Goal: Contribute content: Contribute content

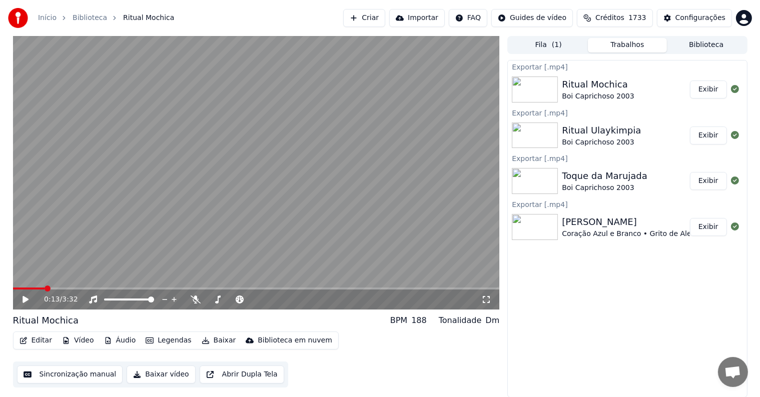
click at [712, 133] on button "Exibir" at bounding box center [708, 136] width 37 height 18
click at [702, 90] on button "Exibir" at bounding box center [708, 90] width 37 height 18
click at [720, 41] on button "Biblioteca" at bounding box center [706, 45] width 79 height 15
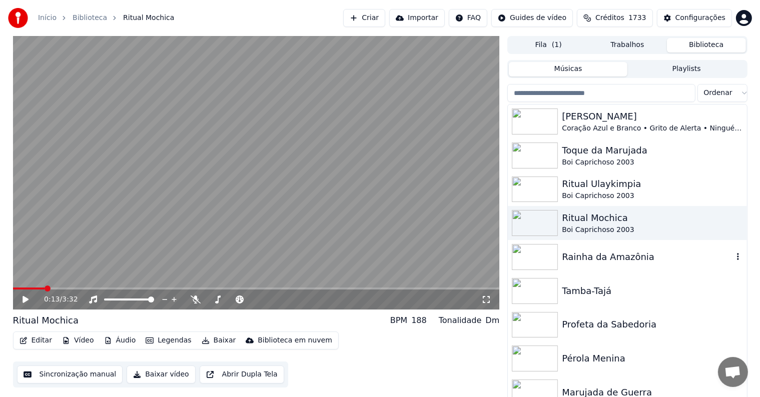
click at [536, 256] on img at bounding box center [535, 257] width 46 height 26
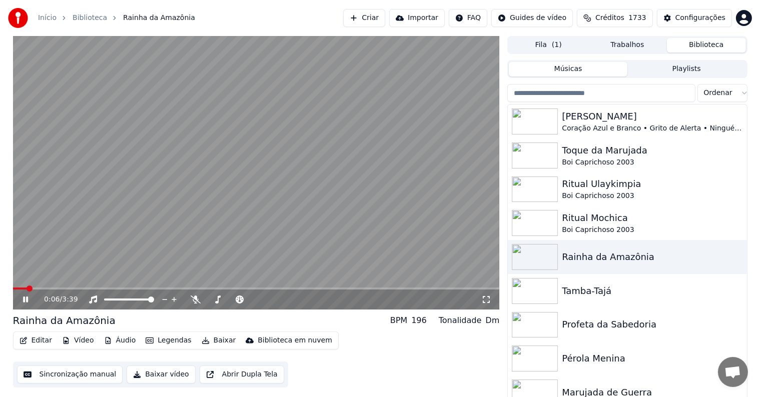
click at [241, 162] on video at bounding box center [256, 173] width 487 height 274
click at [43, 344] on button "Editar" at bounding box center [36, 341] width 41 height 14
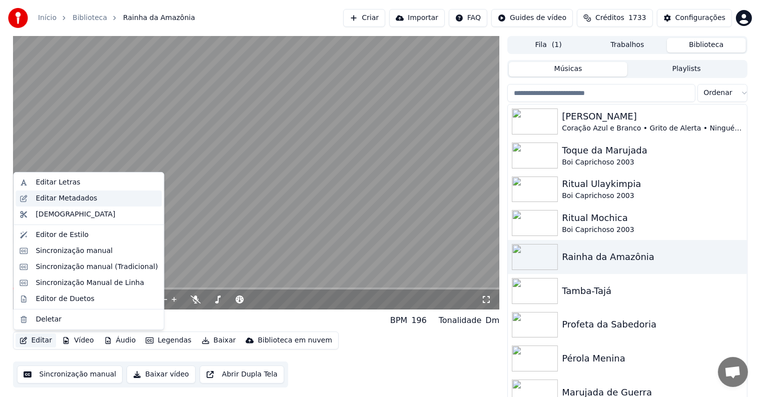
click at [59, 199] on div "Editar Metadados" at bounding box center [67, 199] width 62 height 10
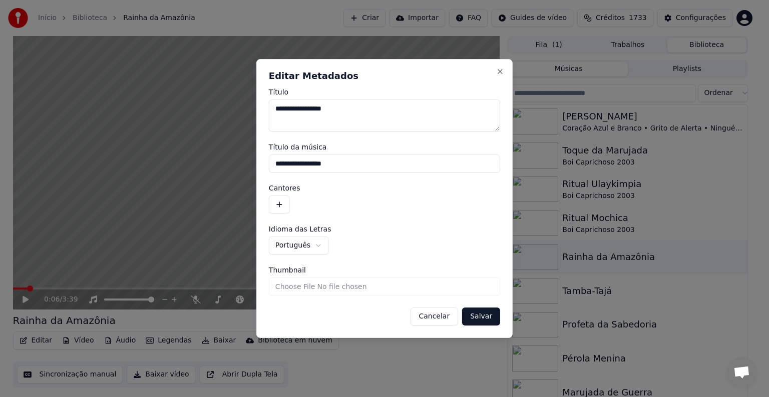
drag, startPoint x: 343, startPoint y: 160, endPoint x: 272, endPoint y: 167, distance: 71.8
click at [272, 167] on input "**********" at bounding box center [384, 164] width 231 height 18
click at [277, 201] on button "button" at bounding box center [279, 205] width 21 height 18
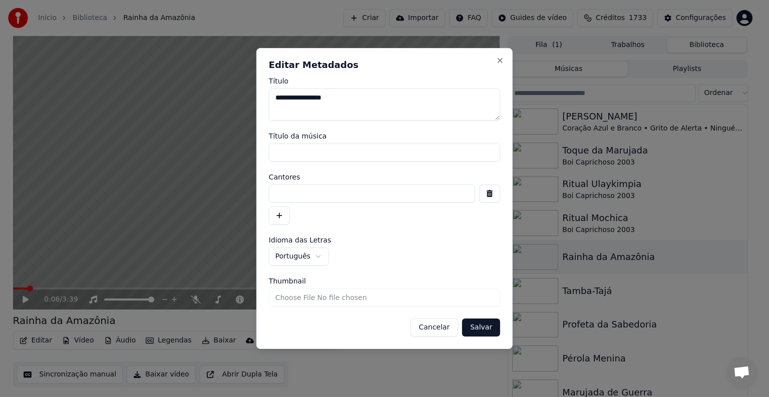
click at [277, 198] on input at bounding box center [372, 194] width 206 height 18
paste input "**********"
type input "**********"
click at [470, 327] on button "Salvar" at bounding box center [481, 328] width 38 height 18
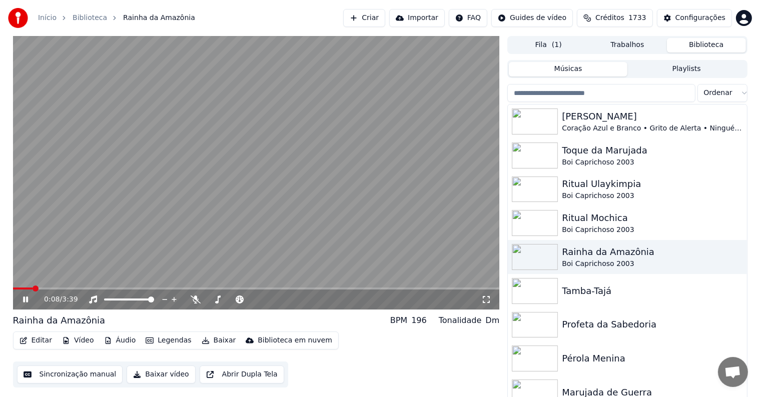
click at [160, 201] on video at bounding box center [256, 173] width 487 height 274
click at [74, 377] on button "Sincronização manual" at bounding box center [70, 375] width 106 height 18
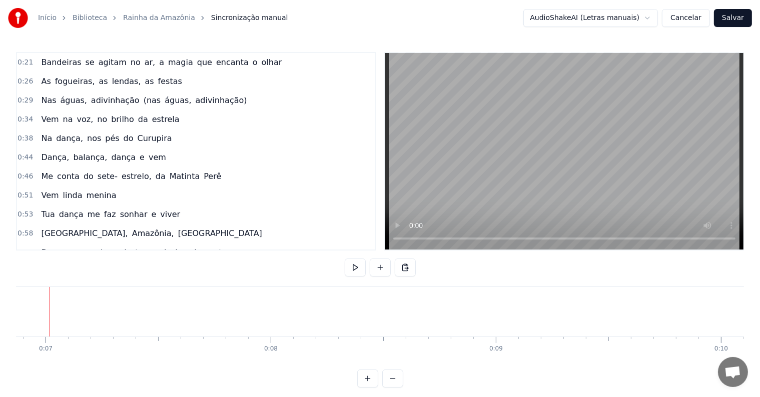
scroll to position [0, 1530]
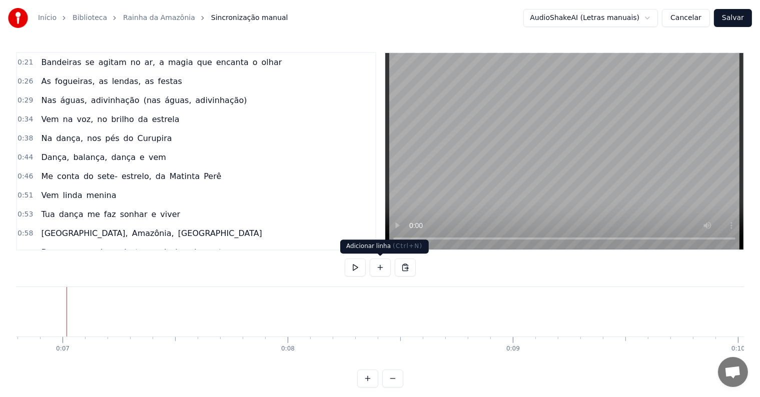
click at [378, 266] on button at bounding box center [380, 268] width 21 height 18
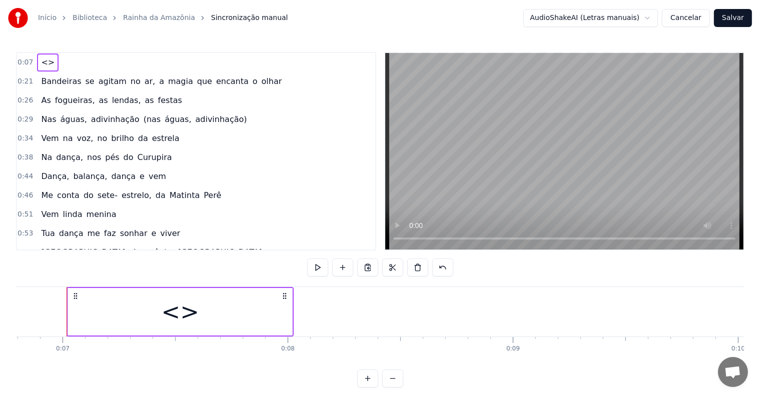
click at [210, 292] on div "<>" at bounding box center [180, 312] width 224 height 48
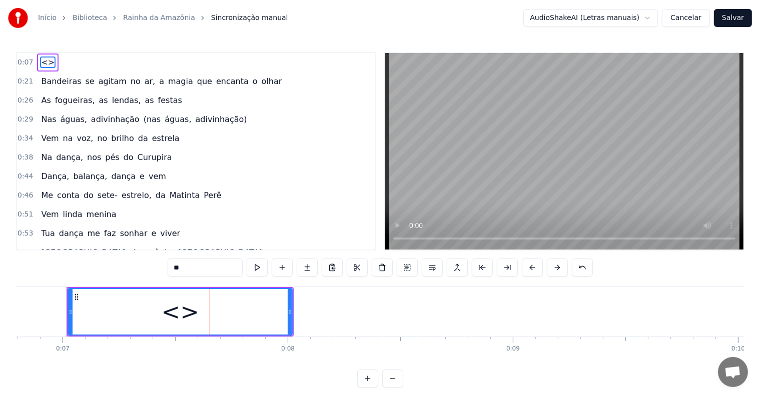
drag, startPoint x: 200, startPoint y: 264, endPoint x: 131, endPoint y: 266, distance: 69.1
click at [131, 266] on div "0:07 <> 0:21 Bandeiras se agitam no ar, a magia que encanta o olhar 0:26 As fog…" at bounding box center [380, 220] width 728 height 336
paste input "**********"
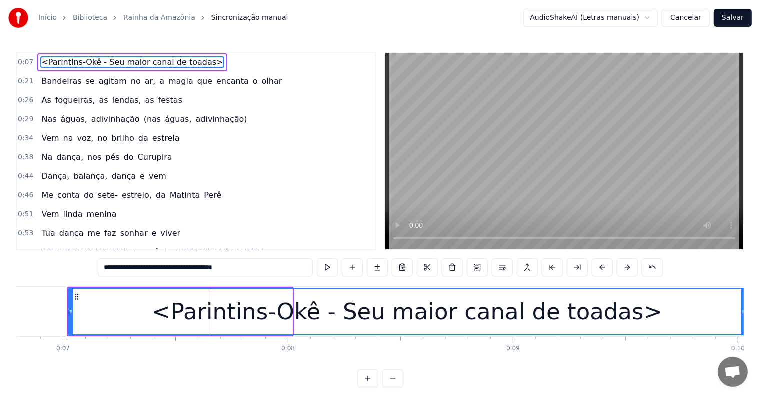
drag, startPoint x: 290, startPoint y: 314, endPoint x: 744, endPoint y: 315, distance: 453.8
click at [744, 315] on icon at bounding box center [744, 312] width 4 height 8
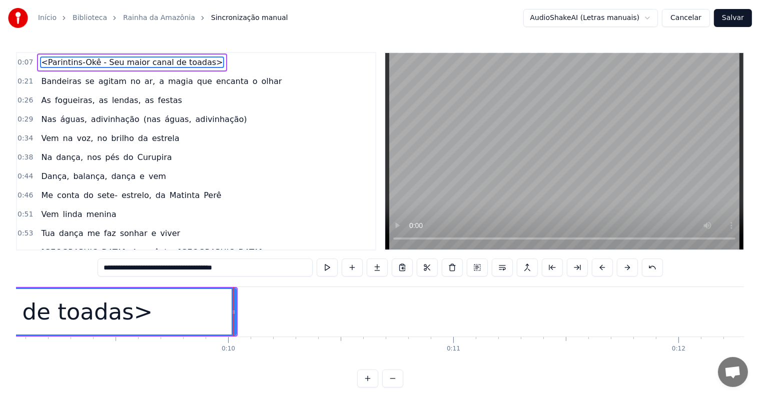
scroll to position [0, 2206]
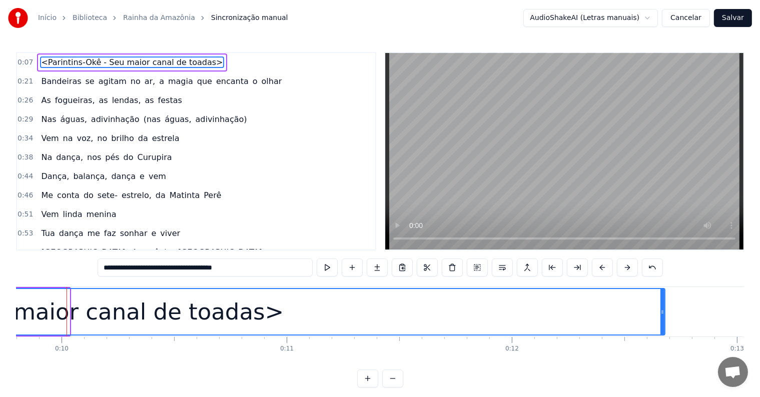
drag, startPoint x: 68, startPoint y: 310, endPoint x: 663, endPoint y: 314, distance: 595.5
click at [663, 314] on icon at bounding box center [662, 312] width 4 height 8
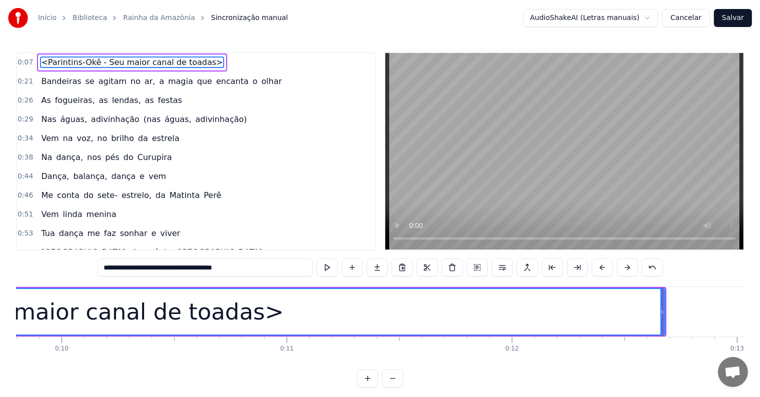
type input "**********"
click at [162, 317] on div "<Parintins-Okê - Seu maior canal de toadas>" at bounding box center [28, 312] width 511 height 34
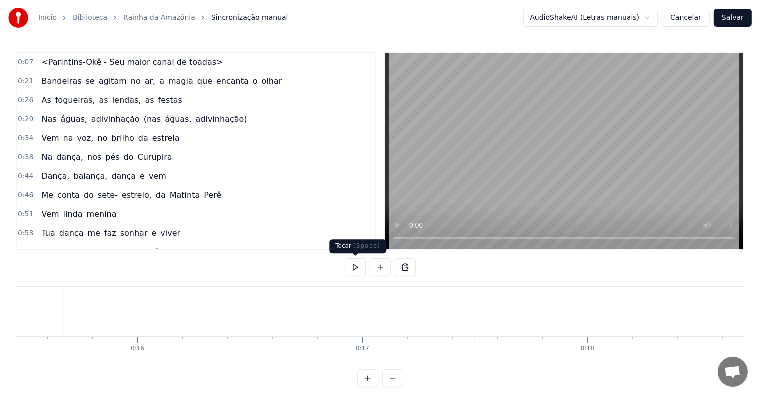
scroll to position [0, 3479]
click at [378, 268] on button at bounding box center [380, 268] width 21 height 18
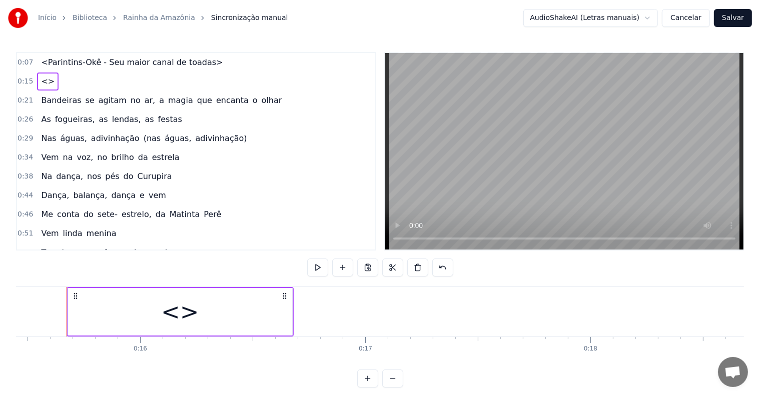
click at [224, 322] on div "<>" at bounding box center [180, 312] width 224 height 48
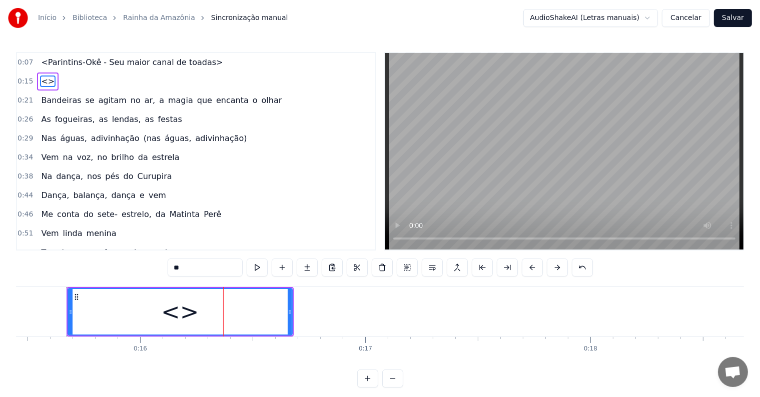
drag, startPoint x: 221, startPoint y: 272, endPoint x: 162, endPoint y: 270, distance: 58.6
click at [162, 270] on div "0:07 <Parintins-Okê - Seu maior canal de toadas> 0:15 <> 0:21 Bandeiras se agit…" at bounding box center [380, 220] width 728 height 336
paste input "**********"
type input "**********"
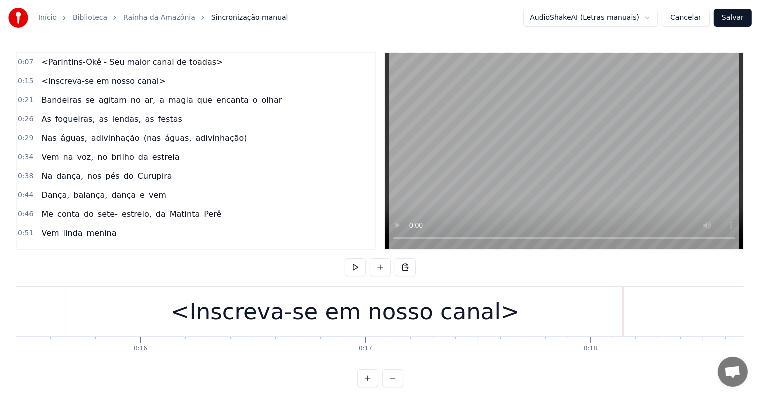
click at [262, 304] on div "<Inscreva-se em nosso canal>" at bounding box center [345, 312] width 349 height 34
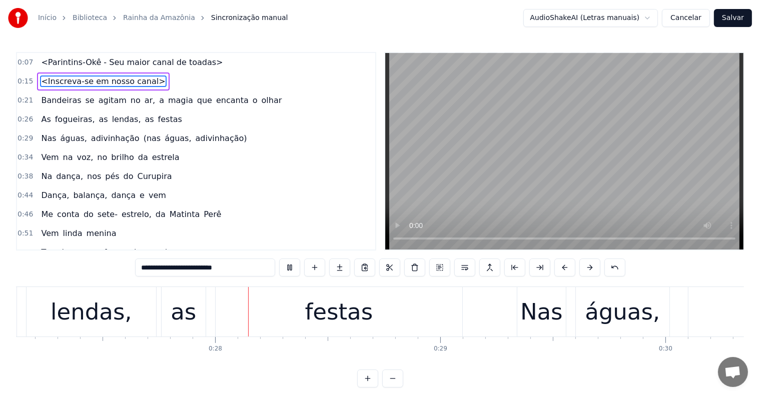
scroll to position [0, 6109]
click at [369, 316] on div "festas" at bounding box center [336, 312] width 247 height 50
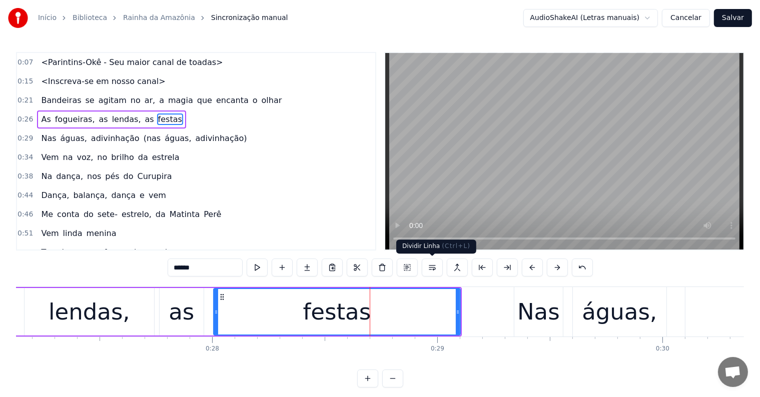
click at [434, 264] on button at bounding box center [432, 268] width 21 height 18
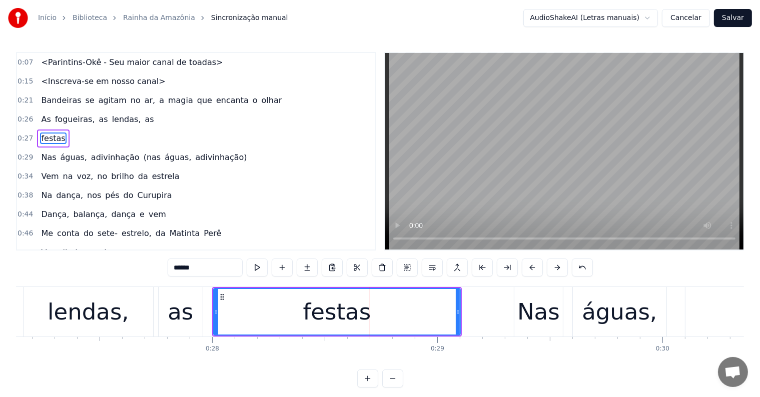
click at [192, 316] on div "as" at bounding box center [181, 312] width 44 height 50
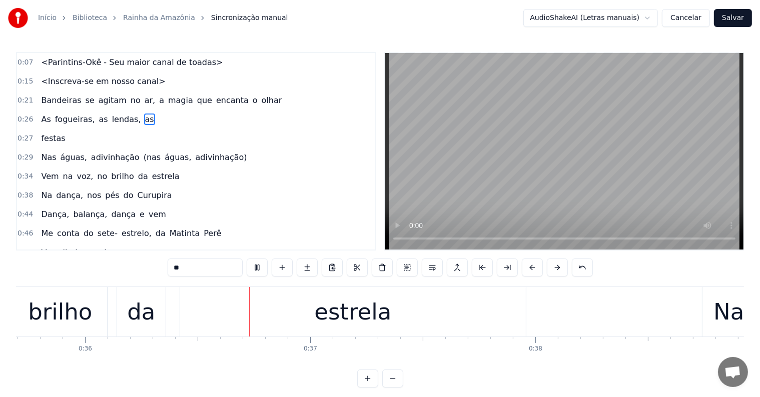
scroll to position [0, 8059]
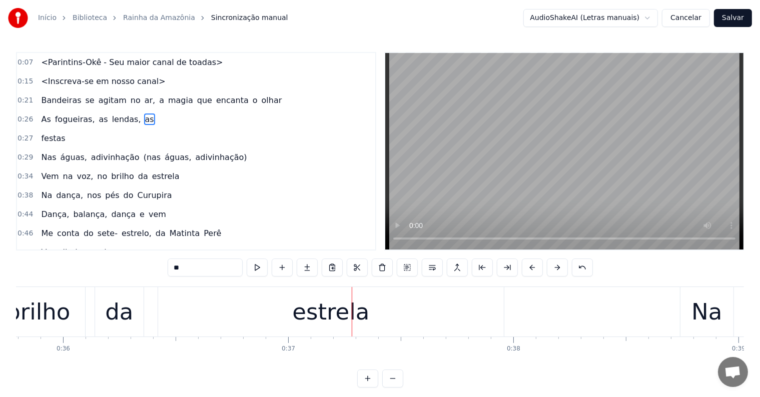
click at [395, 295] on div "estrela" at bounding box center [331, 312] width 346 height 50
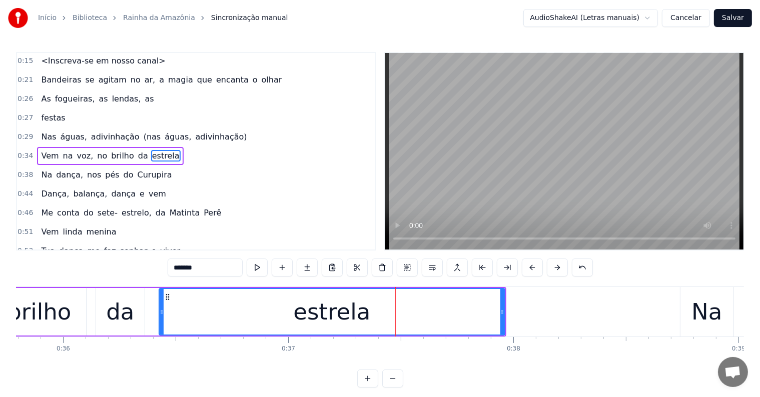
scroll to position [21, 0]
click at [432, 268] on button at bounding box center [432, 268] width 21 height 18
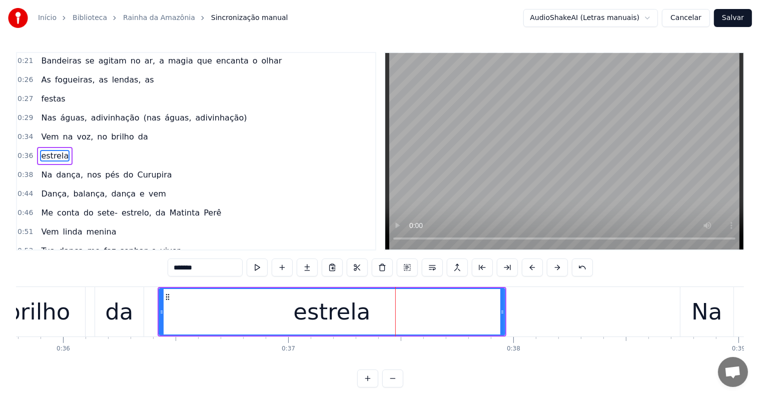
click at [135, 316] on div "da" at bounding box center [119, 312] width 49 height 50
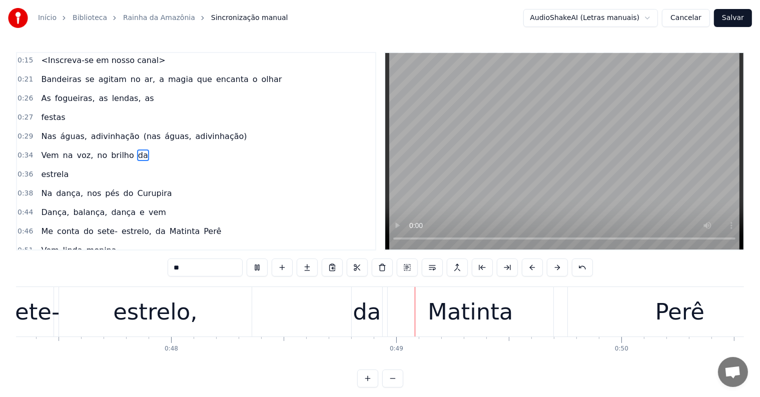
scroll to position [0, 10841]
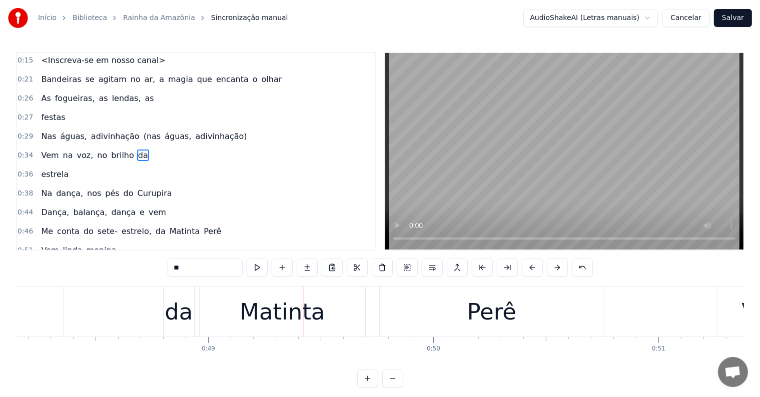
click at [278, 316] on div "Matinta" at bounding box center [282, 312] width 85 height 34
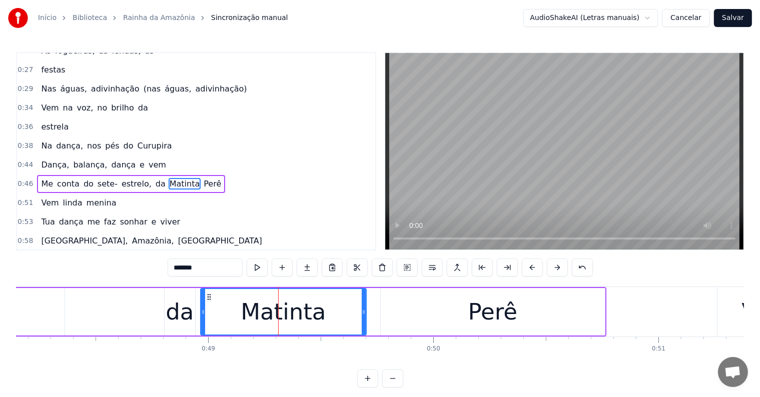
scroll to position [95, 0]
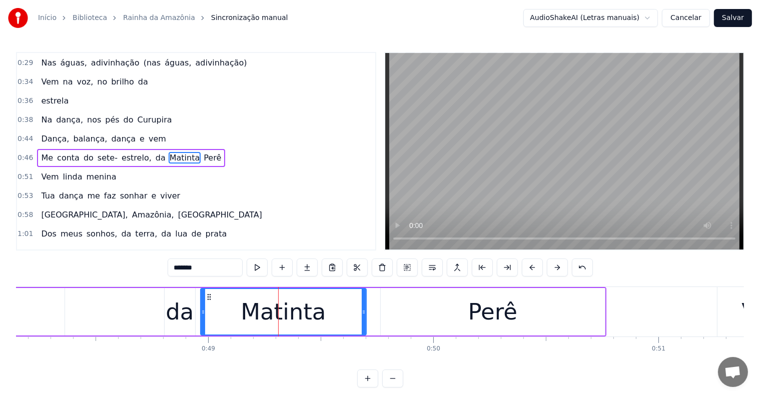
click at [155, 154] on span "da" at bounding box center [161, 158] width 12 height 12
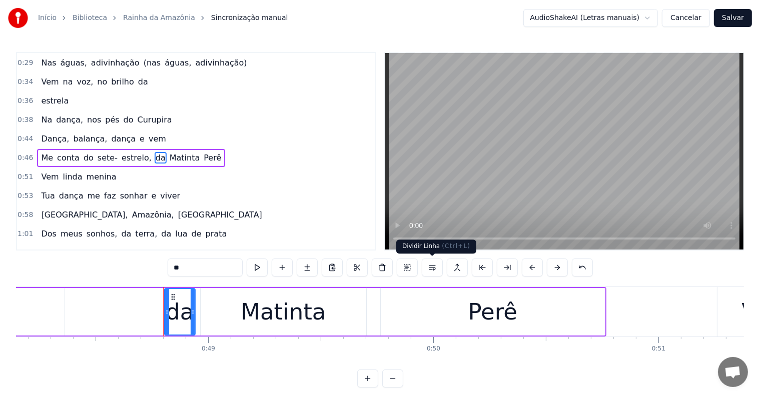
click at [431, 267] on button at bounding box center [432, 268] width 21 height 18
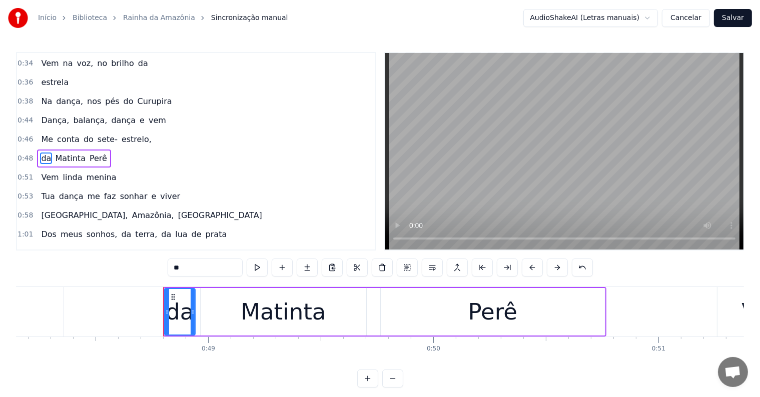
click at [131, 136] on span "estrelo," at bounding box center [137, 140] width 32 height 12
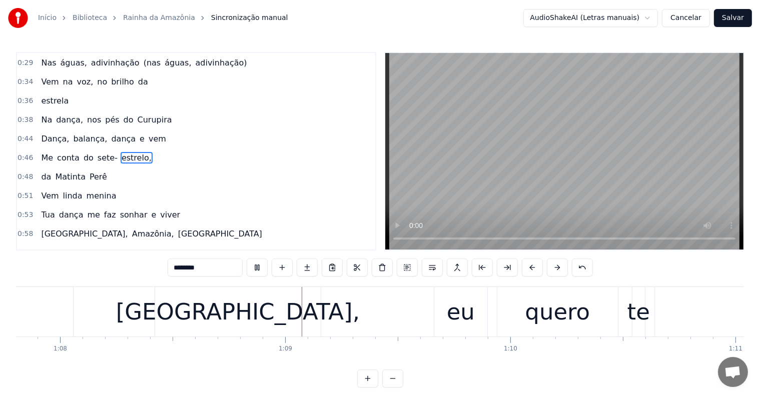
scroll to position [0, 15342]
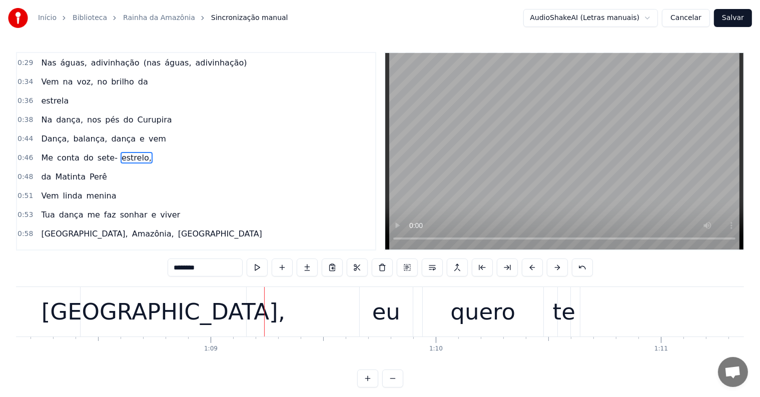
click at [172, 332] on div "[GEOGRAPHIC_DATA]," at bounding box center [164, 312] width 166 height 50
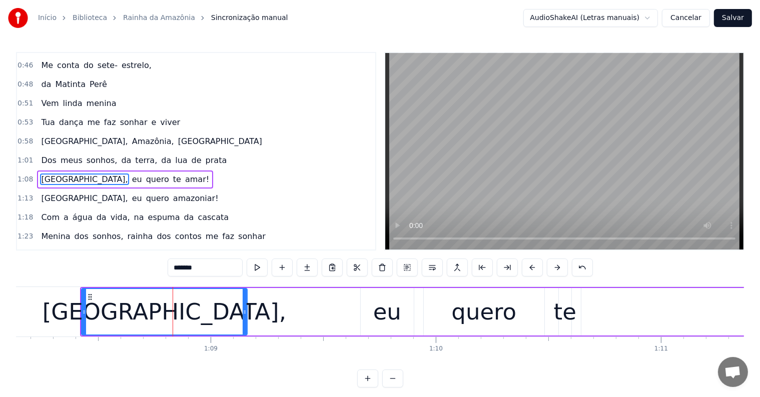
scroll to position [205, 0]
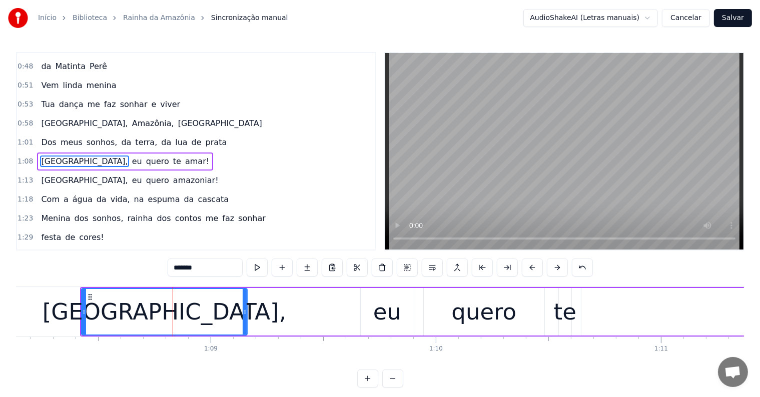
click at [43, 137] on span "Dos" at bounding box center [48, 143] width 17 height 12
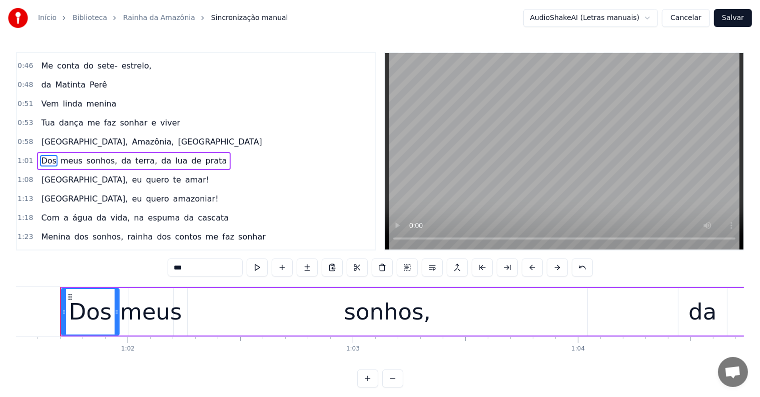
scroll to position [0, 13842]
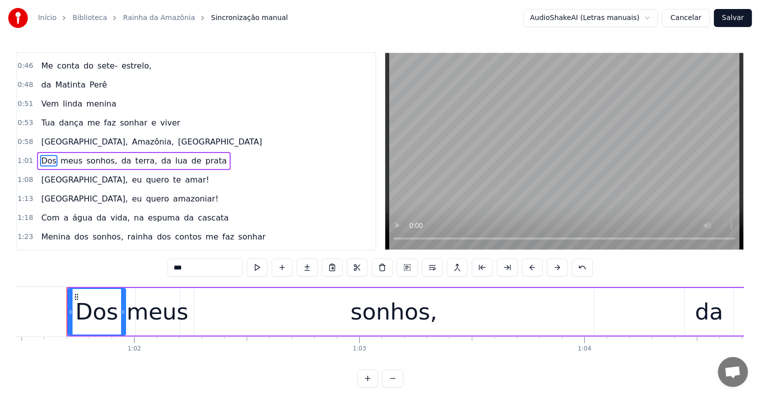
click at [120, 155] on span "da" at bounding box center [126, 161] width 12 height 12
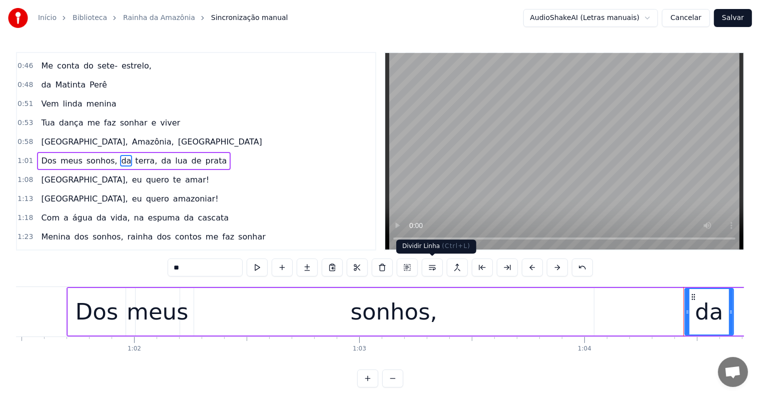
click at [433, 268] on button at bounding box center [432, 268] width 21 height 18
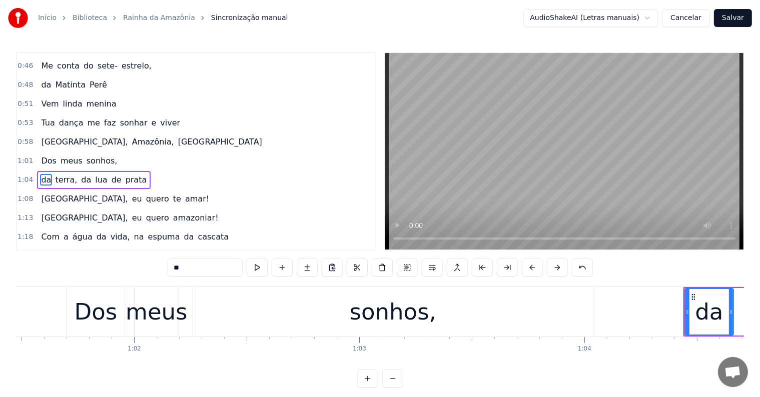
scroll to position [205, 0]
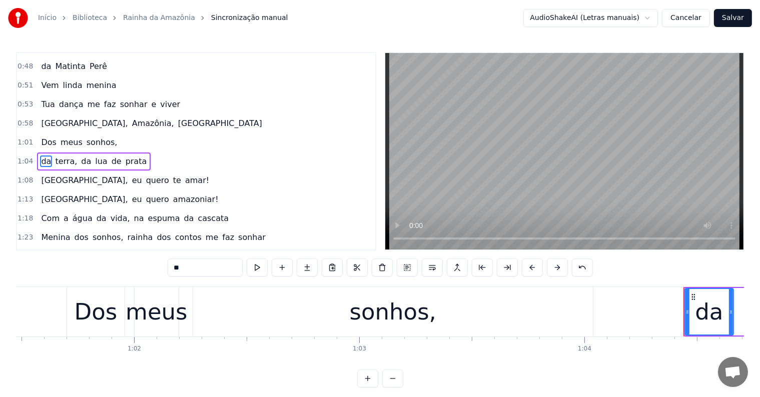
click at [97, 137] on span "sonhos," at bounding box center [102, 143] width 33 height 12
type input "*******"
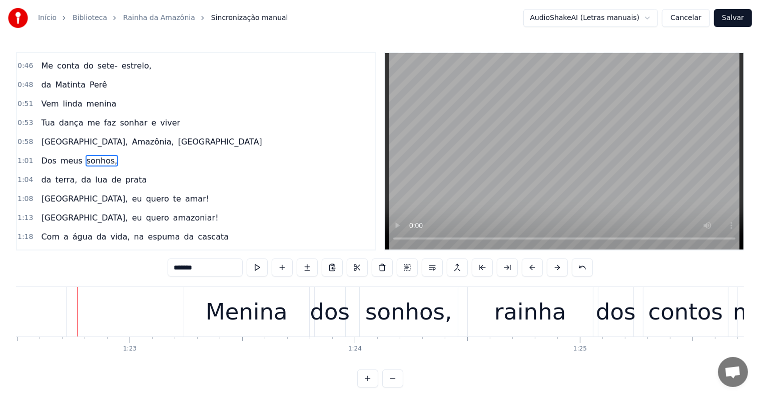
scroll to position [0, 18586]
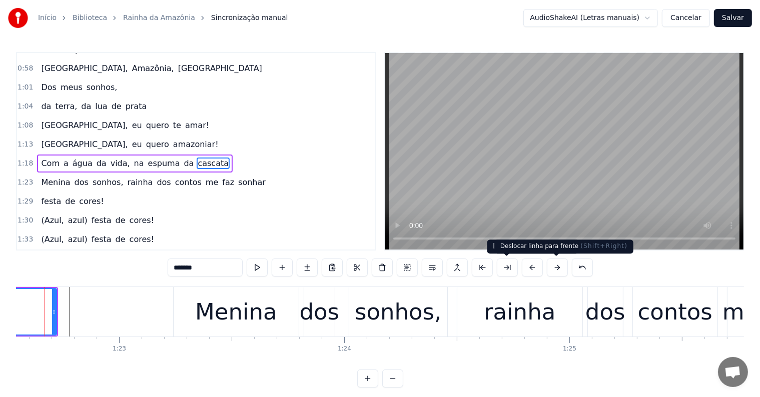
scroll to position [0, 18564]
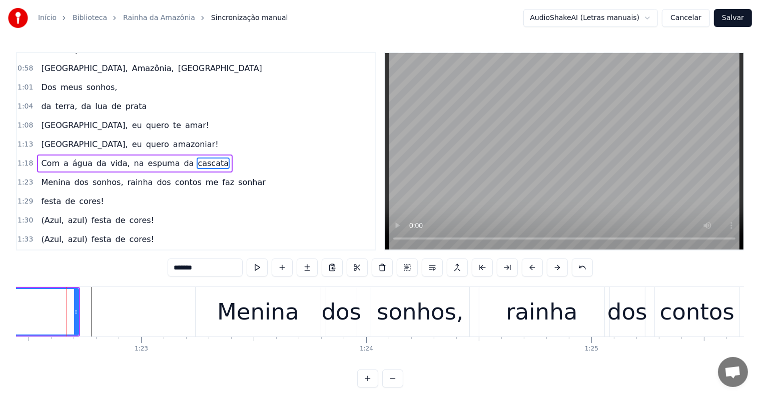
click at [133, 158] on span "na" at bounding box center [139, 164] width 12 height 12
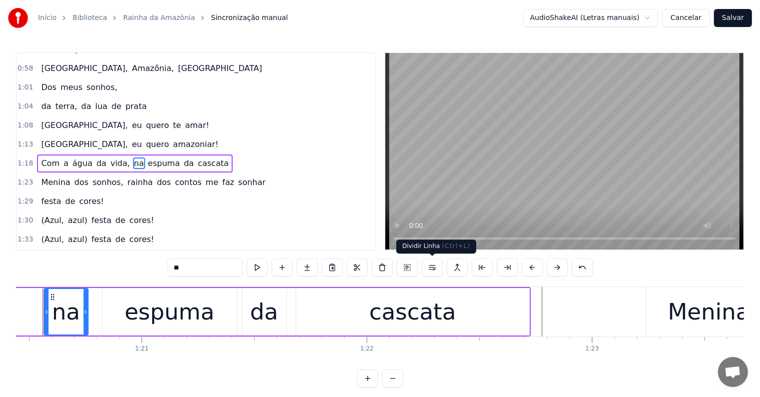
scroll to position [0, 18089]
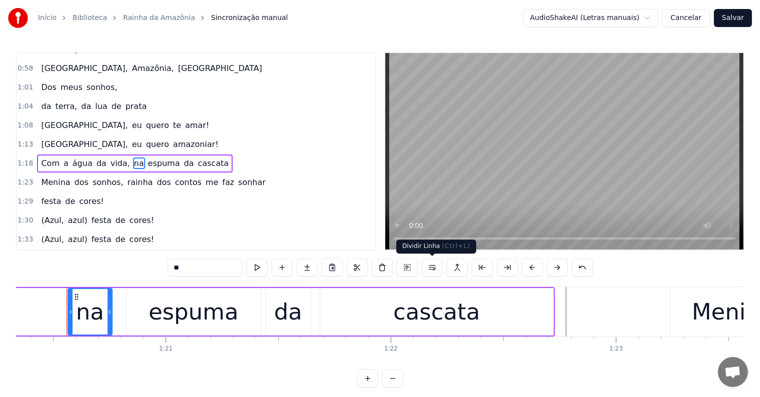
click at [432, 268] on button at bounding box center [432, 268] width 21 height 18
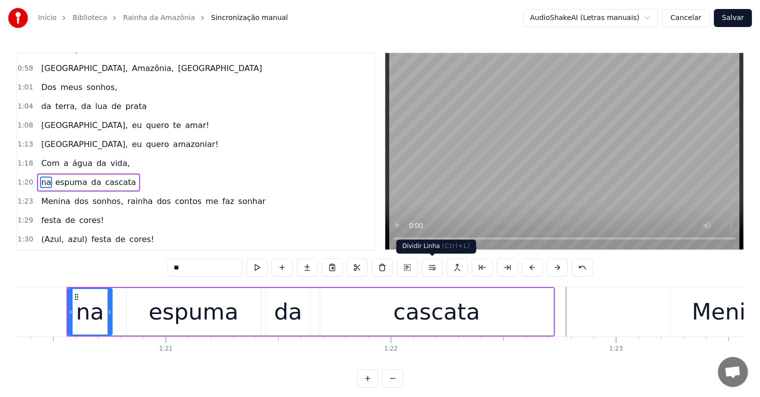
scroll to position [279, 0]
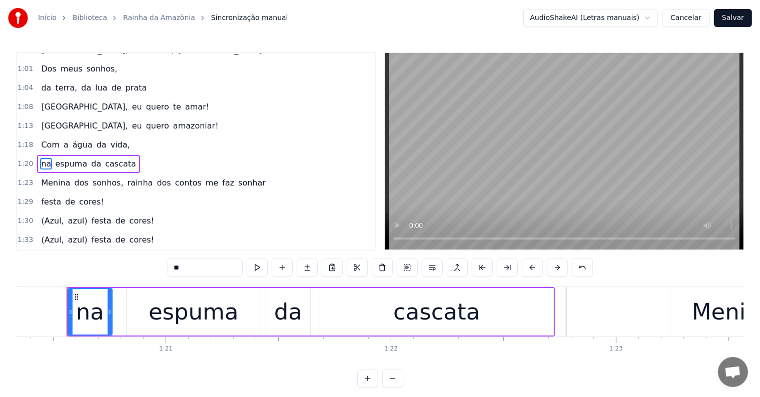
click at [110, 139] on span "vida," at bounding box center [121, 145] width 22 height 12
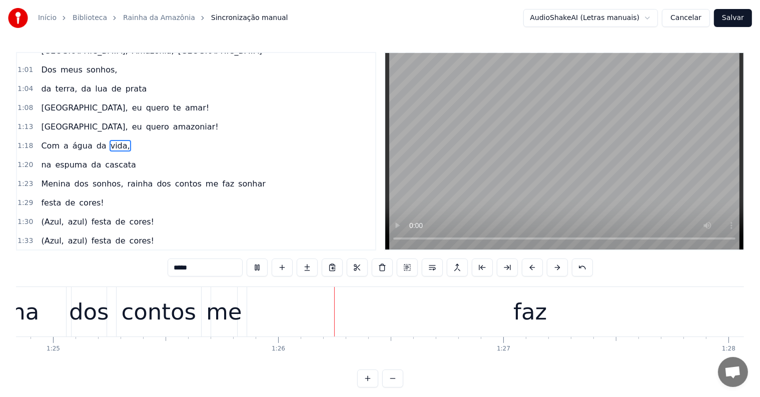
scroll to position [0, 19193]
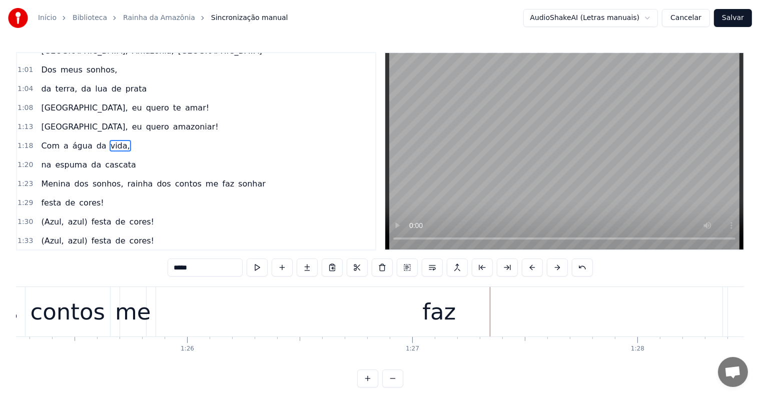
click at [400, 313] on div "faz" at bounding box center [439, 312] width 566 height 50
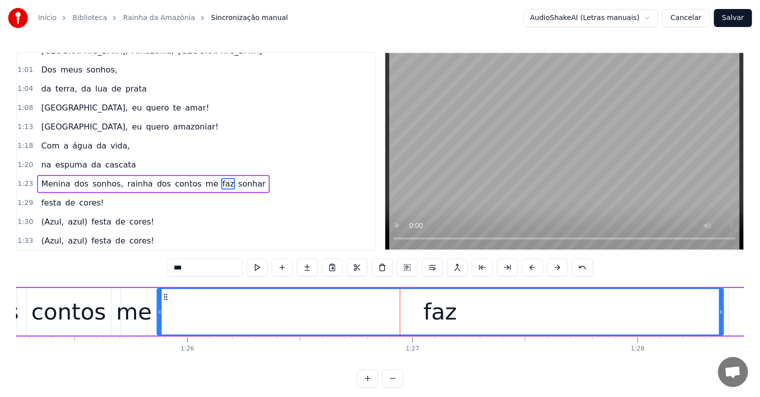
scroll to position [297, 0]
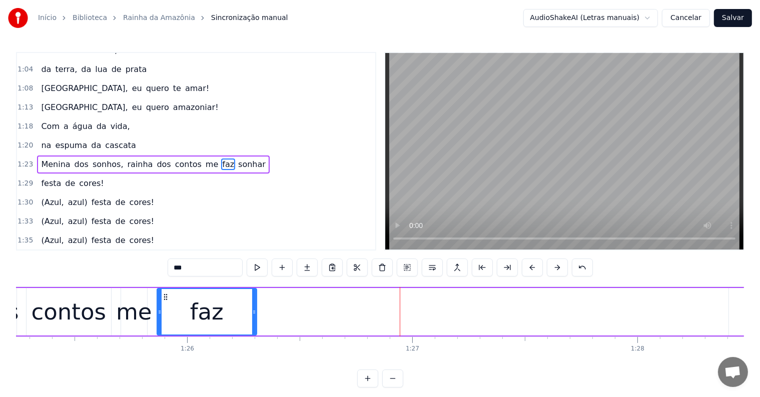
drag, startPoint x: 720, startPoint y: 310, endPoint x: 253, endPoint y: 288, distance: 467.4
click at [253, 288] on div "faz" at bounding box center [207, 312] width 101 height 48
type input "******"
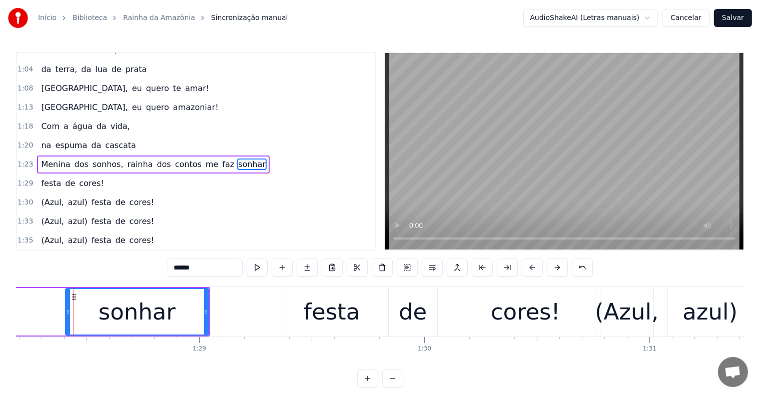
scroll to position [0, 19864]
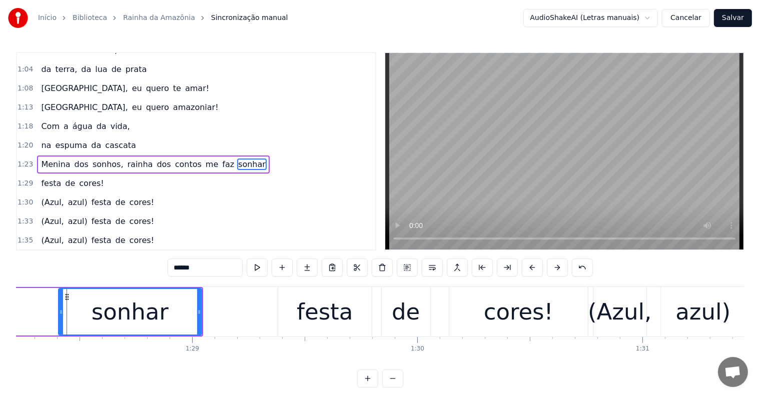
drag, startPoint x: 62, startPoint y: 296, endPoint x: 36, endPoint y: 297, distance: 26.6
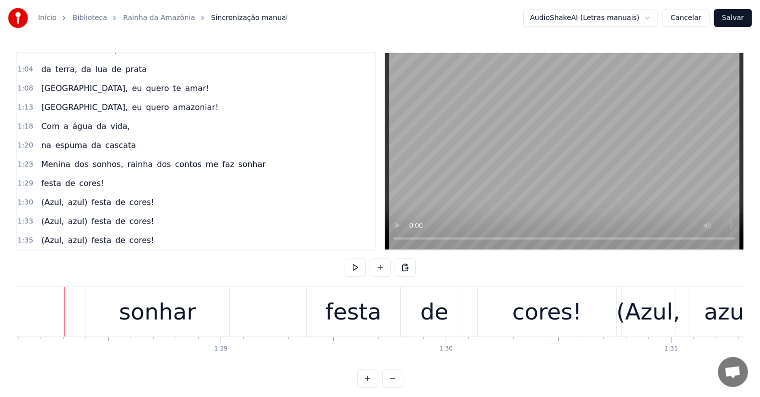
scroll to position [0, 19833]
click at [135, 313] on div "sonhar" at bounding box center [160, 312] width 77 height 34
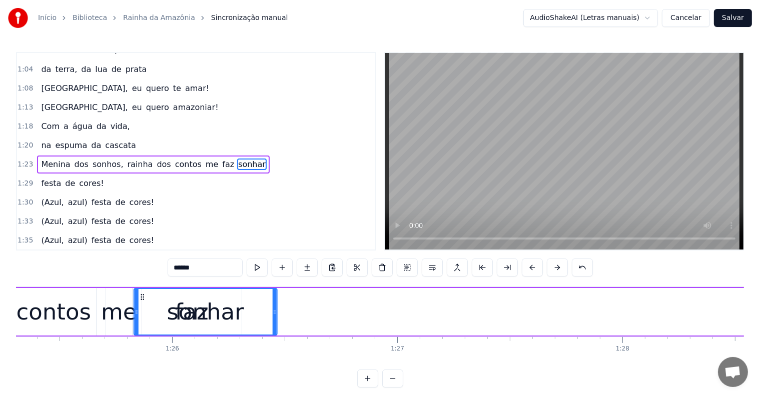
scroll to position [0, 19208]
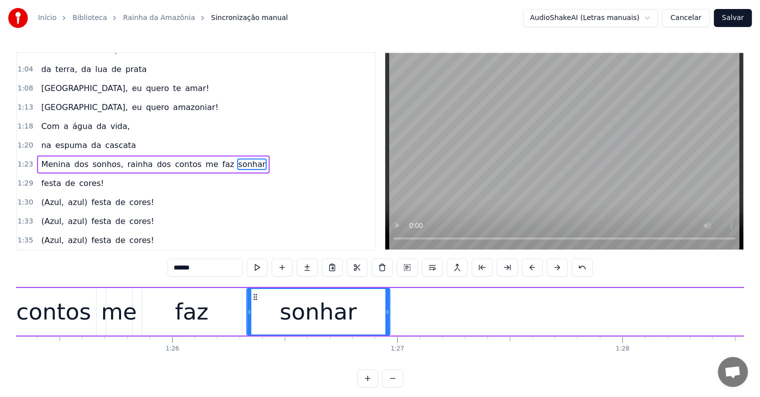
drag, startPoint x: 96, startPoint y: 295, endPoint x: 253, endPoint y: 296, distance: 157.1
click at [253, 296] on icon at bounding box center [255, 297] width 8 height 8
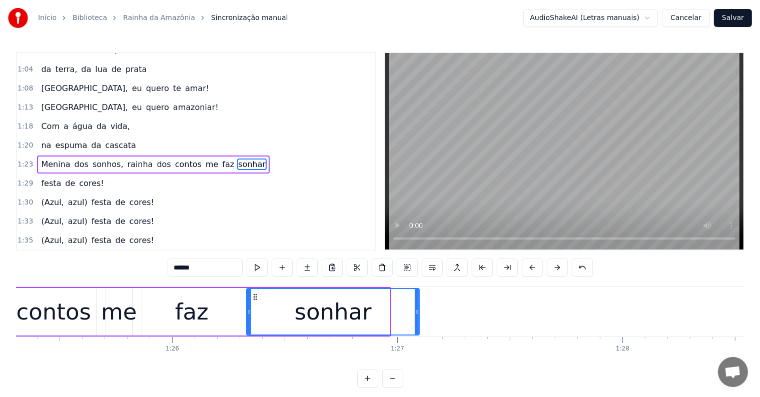
drag, startPoint x: 387, startPoint y: 311, endPoint x: 417, endPoint y: 310, distance: 29.5
click at [417, 310] on icon at bounding box center [417, 312] width 4 height 8
click at [79, 313] on div "contos" at bounding box center [54, 312] width 75 height 34
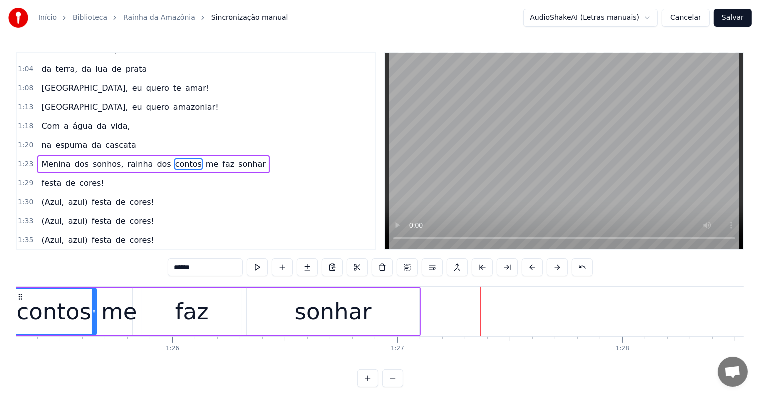
click at [99, 159] on span "sonhos," at bounding box center [108, 165] width 33 height 12
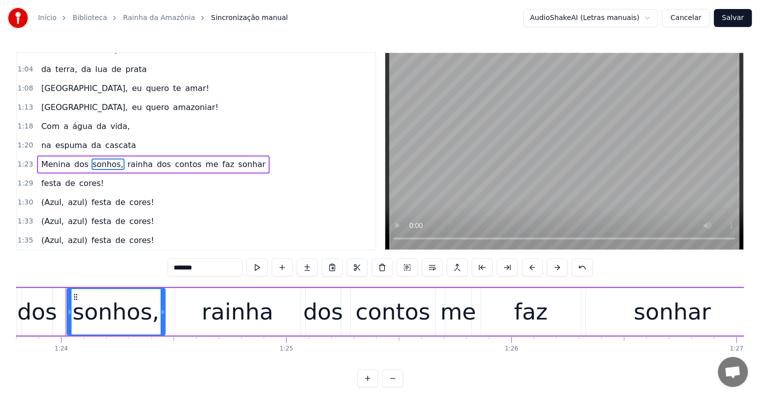
scroll to position [0, 18868]
click at [205, 159] on span "me" at bounding box center [212, 165] width 15 height 12
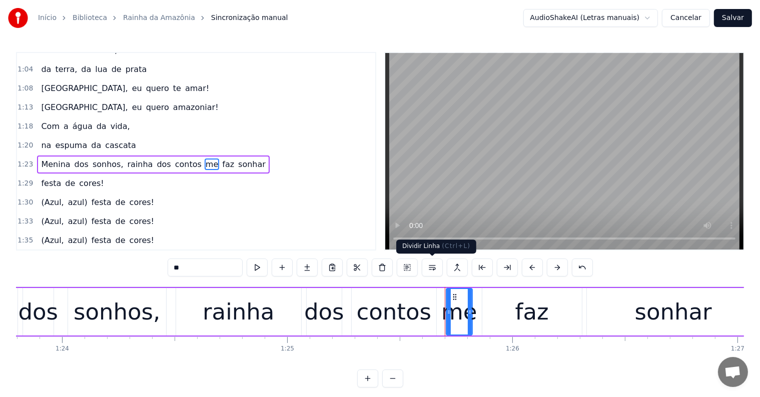
click at [430, 265] on button at bounding box center [432, 268] width 21 height 18
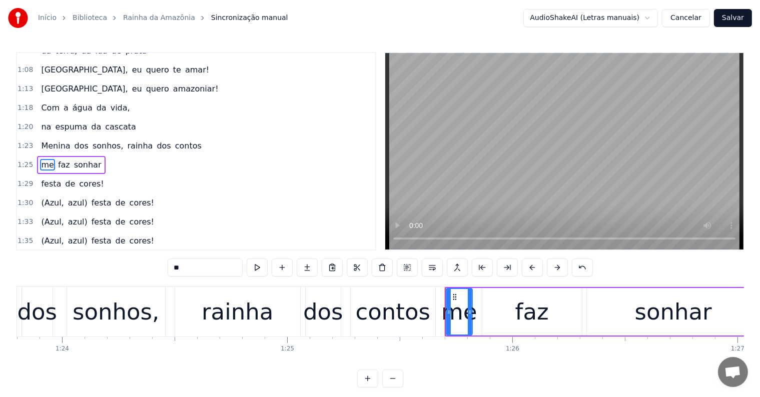
click at [156, 140] on span "dos" at bounding box center [164, 146] width 16 height 12
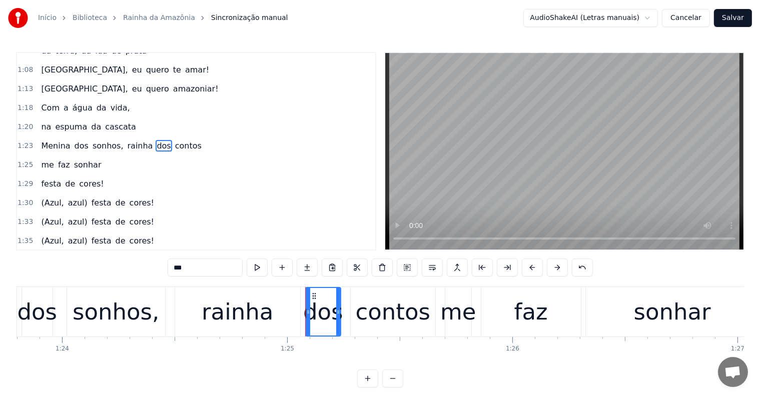
scroll to position [297, 0]
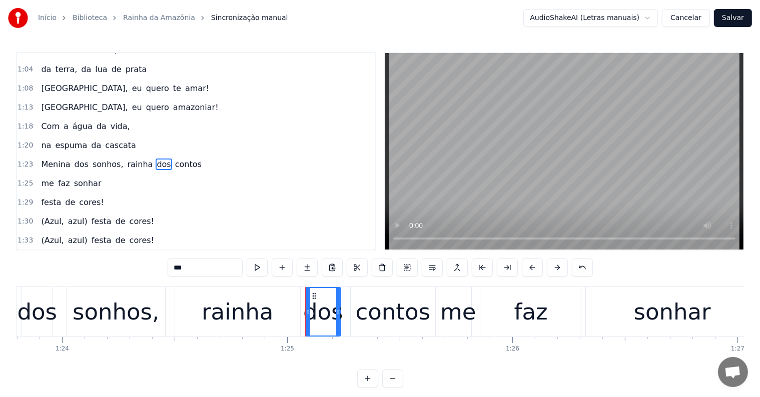
click at [174, 159] on span "contos" at bounding box center [188, 165] width 29 height 12
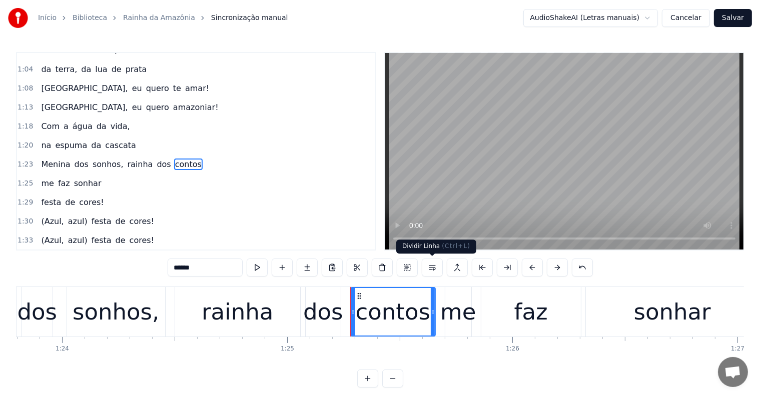
click at [433, 267] on button at bounding box center [432, 268] width 21 height 18
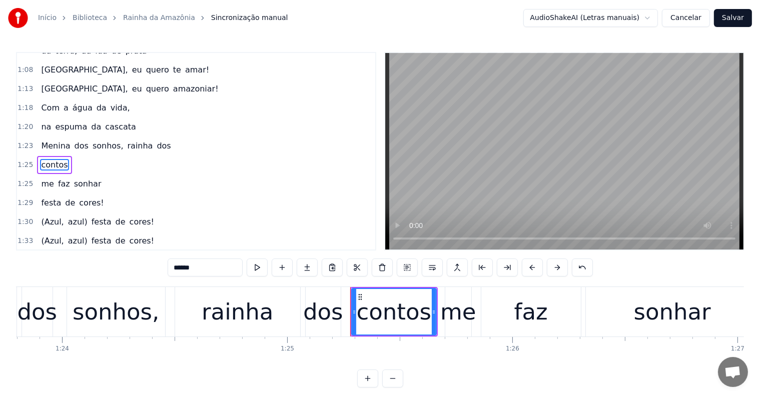
click at [156, 140] on span "dos" at bounding box center [164, 146] width 16 height 12
type input "***"
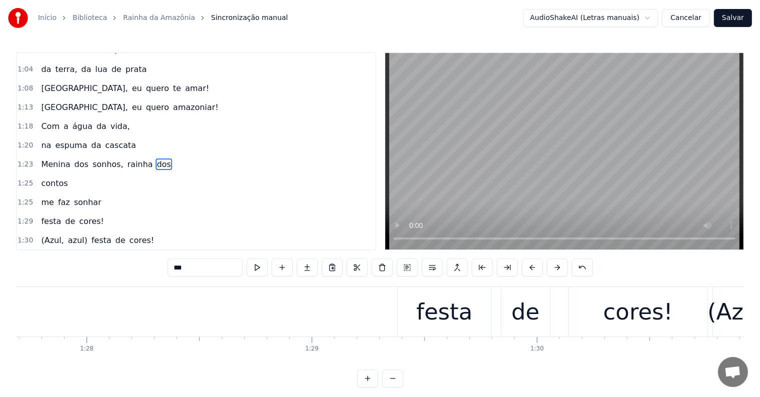
scroll to position [0, 19701]
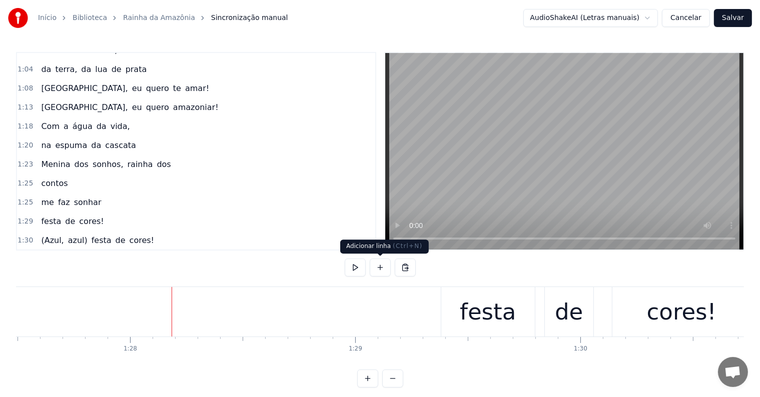
click at [379, 266] on button at bounding box center [380, 268] width 21 height 18
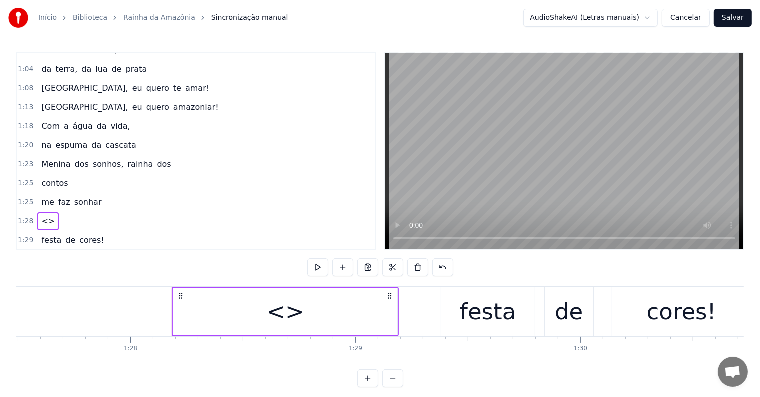
click at [206, 313] on div "<>" at bounding box center [285, 312] width 224 height 48
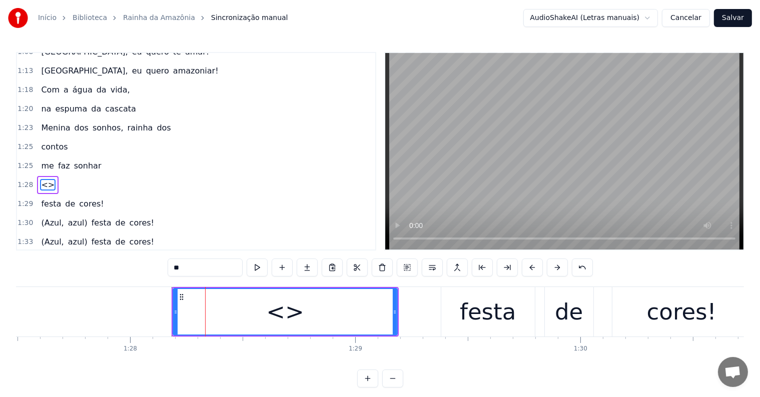
scroll to position [352, 0]
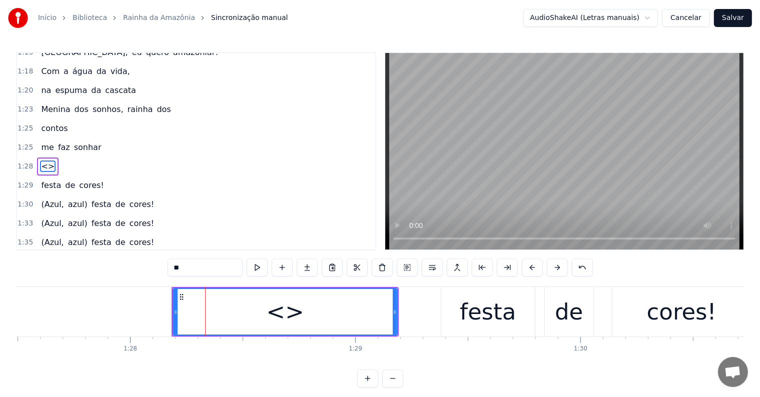
drag, startPoint x: 194, startPoint y: 266, endPoint x: 0, endPoint y: 192, distance: 207.8
click at [119, 260] on div "0:07 <Parintins-Okê - Seu maior canal de toadas> 0:15 <Inscreva-se em nosso can…" at bounding box center [380, 220] width 728 height 336
type input "**********"
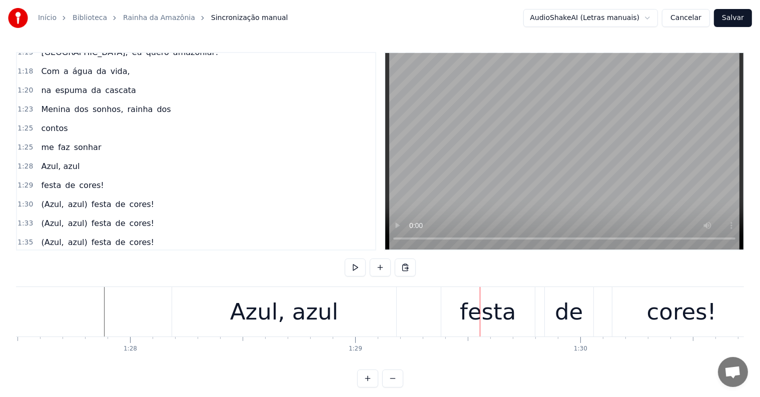
click at [252, 314] on div "Azul, azul" at bounding box center [284, 312] width 108 height 34
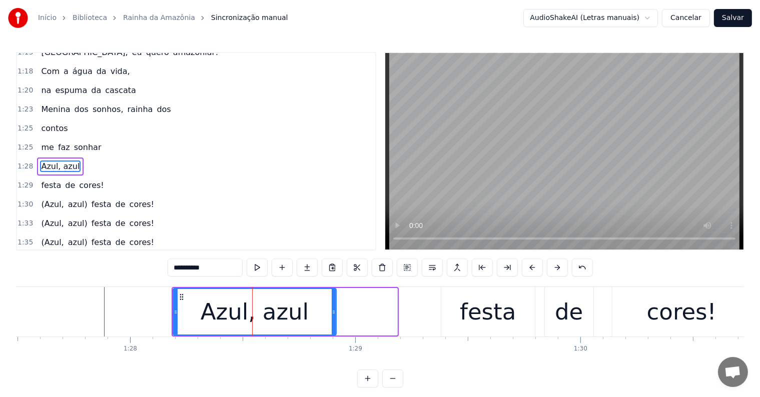
drag, startPoint x: 384, startPoint y: 309, endPoint x: 333, endPoint y: 308, distance: 51.5
click at [333, 308] on icon at bounding box center [334, 312] width 4 height 8
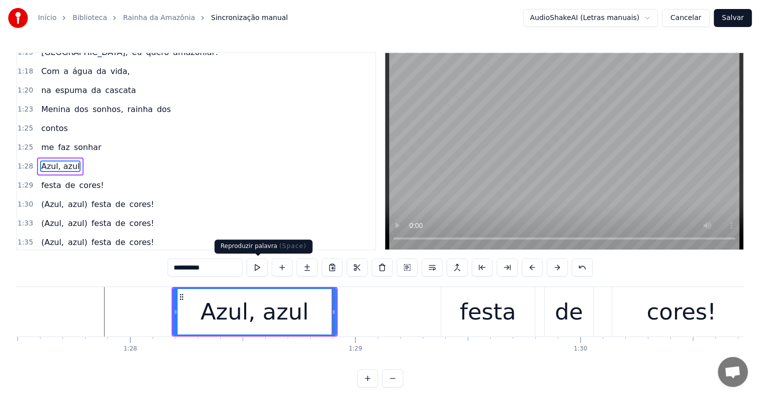
click at [254, 266] on button at bounding box center [257, 268] width 21 height 18
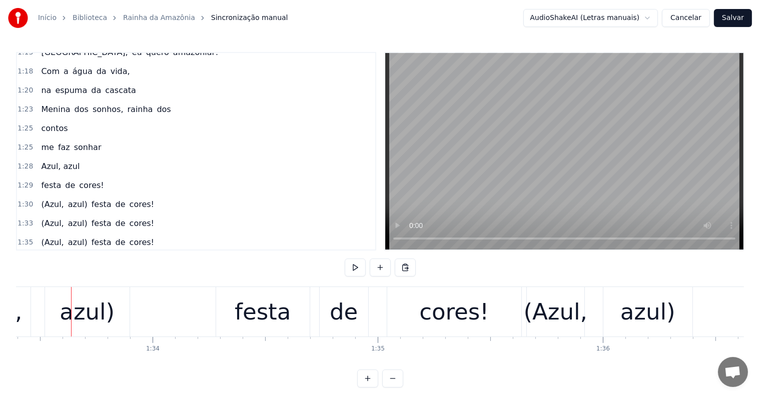
scroll to position [0, 21034]
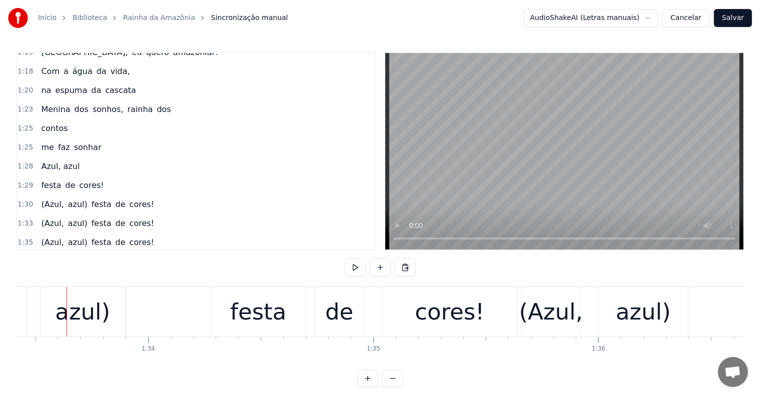
click at [69, 161] on span "Azul, azul" at bounding box center [60, 167] width 41 height 12
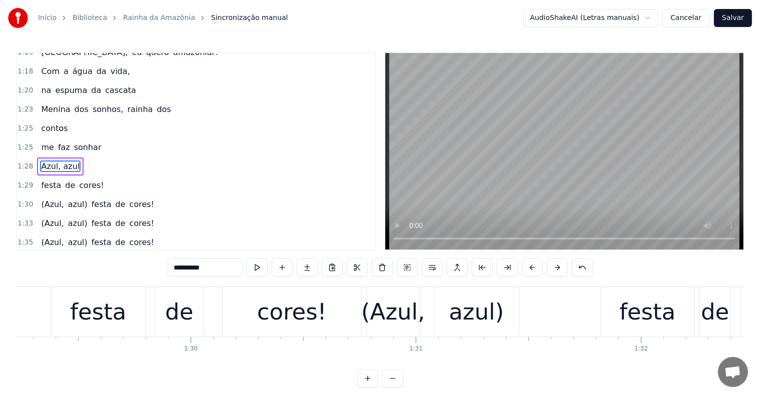
scroll to position [0, 19806]
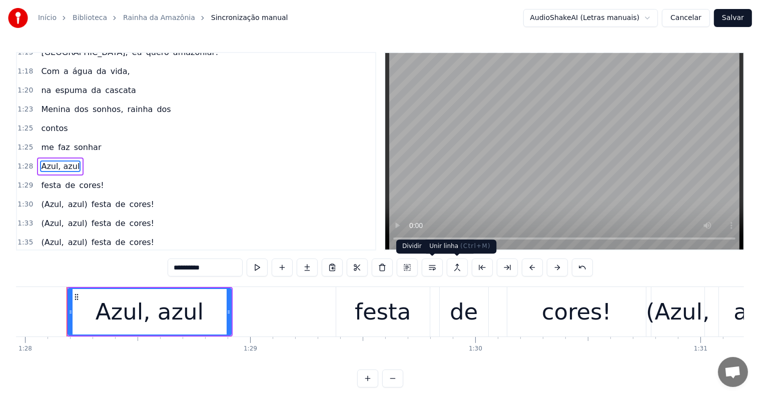
click at [454, 268] on button at bounding box center [457, 268] width 21 height 18
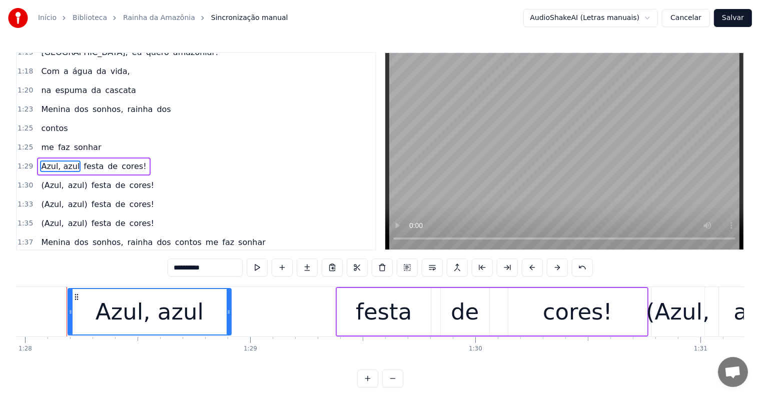
click at [83, 161] on span "festa" at bounding box center [94, 167] width 22 height 12
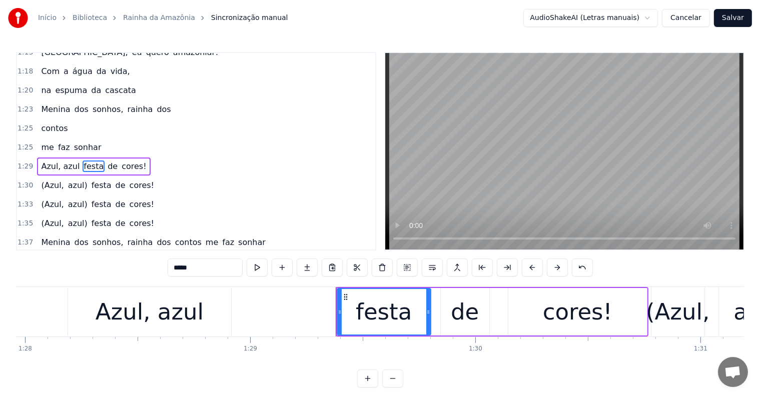
click at [42, 161] on span "Azul, azul" at bounding box center [60, 167] width 41 height 12
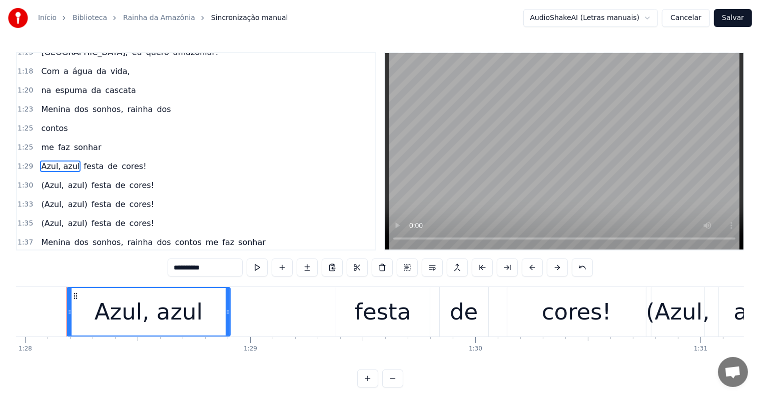
click at [173, 265] on input "**********" at bounding box center [205, 268] width 75 height 18
type input "**********"
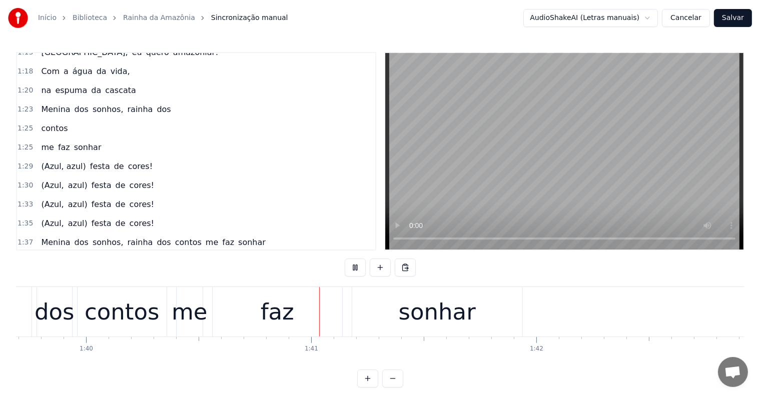
scroll to position [0, 22530]
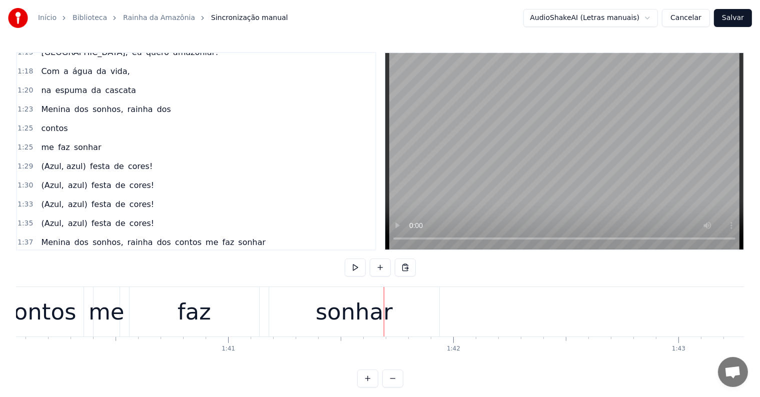
click at [336, 324] on div "sonhar" at bounding box center [354, 312] width 77 height 34
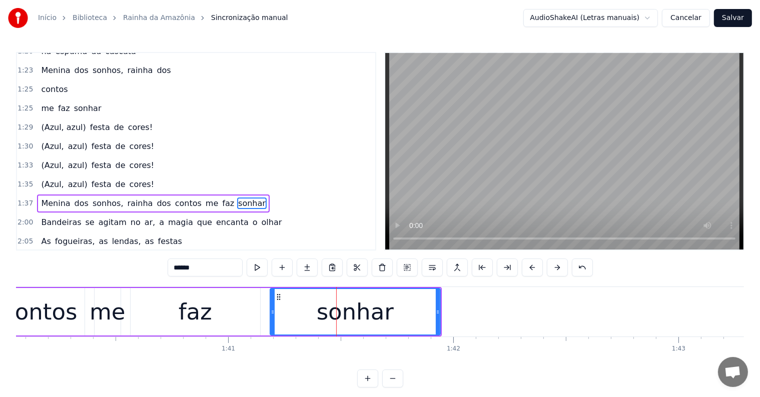
scroll to position [426, 0]
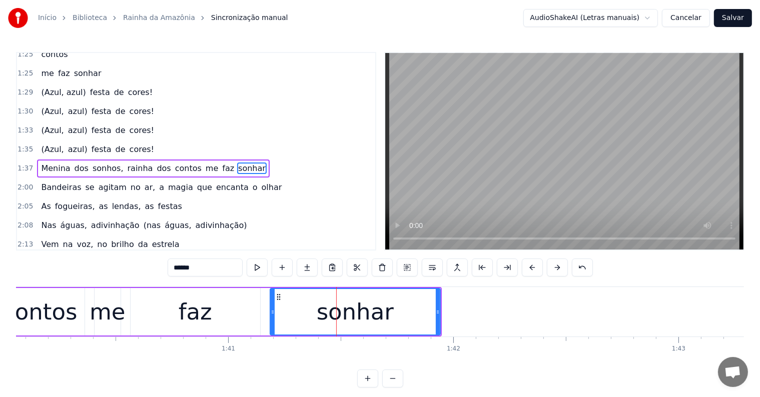
click at [205, 163] on span "me" at bounding box center [212, 169] width 15 height 12
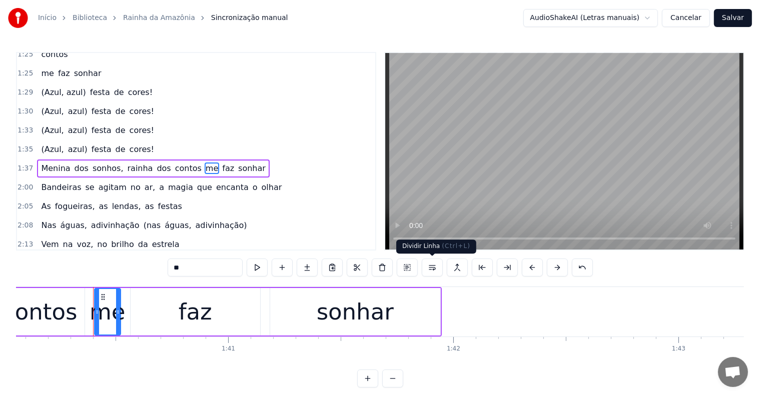
click at [432, 266] on button at bounding box center [432, 268] width 21 height 18
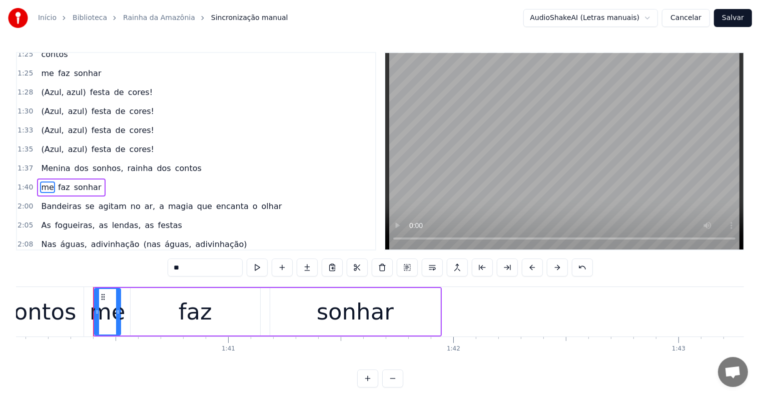
scroll to position [444, 0]
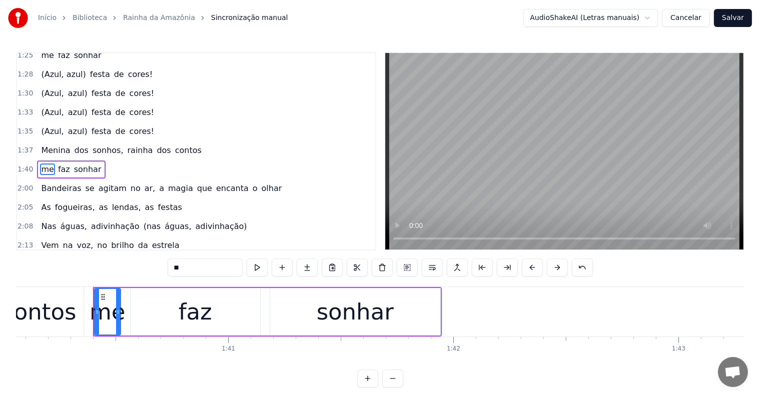
click at [174, 145] on span "contos" at bounding box center [188, 151] width 29 height 12
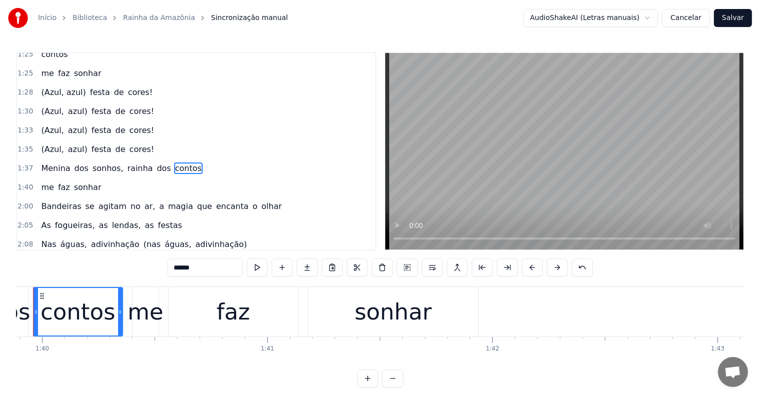
scroll to position [0, 22457]
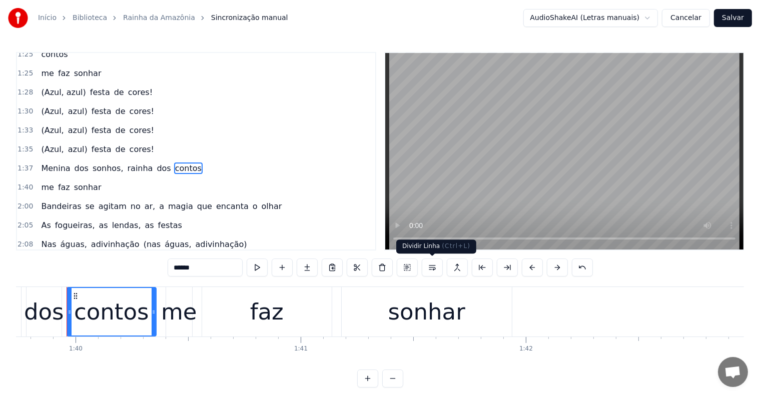
click at [432, 270] on button at bounding box center [432, 268] width 21 height 18
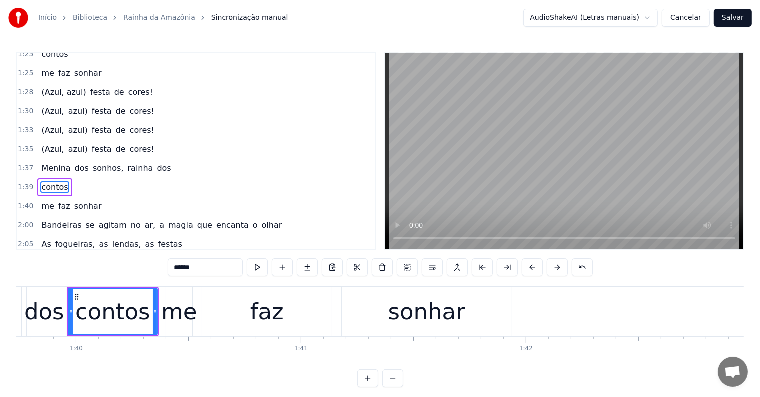
scroll to position [444, 0]
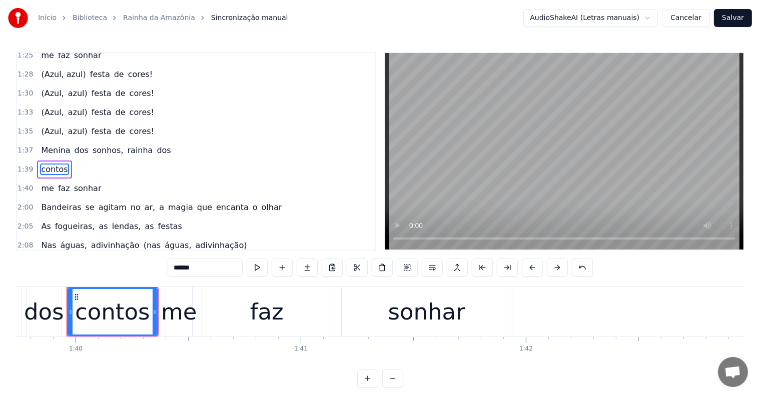
click at [156, 145] on span "dos" at bounding box center [164, 151] width 16 height 12
type input "***"
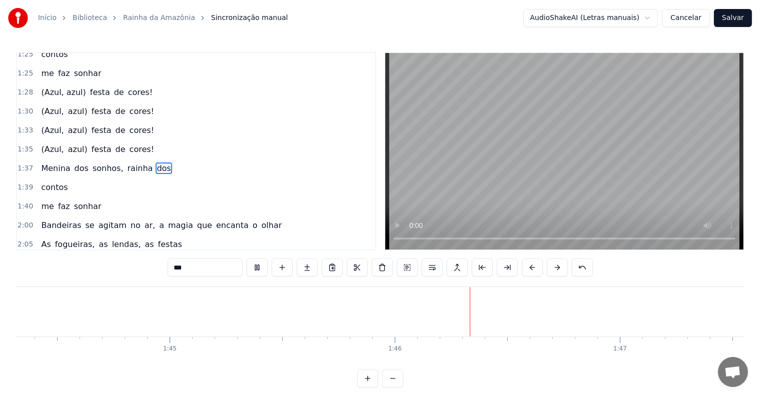
scroll to position [0, 23747]
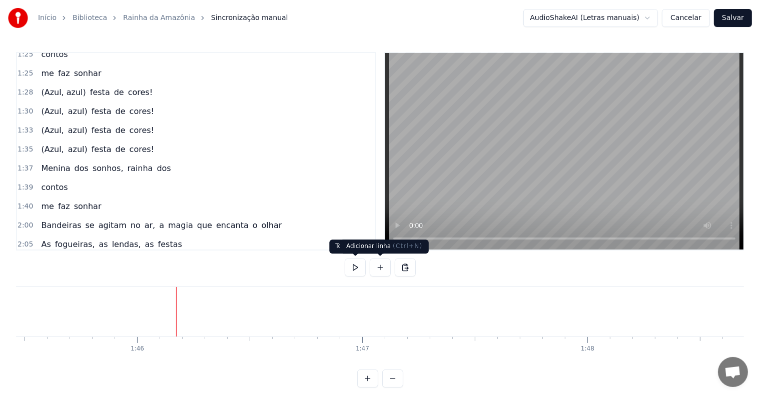
click at [377, 268] on button at bounding box center [380, 268] width 21 height 18
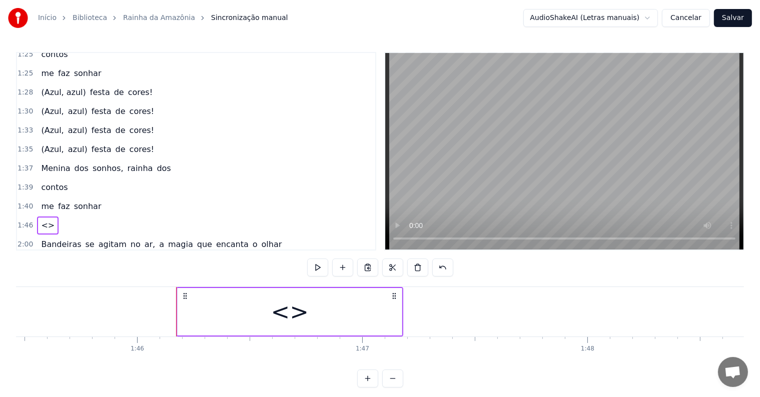
click at [231, 308] on div "<>" at bounding box center [290, 312] width 224 height 48
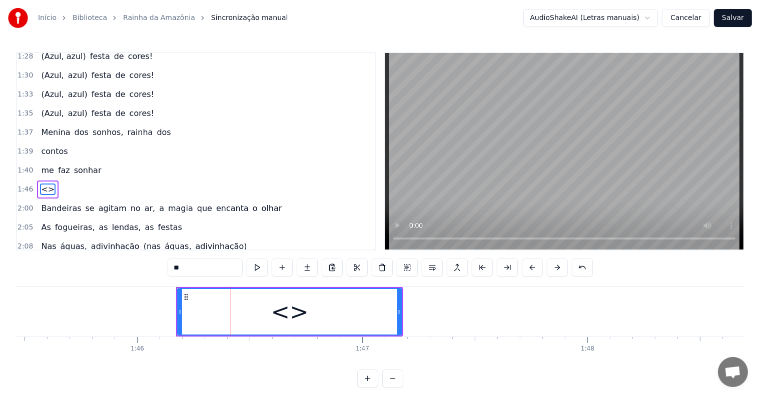
scroll to position [481, 0]
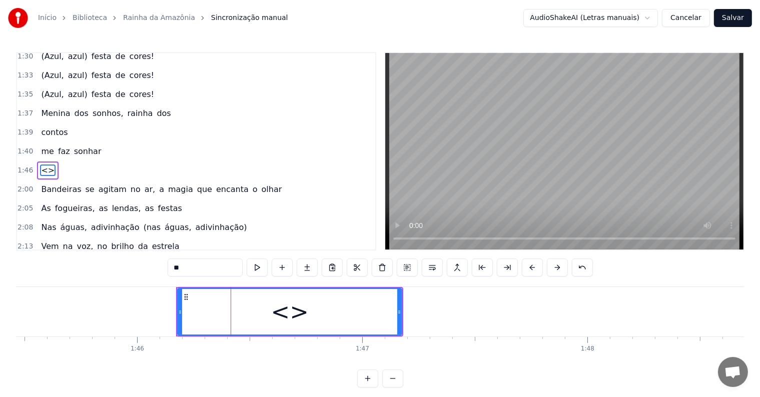
drag, startPoint x: 192, startPoint y: 267, endPoint x: 145, endPoint y: 260, distance: 47.6
click at [145, 260] on div "0:07 <Parintins-Okê - Seu maior canal de toadas> 0:15 <Inscreva-se em nosso can…" at bounding box center [380, 220] width 728 height 336
paste input "**********"
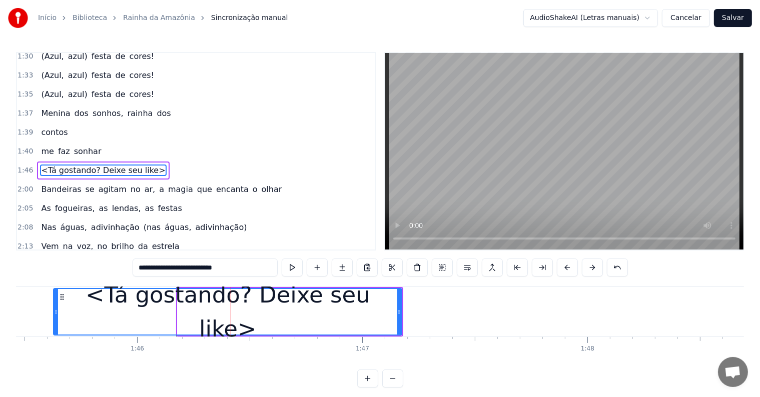
drag, startPoint x: 179, startPoint y: 311, endPoint x: 55, endPoint y: 312, distance: 124.1
click at [55, 312] on icon at bounding box center [56, 312] width 4 height 8
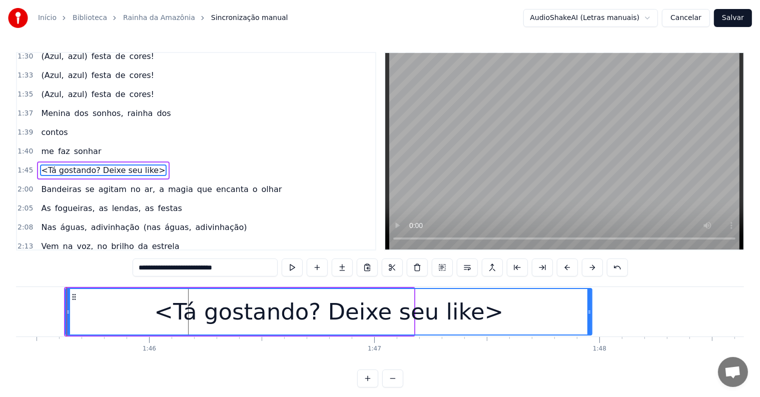
drag, startPoint x: 410, startPoint y: 310, endPoint x: 588, endPoint y: 312, distance: 178.1
click at [588, 312] on icon at bounding box center [589, 312] width 4 height 8
type input "**********"
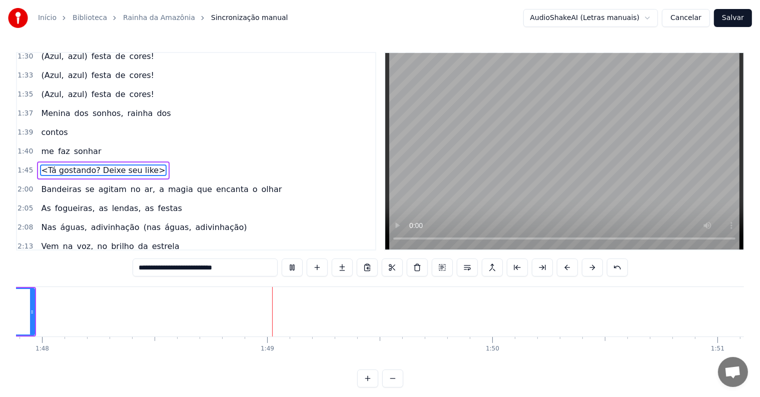
scroll to position [0, 24374]
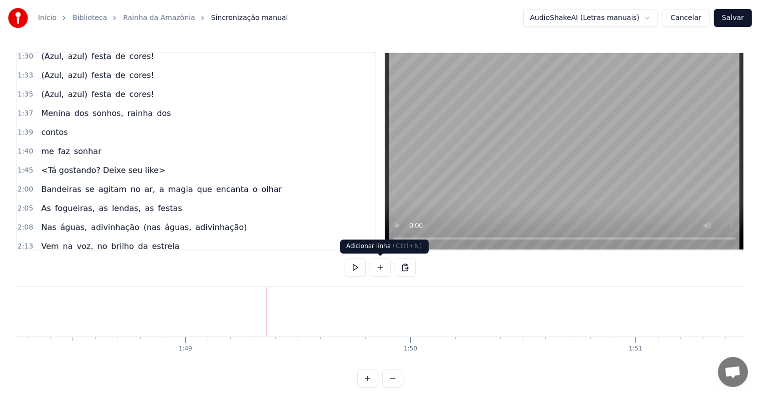
click at [376, 264] on button at bounding box center [380, 268] width 21 height 18
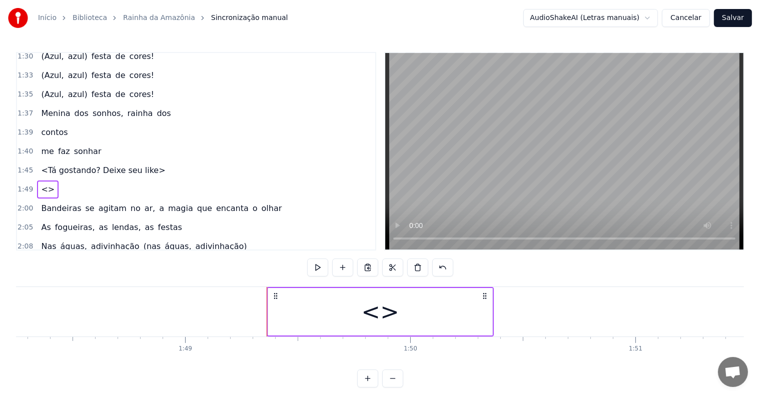
click at [316, 312] on div "<>" at bounding box center [380, 312] width 224 height 48
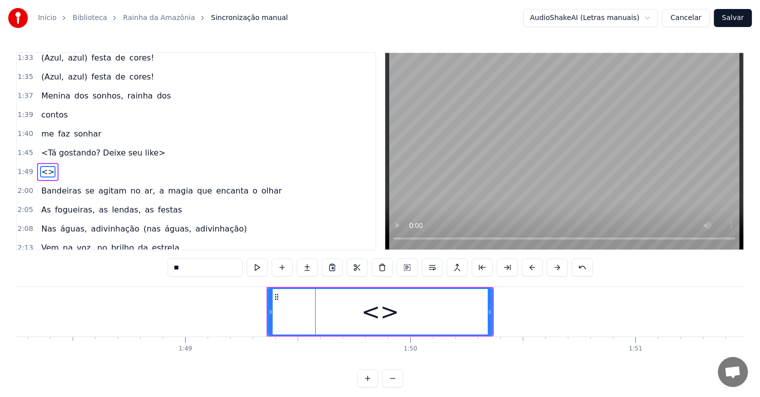
scroll to position [500, 0]
drag, startPoint x: 217, startPoint y: 264, endPoint x: 123, endPoint y: 263, distance: 94.1
click at [123, 263] on div "0:07 <Parintins-Okê - Seu maior canal de toadas> 0:15 <Inscreva-se em nosso can…" at bounding box center [380, 220] width 728 height 336
paste input "**********"
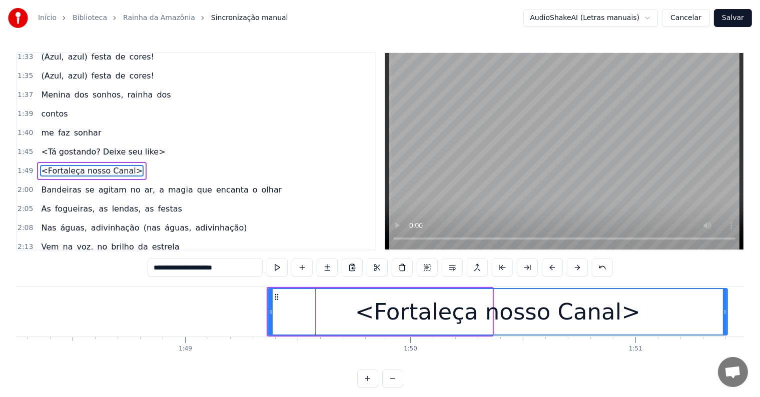
drag, startPoint x: 491, startPoint y: 309, endPoint x: 727, endPoint y: 312, distance: 235.2
click at [727, 312] on icon at bounding box center [725, 312] width 4 height 8
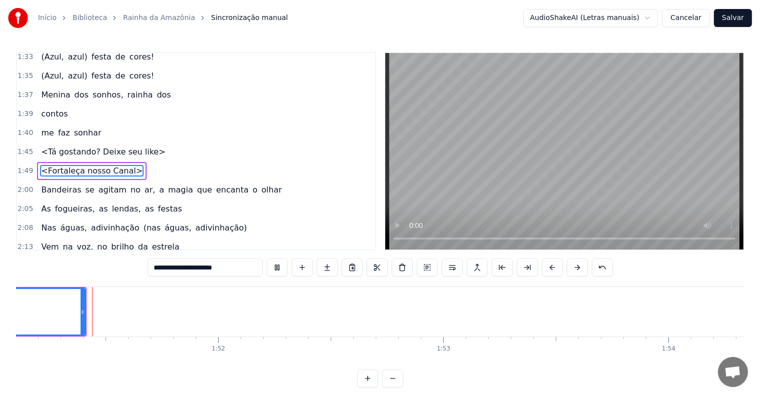
scroll to position [0, 25034]
click at [44, 146] on span "<Tá gostando? Deixe seu like>" at bounding box center [103, 152] width 126 height 12
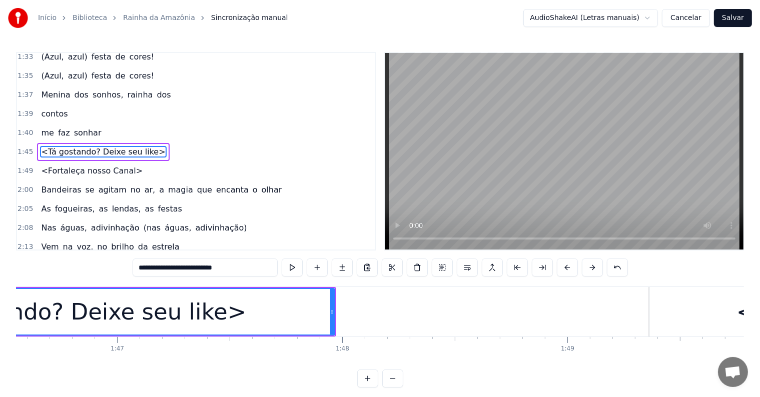
scroll to position [0, 23733]
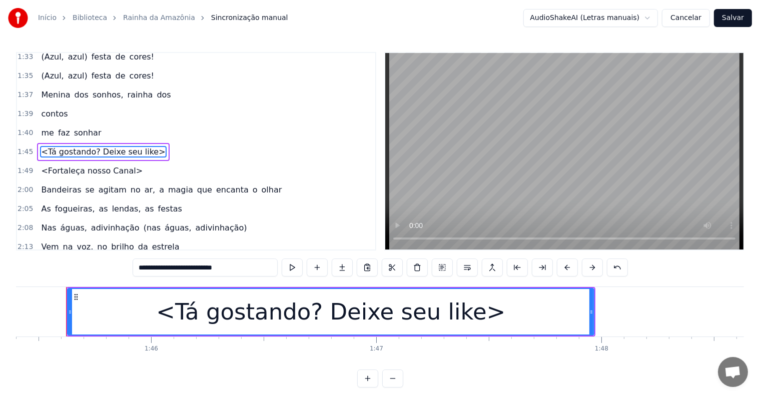
click at [83, 127] on span "sonhar" at bounding box center [88, 133] width 30 height 12
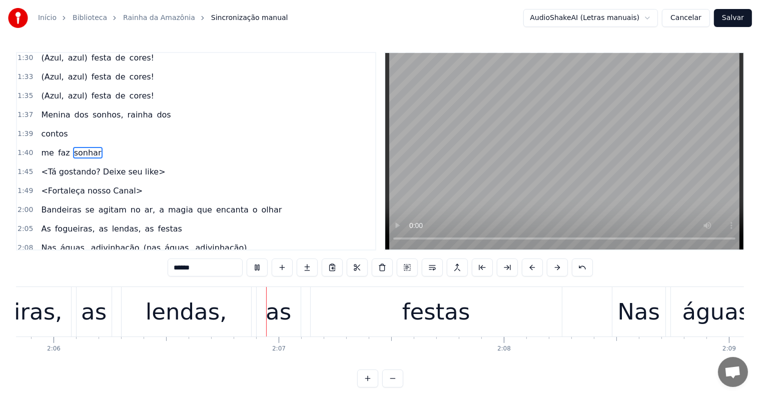
scroll to position [0, 28352]
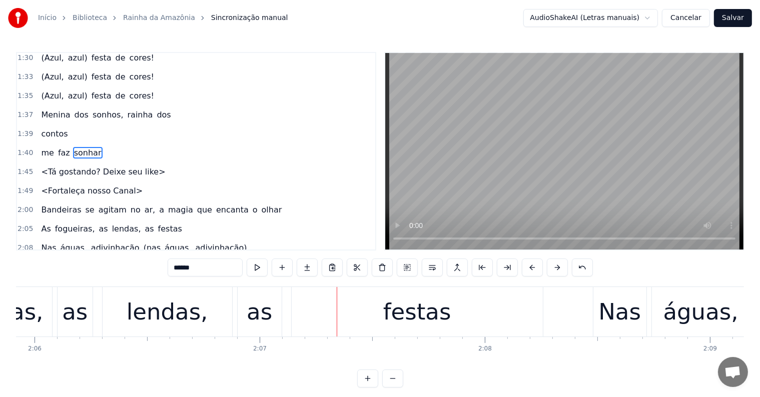
click at [412, 306] on div "festas" at bounding box center [417, 312] width 68 height 34
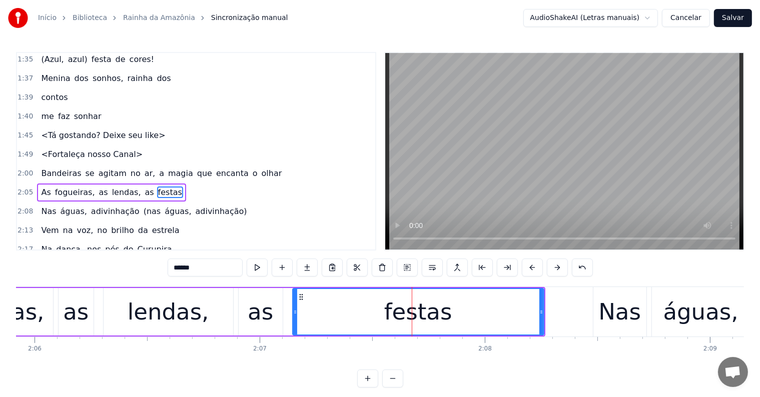
scroll to position [536, 0]
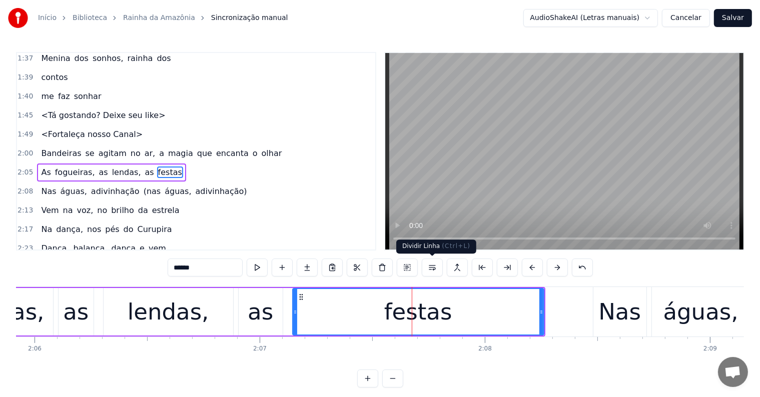
click at [432, 269] on button at bounding box center [432, 268] width 21 height 18
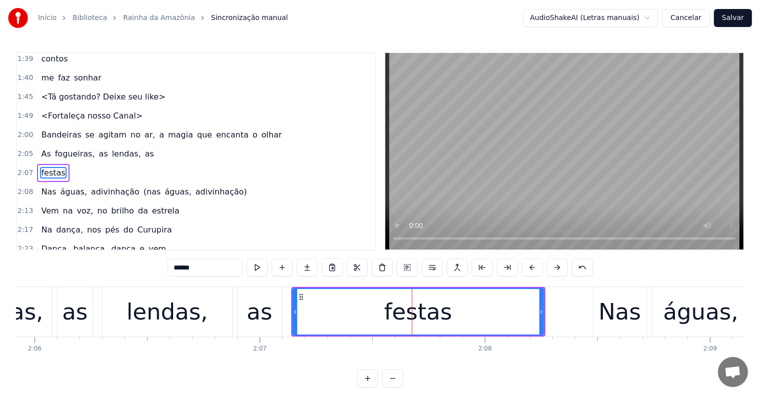
click at [254, 326] on div "as" at bounding box center [260, 312] width 26 height 34
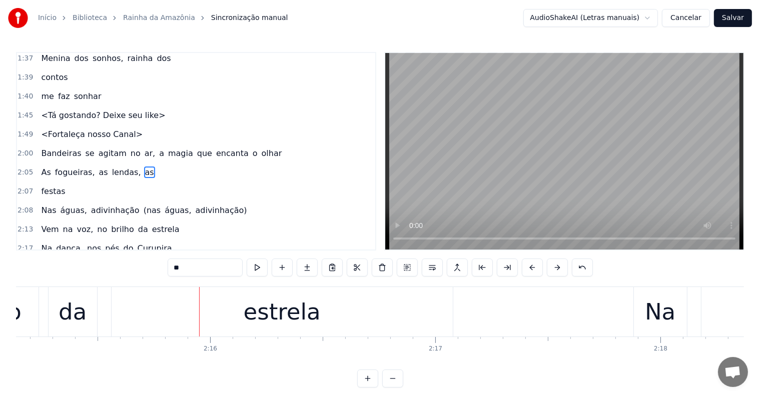
scroll to position [0, 30477]
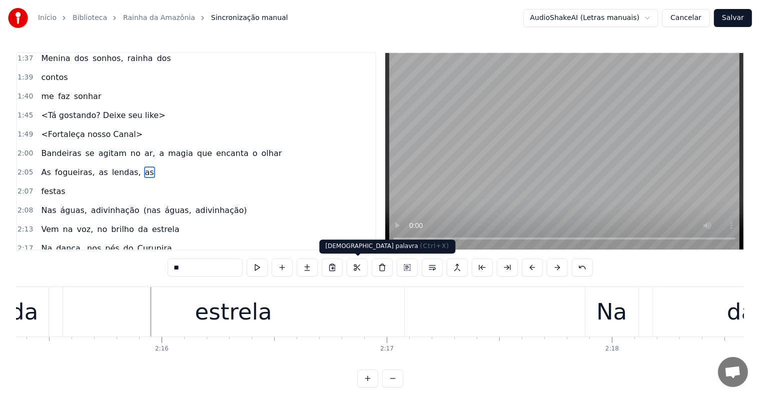
click at [316, 316] on div "estrela" at bounding box center [233, 312] width 341 height 50
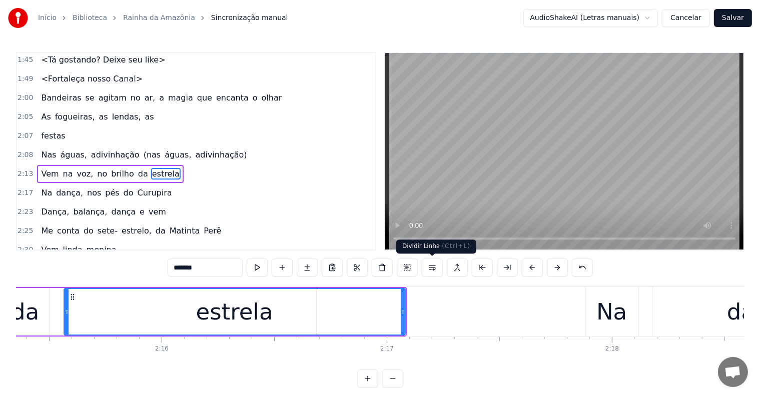
click at [434, 266] on button at bounding box center [432, 268] width 21 height 18
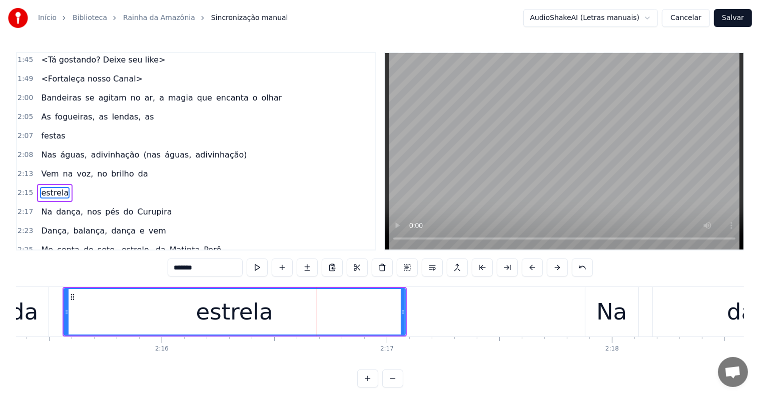
scroll to position [610, 0]
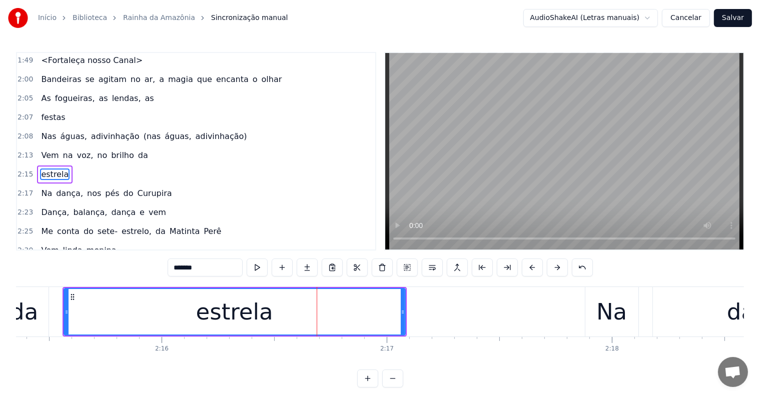
click at [137, 150] on span "da" at bounding box center [143, 156] width 12 height 12
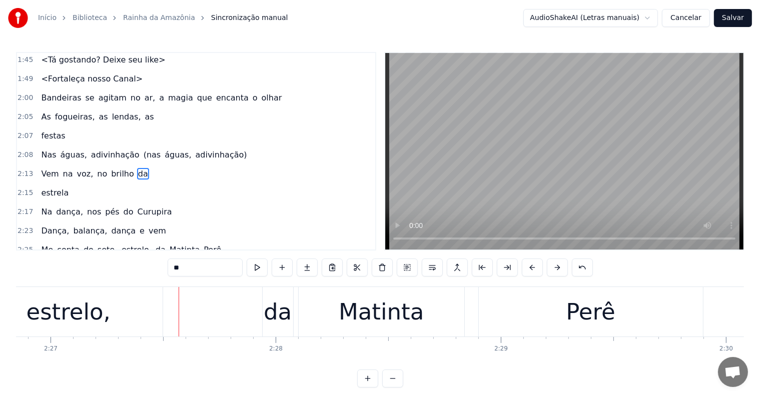
scroll to position [0, 33084]
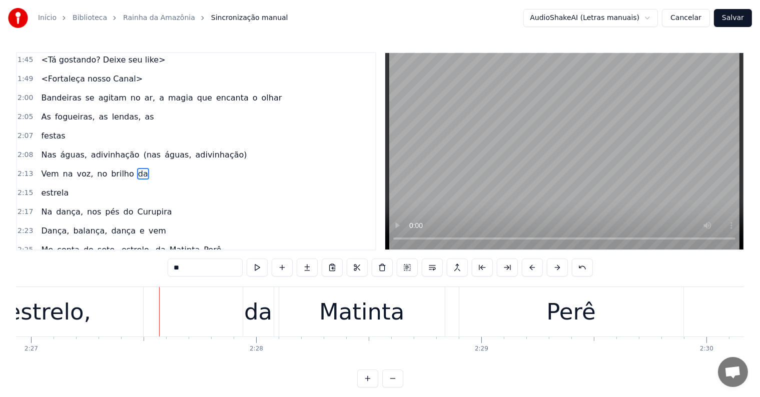
click at [257, 318] on div "da" at bounding box center [258, 312] width 28 height 34
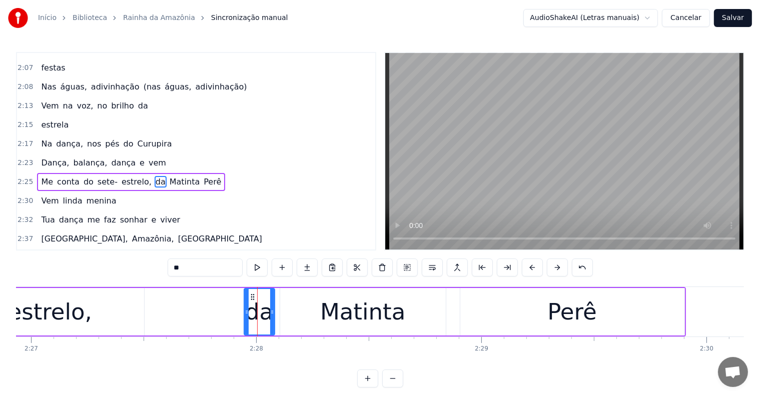
scroll to position [665, 0]
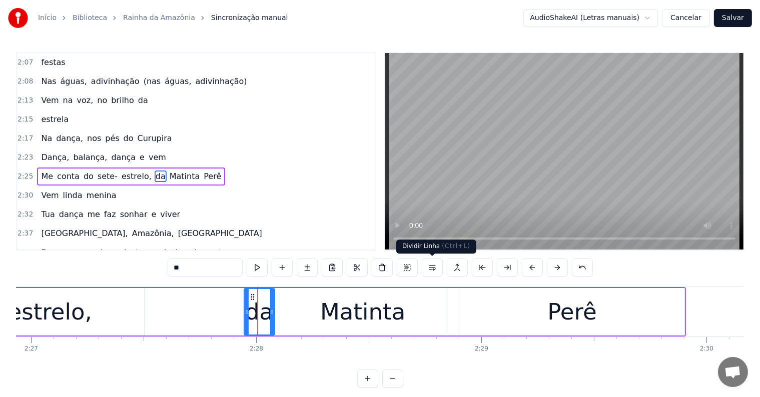
click at [431, 269] on button at bounding box center [432, 268] width 21 height 18
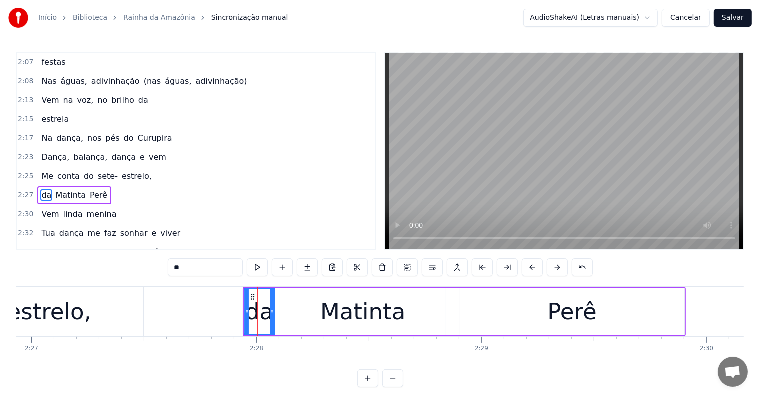
scroll to position [684, 0]
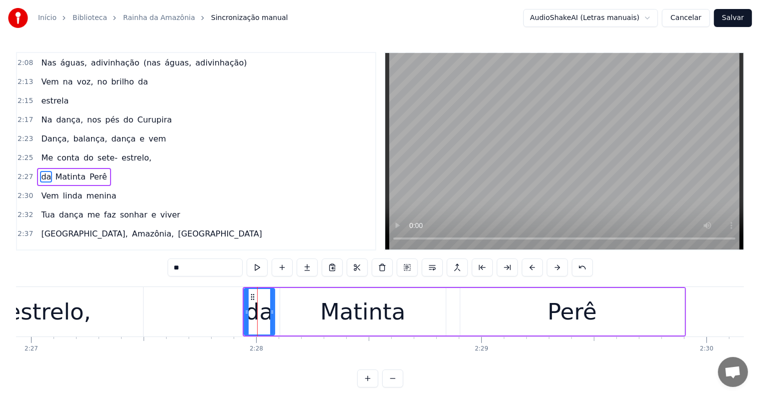
click at [125, 152] on span "estrelo," at bounding box center [137, 158] width 32 height 12
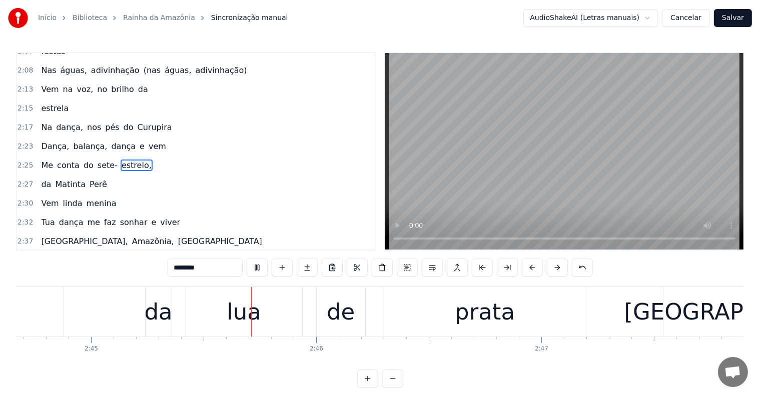
scroll to position [0, 37099]
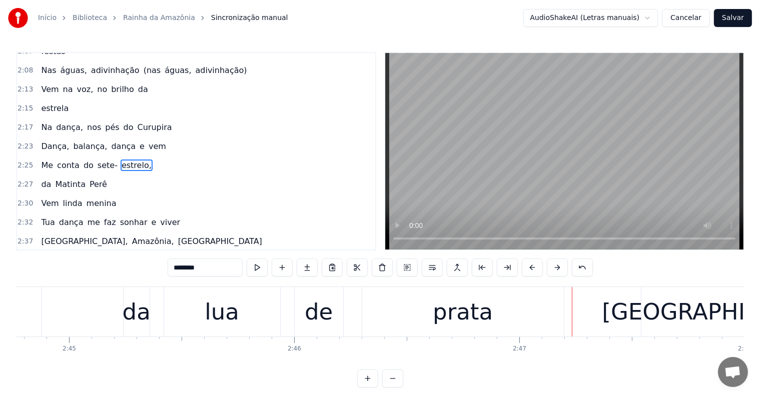
click at [252, 311] on div "lua" at bounding box center [222, 312] width 116 height 50
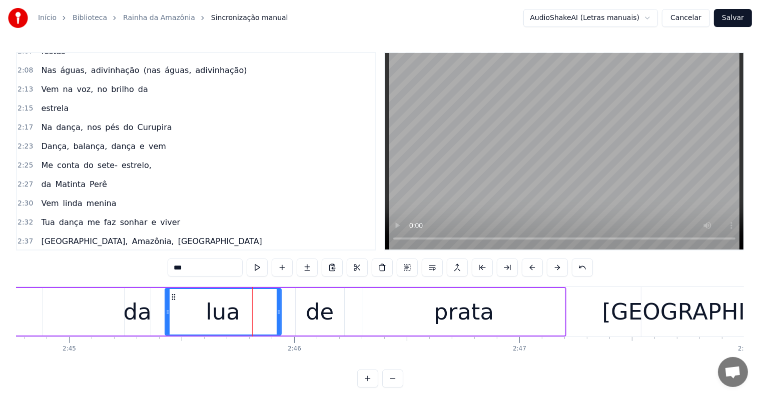
scroll to position [758, 0]
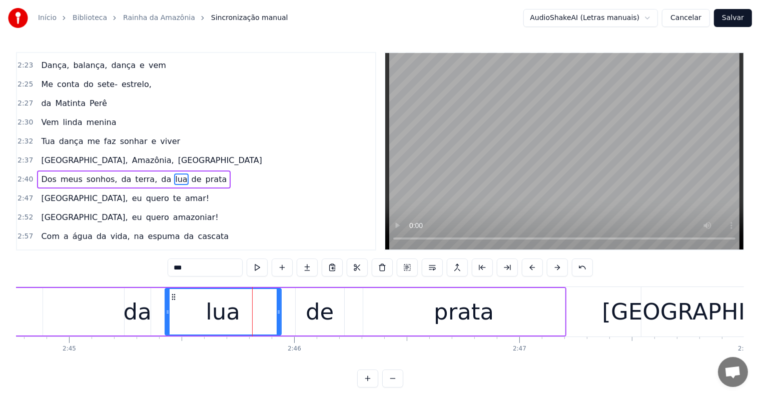
click at [160, 174] on span "da" at bounding box center [166, 180] width 12 height 12
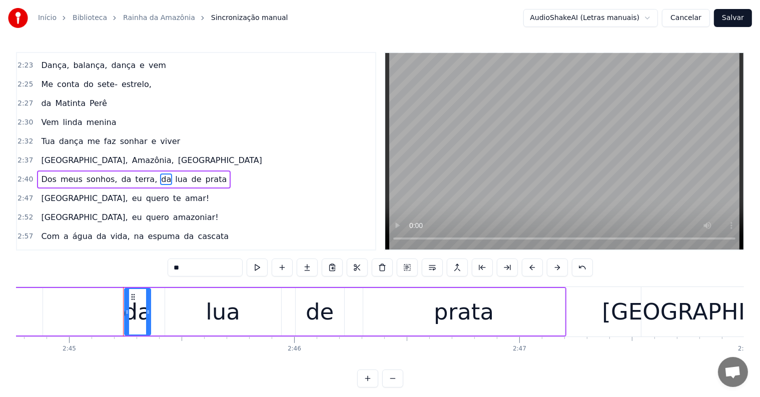
click at [64, 174] on span "meus" at bounding box center [72, 180] width 24 height 12
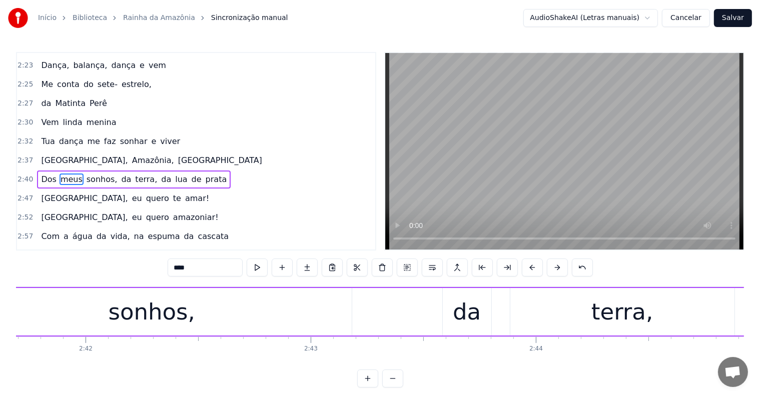
scroll to position [0, 36233]
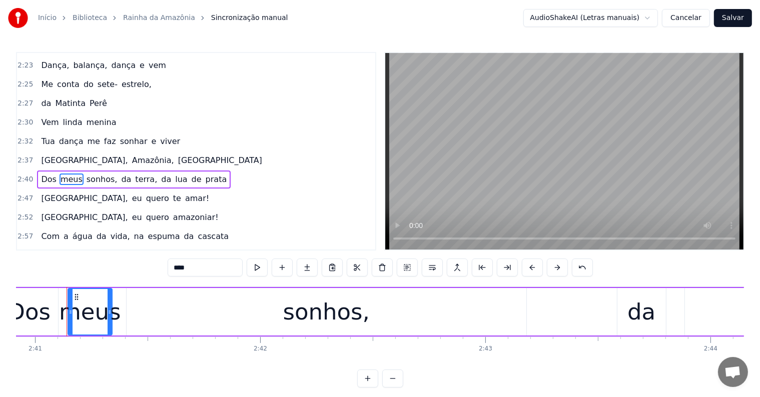
click at [120, 174] on span "da" at bounding box center [126, 180] width 12 height 12
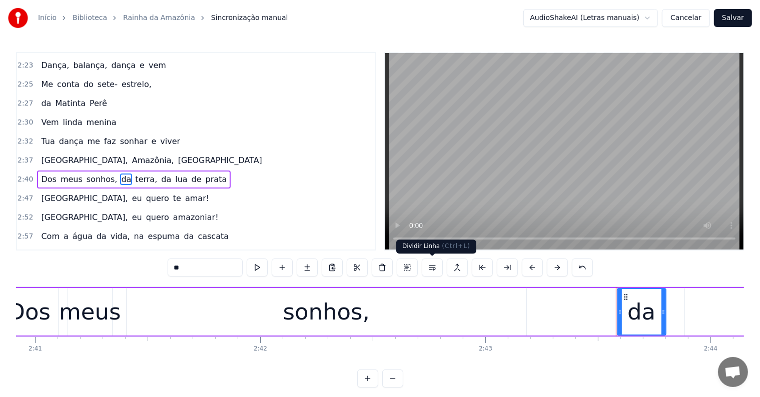
click at [429, 266] on button at bounding box center [432, 268] width 21 height 18
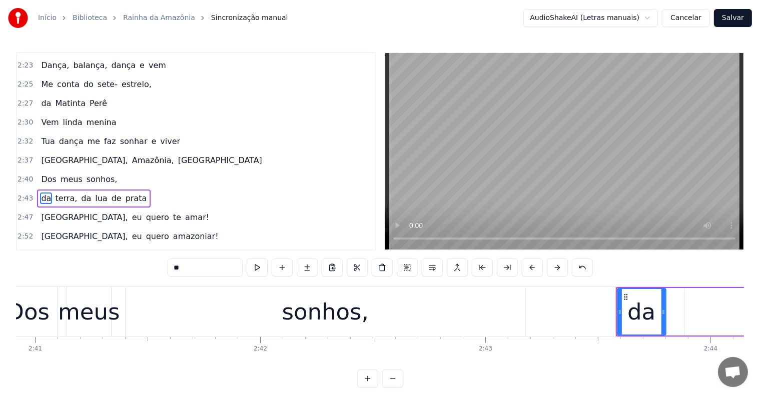
scroll to position [776, 0]
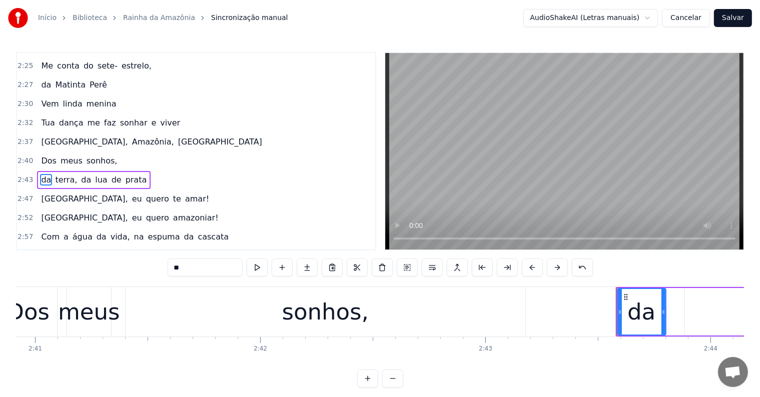
click at [100, 155] on span "sonhos," at bounding box center [102, 161] width 33 height 12
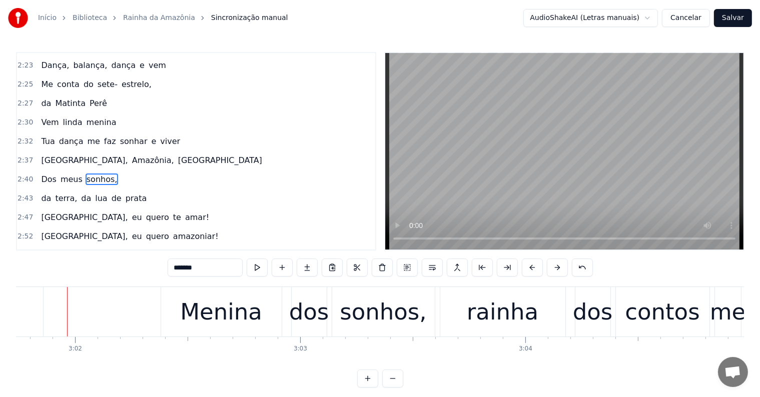
scroll to position [0, 40922]
click at [184, 320] on div "Menina" at bounding box center [221, 312] width 82 height 34
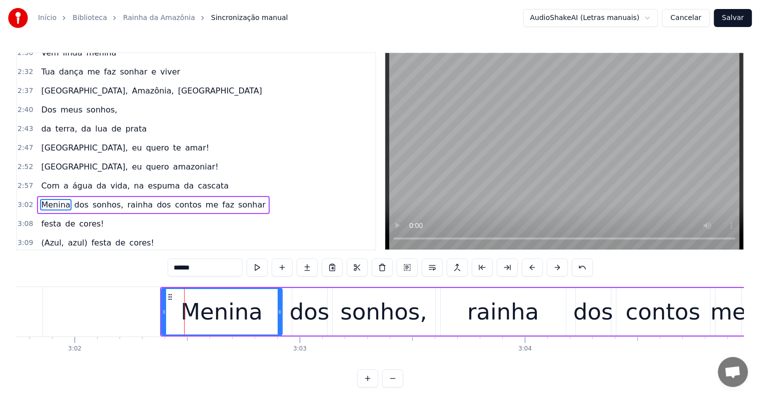
scroll to position [850, 0]
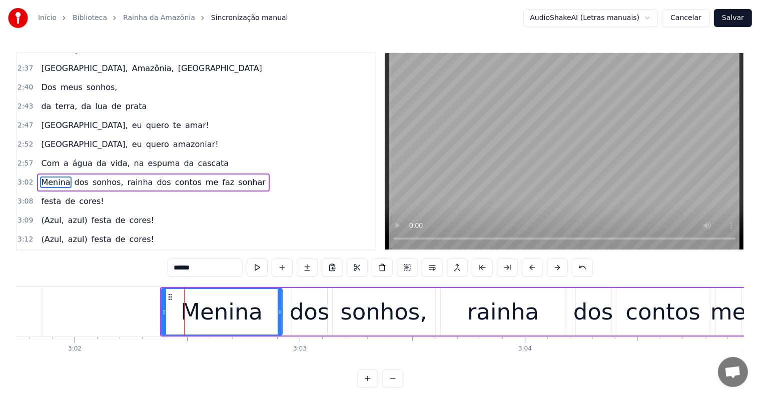
click at [133, 158] on span "na" at bounding box center [139, 164] width 12 height 12
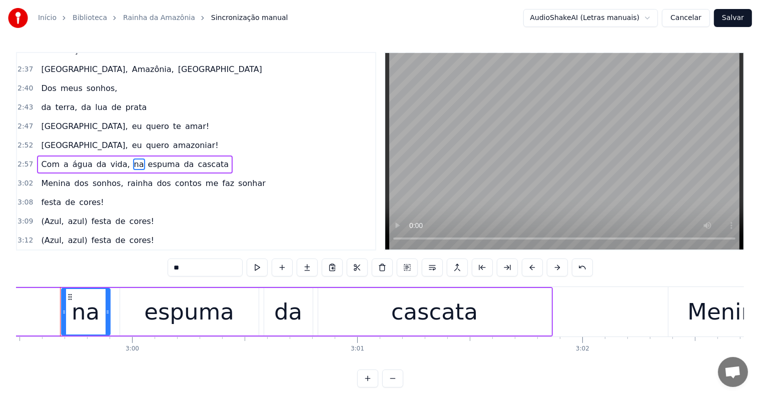
scroll to position [0, 40407]
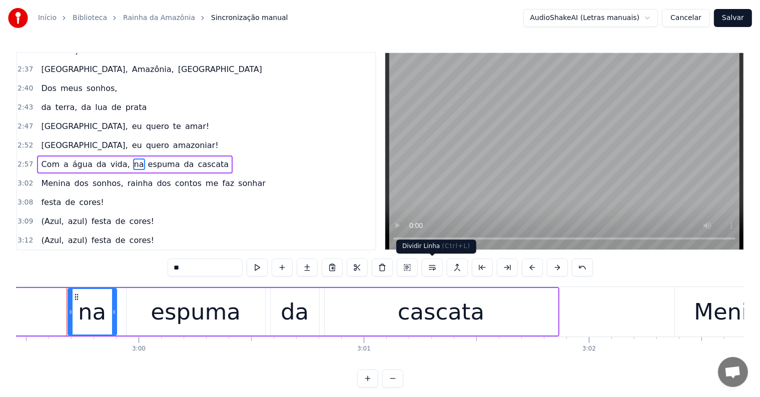
click at [429, 268] on button at bounding box center [432, 268] width 21 height 18
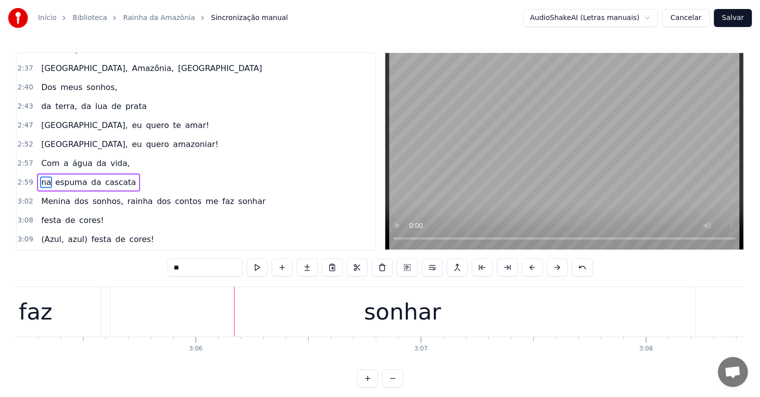
scroll to position [0, 41722]
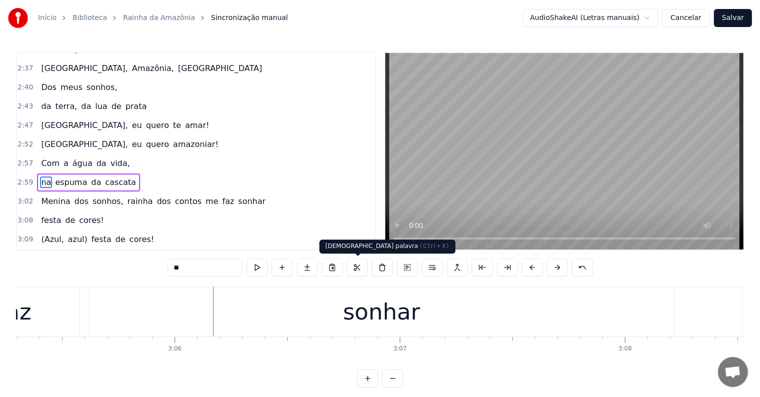
click at [357, 301] on div "sonhar" at bounding box center [381, 312] width 77 height 34
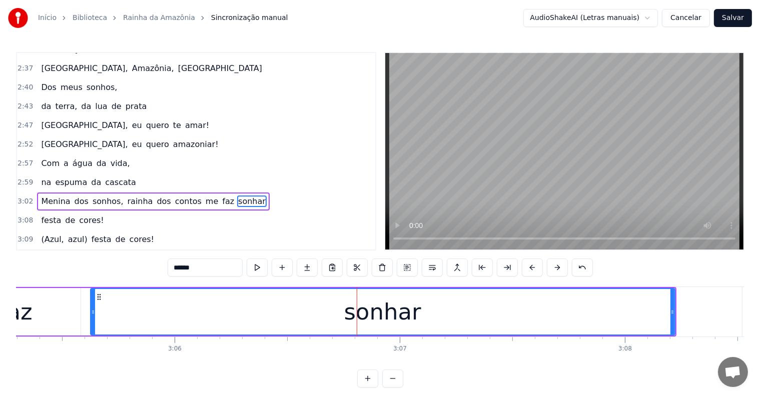
scroll to position [868, 0]
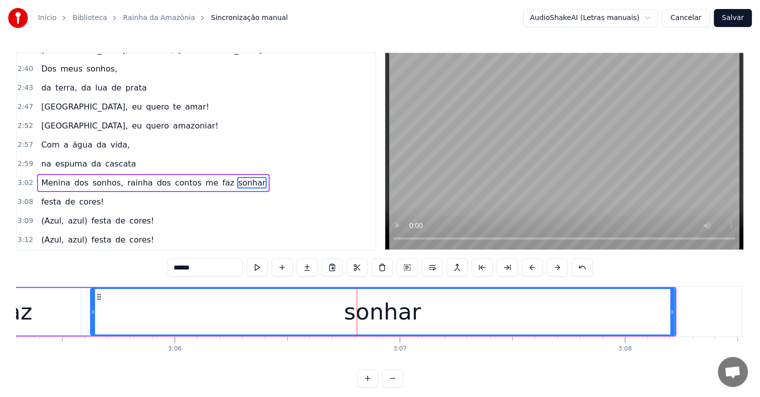
click at [205, 177] on span "me" at bounding box center [212, 183] width 15 height 12
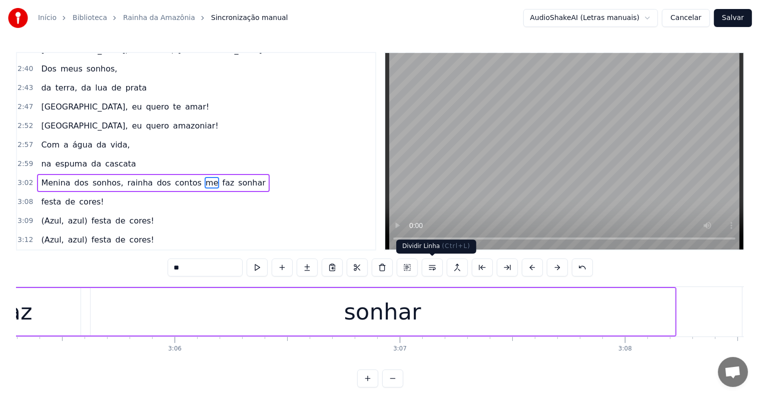
scroll to position [0, 41569]
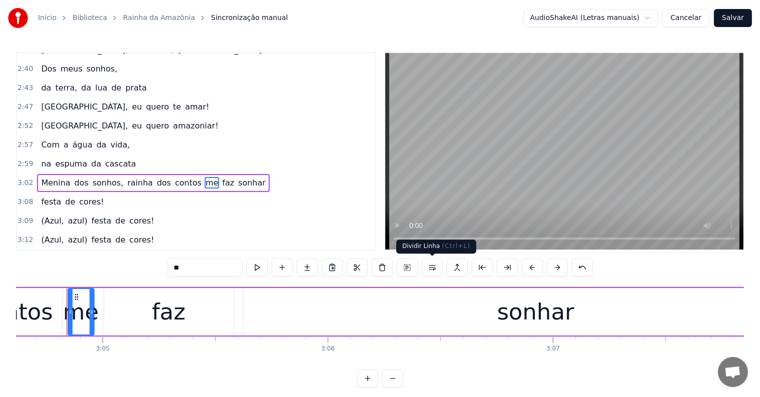
click at [434, 266] on button at bounding box center [432, 268] width 21 height 18
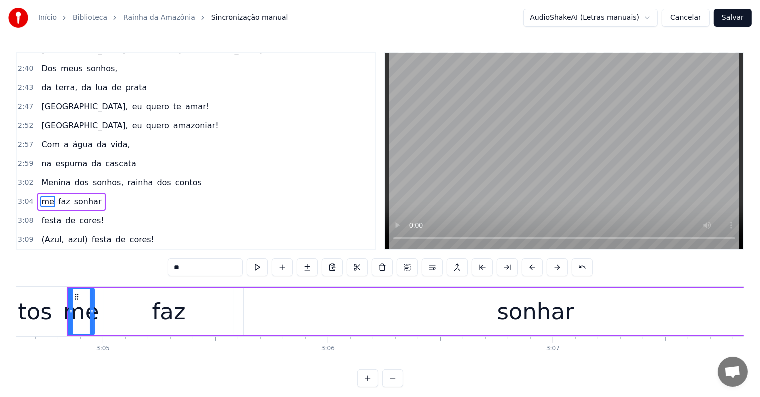
scroll to position [887, 0]
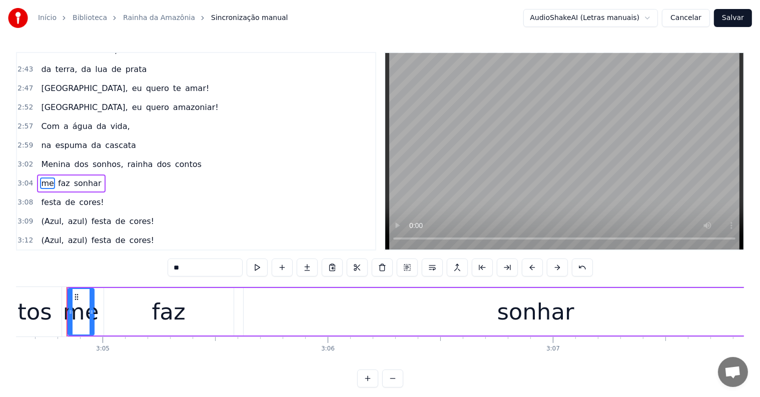
click at [174, 159] on span "contos" at bounding box center [188, 165] width 29 height 12
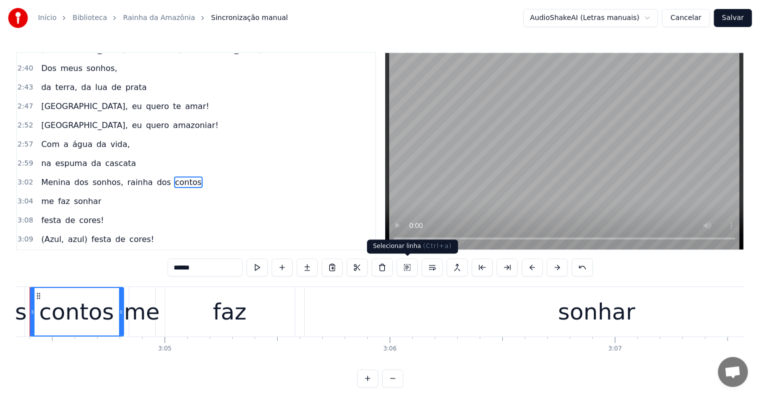
scroll to position [0, 41470]
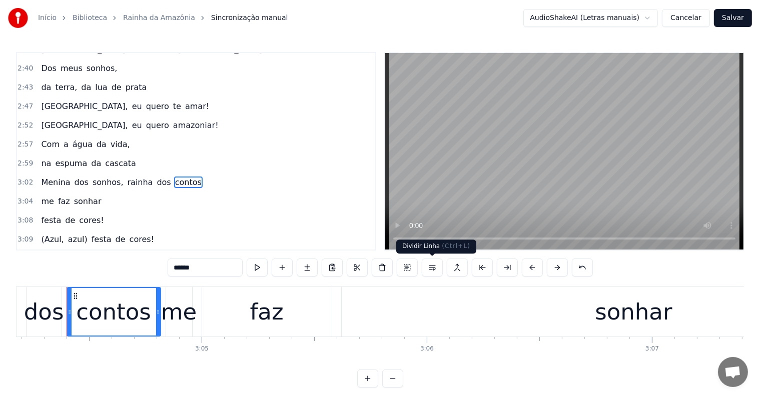
click at [432, 268] on button at bounding box center [432, 268] width 21 height 18
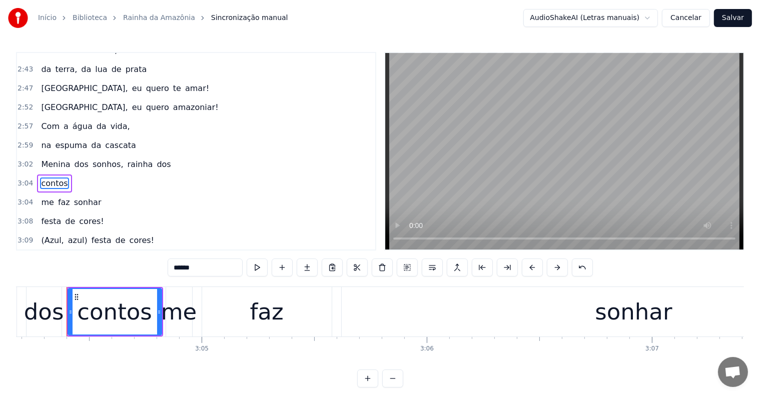
click at [156, 159] on span "dos" at bounding box center [164, 165] width 16 height 12
type input "***"
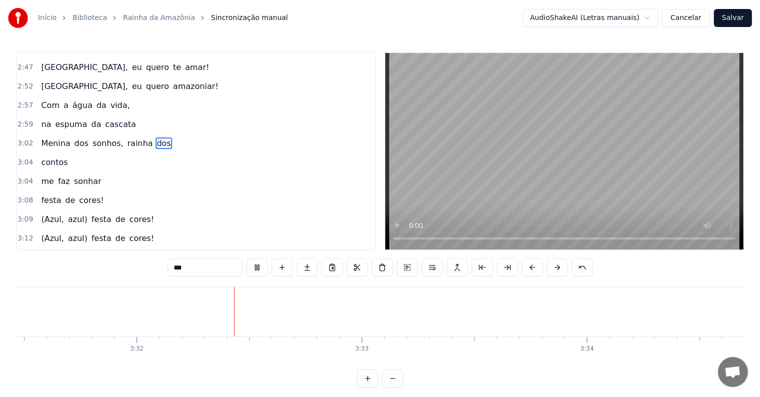
scroll to position [0, 47619]
click at [724, 16] on button "Salvar" at bounding box center [733, 18] width 38 height 18
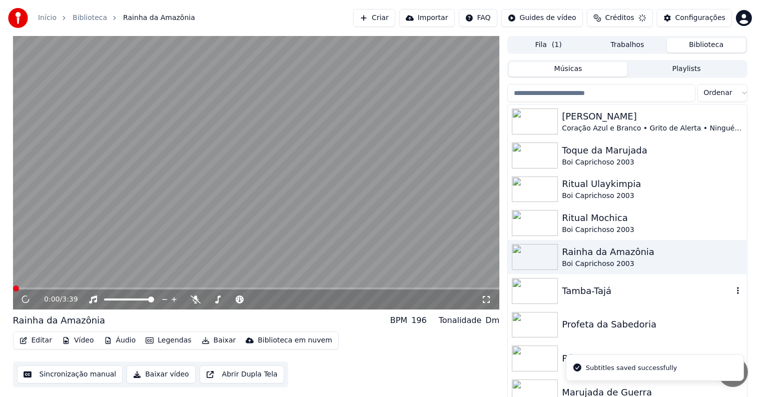
click at [581, 292] on div "Tamba-Tajá" at bounding box center [647, 291] width 171 height 14
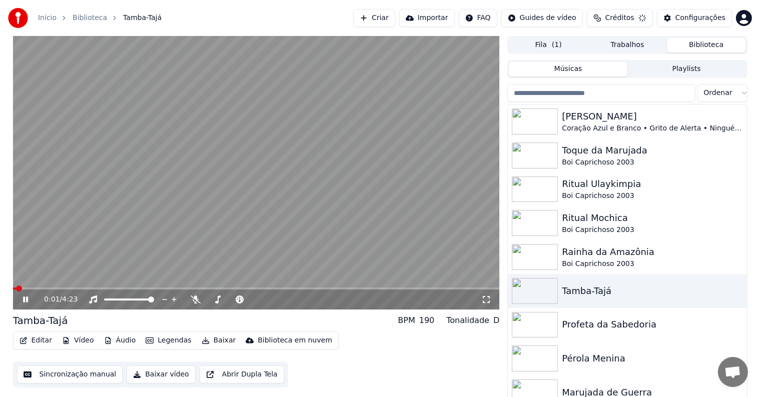
click at [270, 234] on video at bounding box center [256, 173] width 487 height 274
click at [44, 344] on button "Editar" at bounding box center [36, 341] width 41 height 14
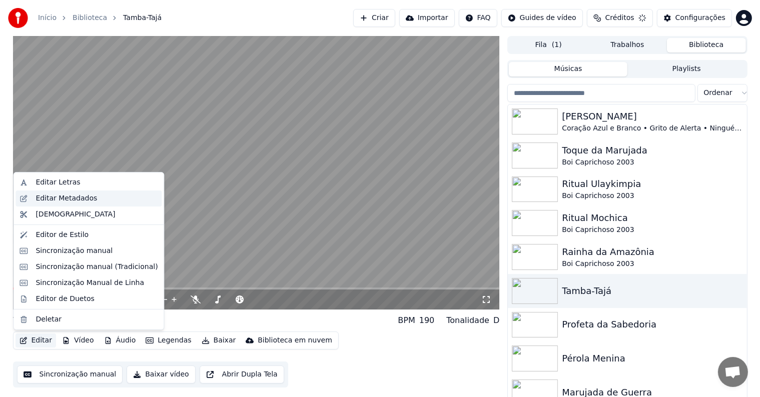
click at [37, 198] on div "Editar Metadados" at bounding box center [67, 199] width 62 height 10
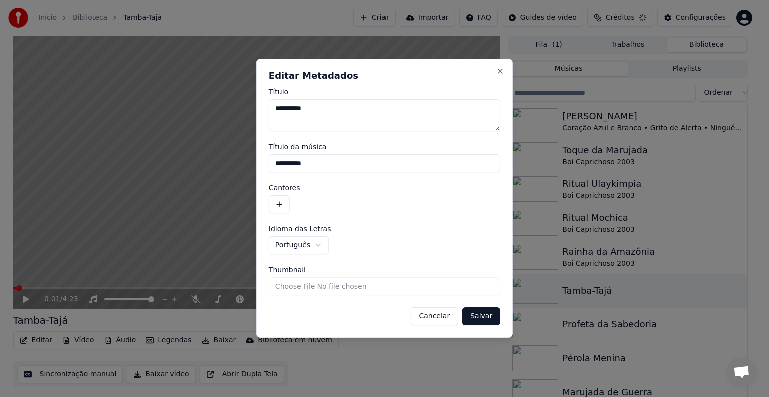
drag, startPoint x: 318, startPoint y: 166, endPoint x: 252, endPoint y: 164, distance: 66.1
click at [252, 164] on body "**********" at bounding box center [380, 198] width 760 height 397
click at [282, 204] on button "button" at bounding box center [279, 205] width 21 height 18
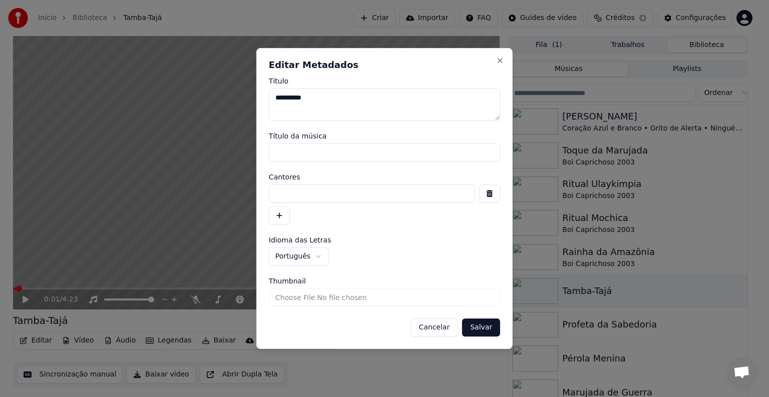
click at [282, 186] on input at bounding box center [372, 194] width 206 height 18
paste input "**********"
type input "**********"
click at [479, 328] on button "Salvar" at bounding box center [481, 328] width 38 height 18
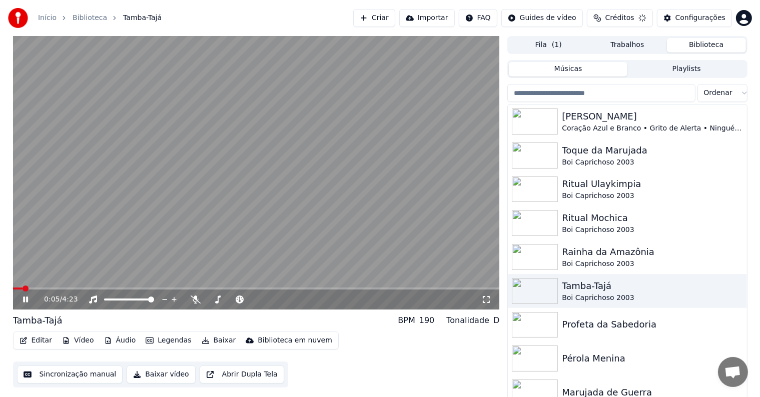
click at [179, 258] on video at bounding box center [256, 173] width 487 height 274
click at [48, 378] on button "Sincronização manual" at bounding box center [70, 375] width 106 height 18
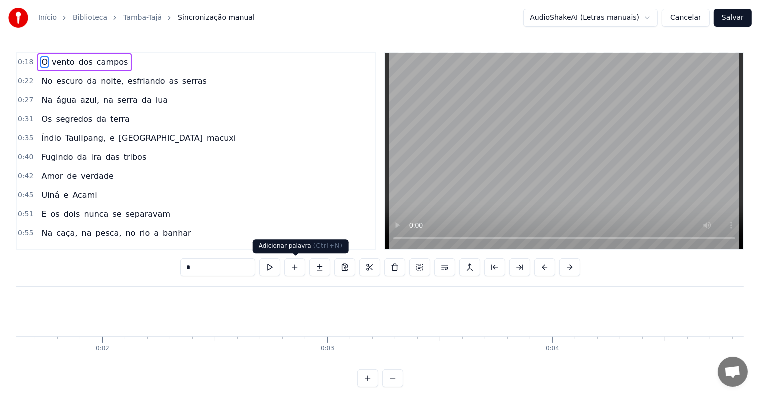
scroll to position [0, 1386]
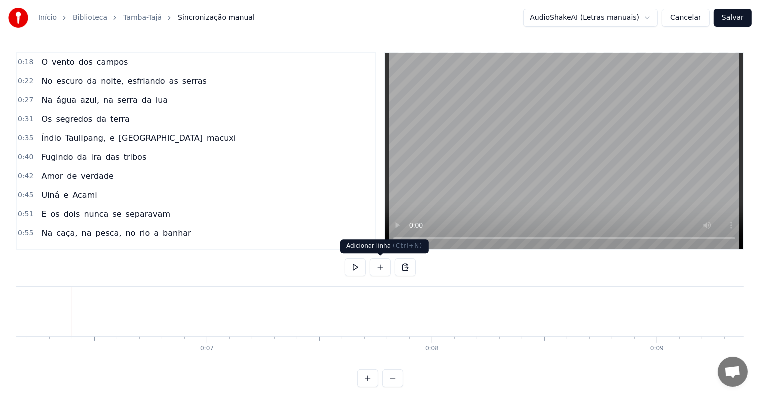
click at [379, 267] on button at bounding box center [380, 268] width 21 height 18
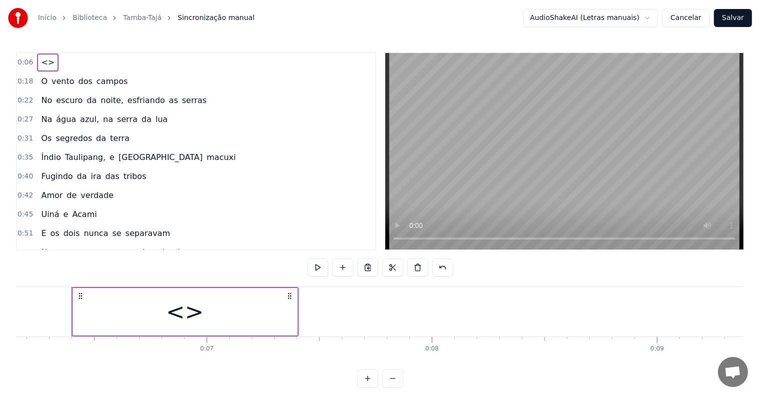
click at [269, 312] on div "<>" at bounding box center [185, 312] width 224 height 48
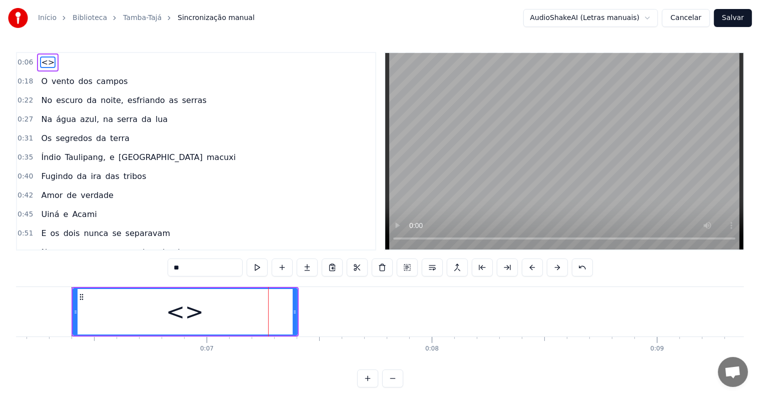
drag, startPoint x: 146, startPoint y: 263, endPoint x: 108, endPoint y: 263, distance: 37.5
click at [108, 263] on div "0:06 <> 0:18 O vento dos campos 0:22 No escuro da noite, esfriando as serras 0:…" at bounding box center [380, 220] width 728 height 336
paste input "**********"
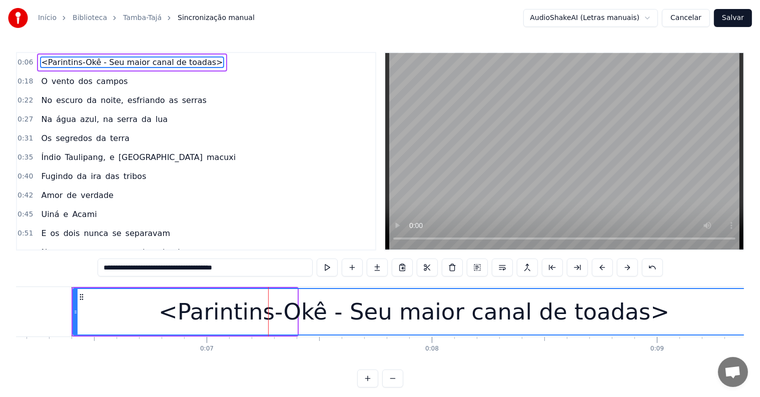
drag, startPoint x: 294, startPoint y: 308, endPoint x: 753, endPoint y: 313, distance: 458.4
click at [753, 313] on div "Início Biblioteca Tamba-Tajá Sincronização manual AudioShakeAI (Letras manuais)…" at bounding box center [380, 194] width 760 height 388
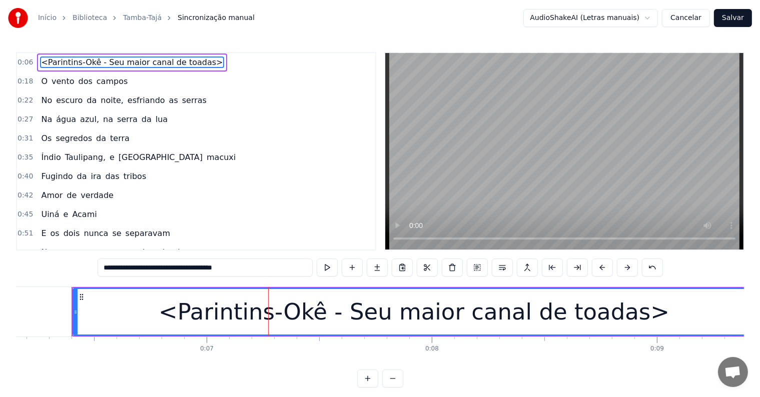
type input "**********"
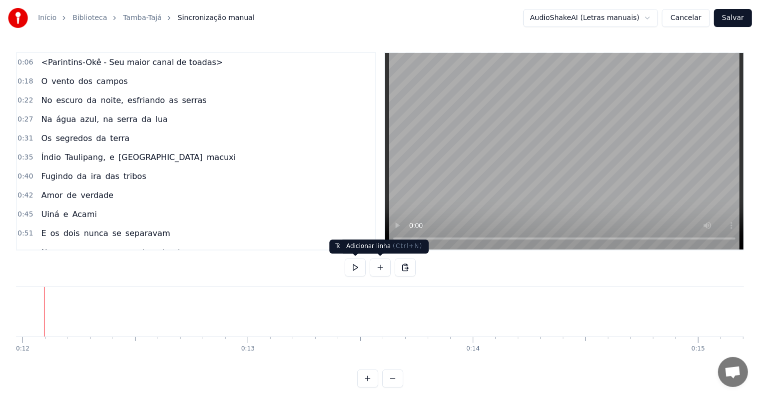
scroll to position [0, 2673]
click at [379, 269] on button at bounding box center [380, 268] width 21 height 18
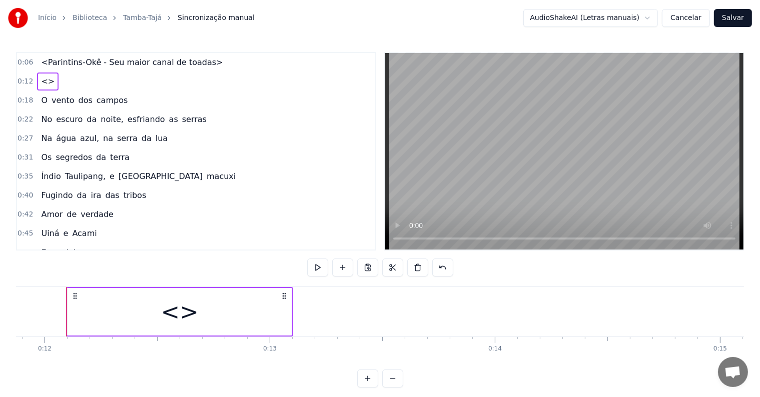
click at [225, 304] on div "<>" at bounding box center [180, 312] width 224 height 48
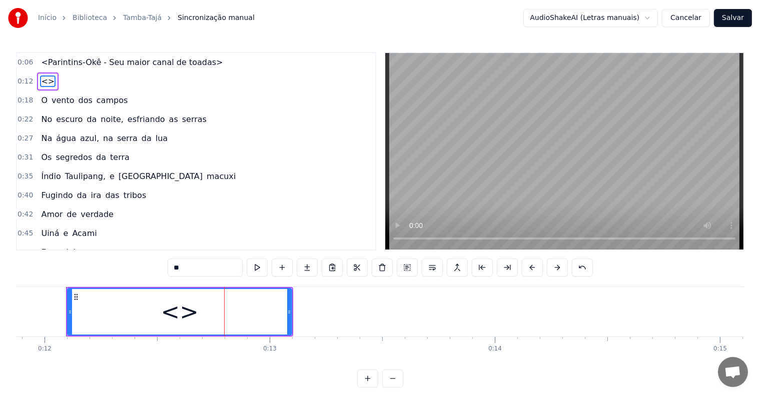
click at [129, 256] on div "0:06 <Parintins-Okê - Seu maior canal de toadas> 0:12 <> 0:18 O vento dos campo…" at bounding box center [380, 220] width 728 height 336
paste input "**********"
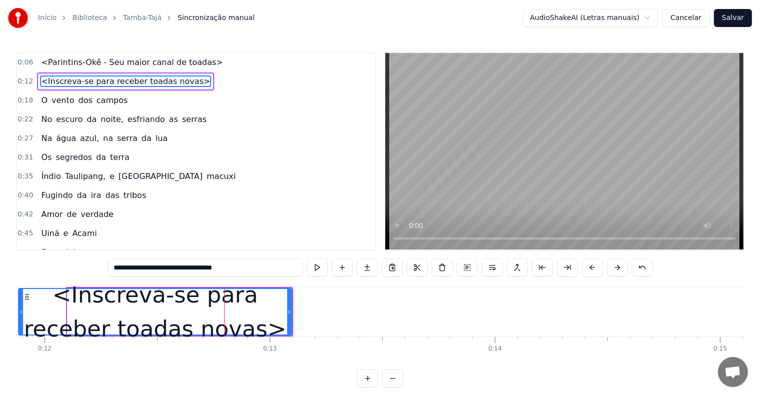
drag, startPoint x: 69, startPoint y: 311, endPoint x: 20, endPoint y: 309, distance: 49.1
click at [20, 309] on icon at bounding box center [21, 312] width 4 height 8
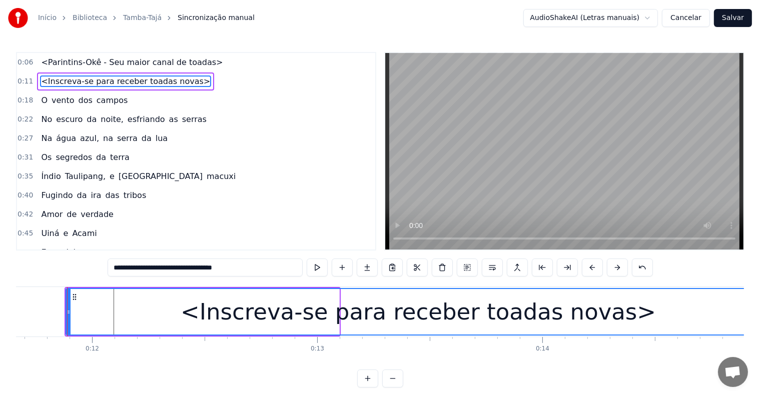
drag, startPoint x: 337, startPoint y: 313, endPoint x: 768, endPoint y: 318, distance: 431.4
click at [760, 318] on html "Início Biblioteca Tamba-Tajá Sincronização manual AudioShakeAI (Letras manuais)…" at bounding box center [380, 202] width 760 height 404
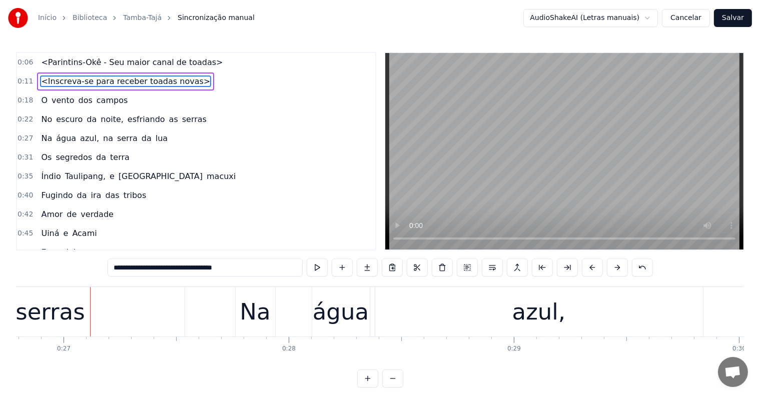
scroll to position [0, 6055]
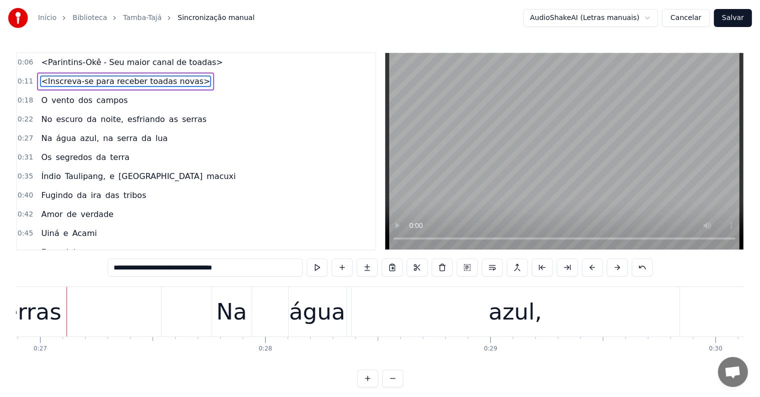
click at [53, 311] on div "serras" at bounding box center [26, 312] width 69 height 34
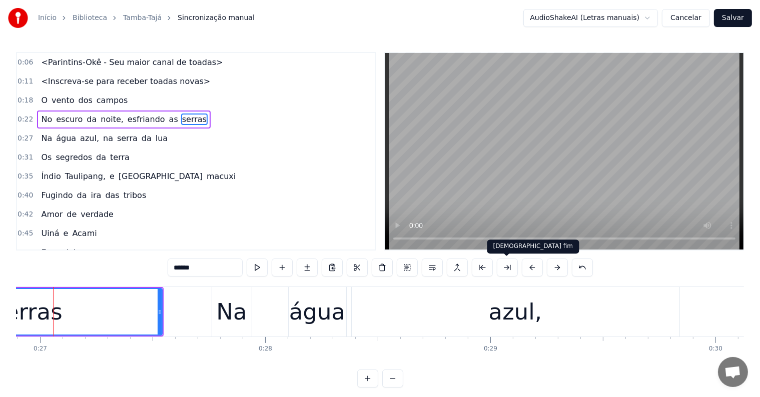
scroll to position [0, 6042]
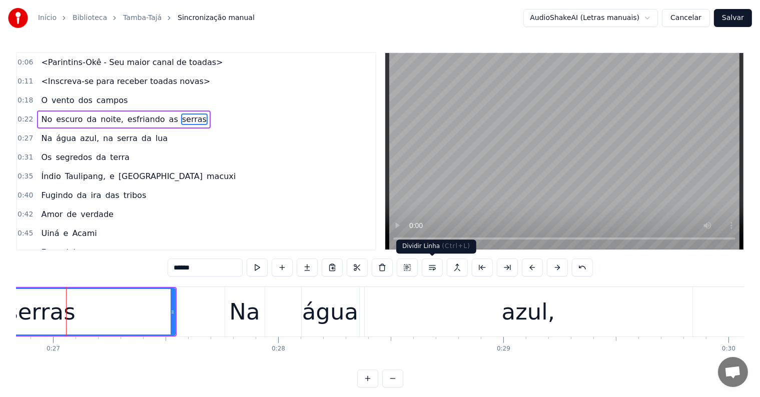
click at [432, 267] on button at bounding box center [432, 268] width 21 height 18
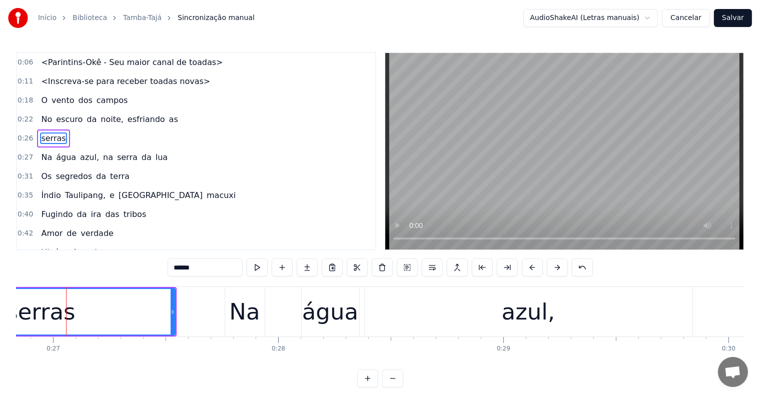
click at [168, 118] on span "as" at bounding box center [173, 120] width 11 height 12
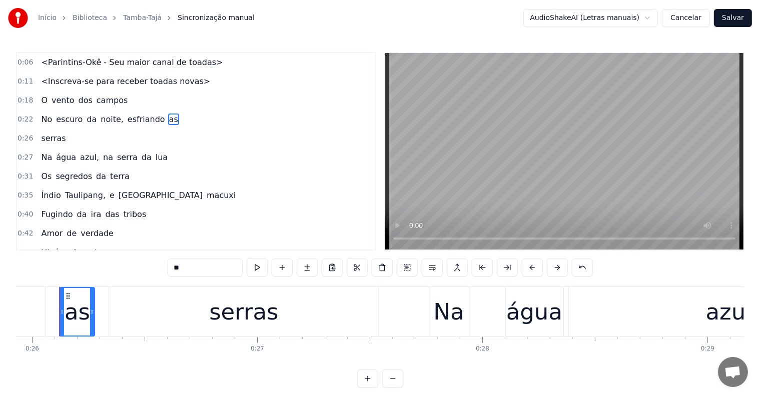
scroll to position [0, 5831]
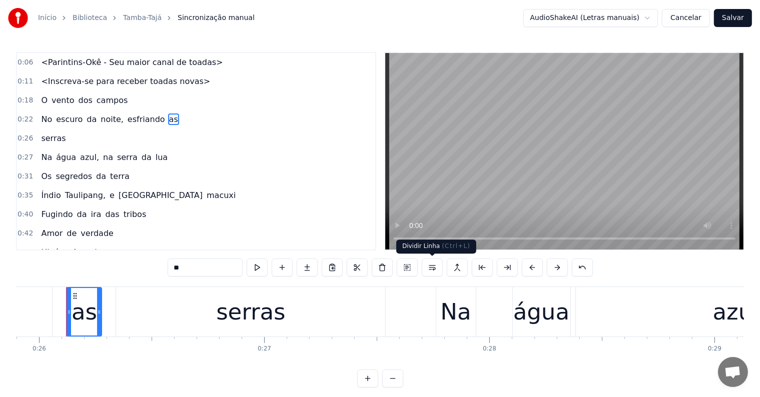
click at [432, 270] on button at bounding box center [432, 268] width 21 height 18
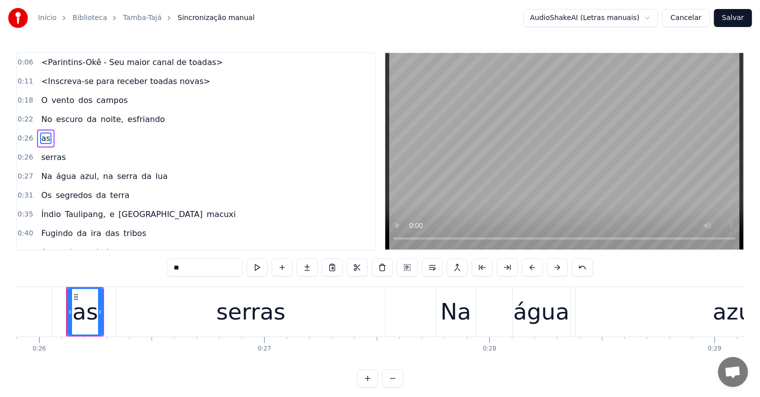
click at [136, 114] on span "esfriando" at bounding box center [147, 120] width 40 height 12
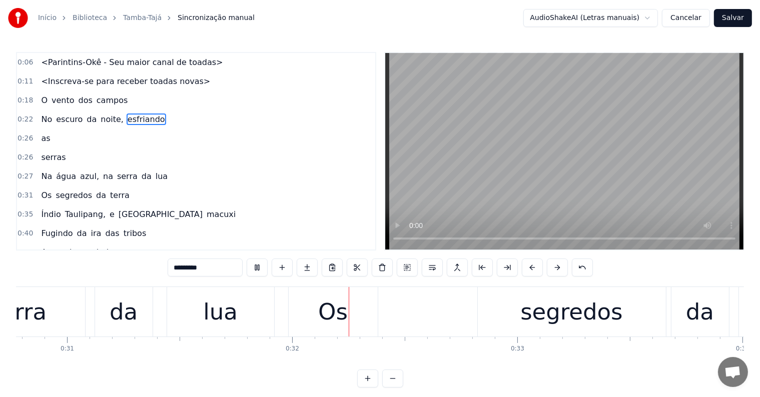
scroll to position [0, 7021]
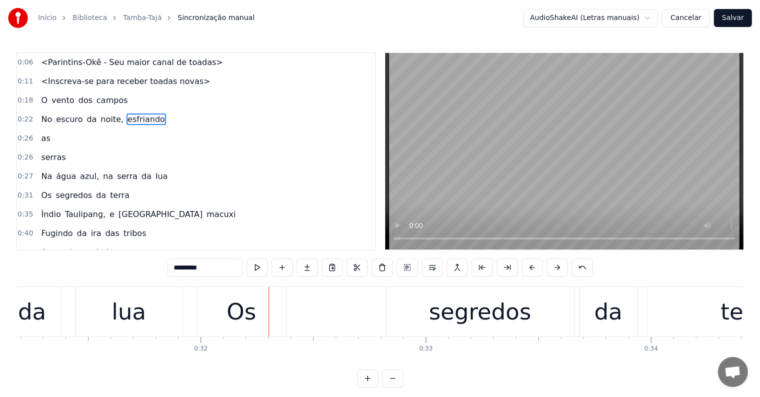
click at [230, 325] on div "Os" at bounding box center [242, 312] width 30 height 34
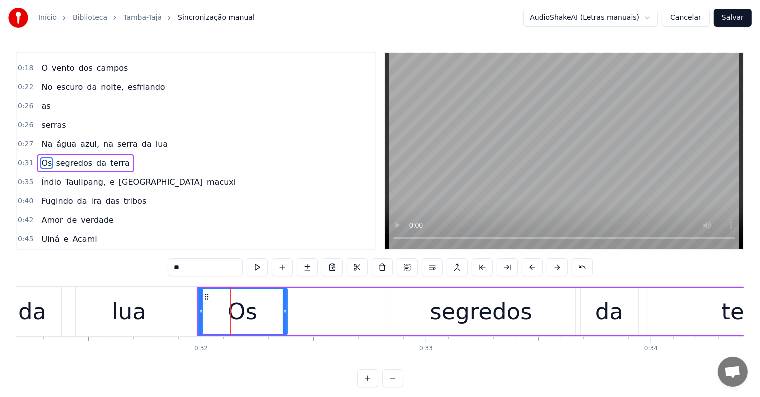
scroll to position [40, 0]
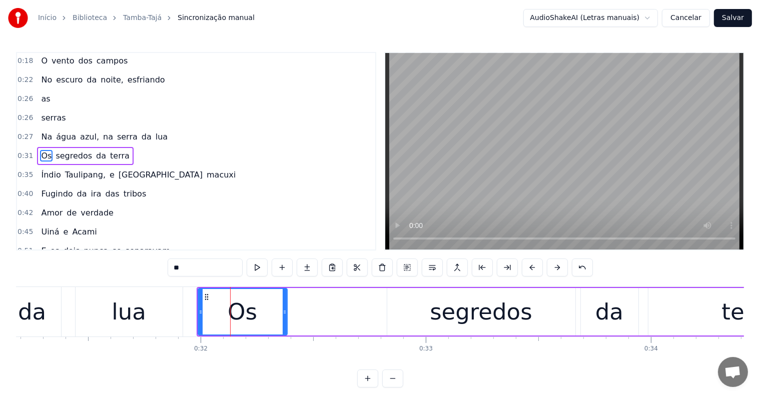
click at [137, 312] on div "lua" at bounding box center [129, 312] width 35 height 34
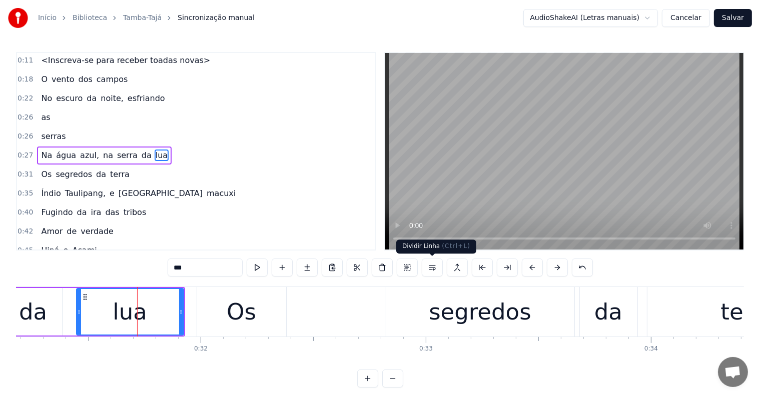
click at [432, 266] on button at bounding box center [432, 268] width 21 height 18
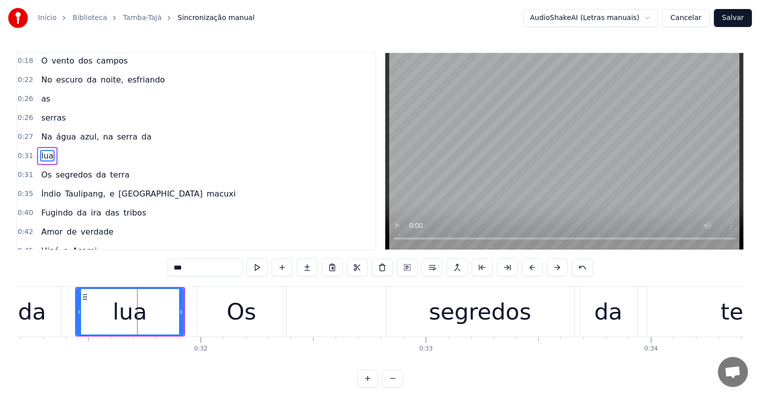
click at [33, 310] on div "da" at bounding box center [32, 312] width 28 height 34
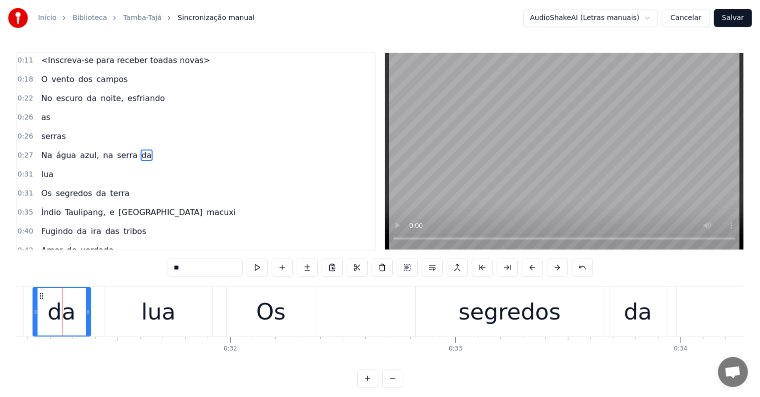
scroll to position [0, 6987]
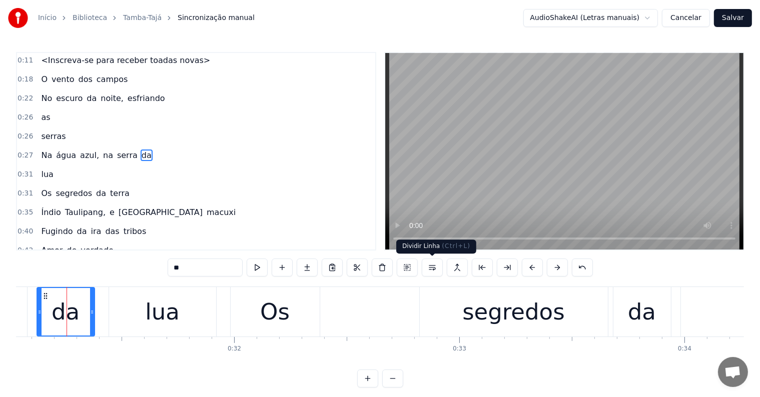
click at [431, 269] on button at bounding box center [432, 268] width 21 height 18
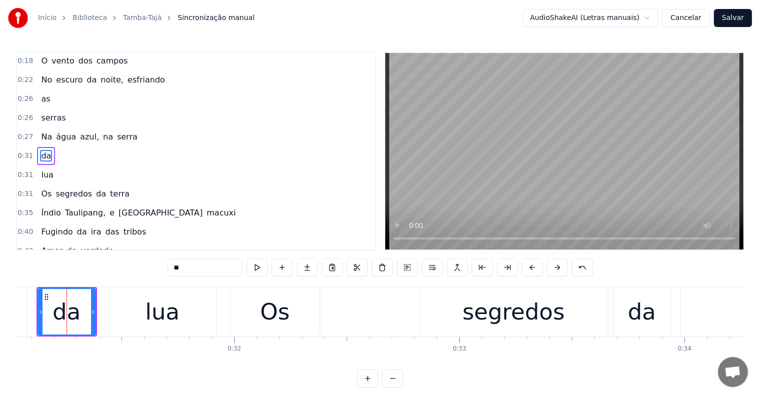
click at [116, 133] on span "serra" at bounding box center [127, 137] width 23 height 12
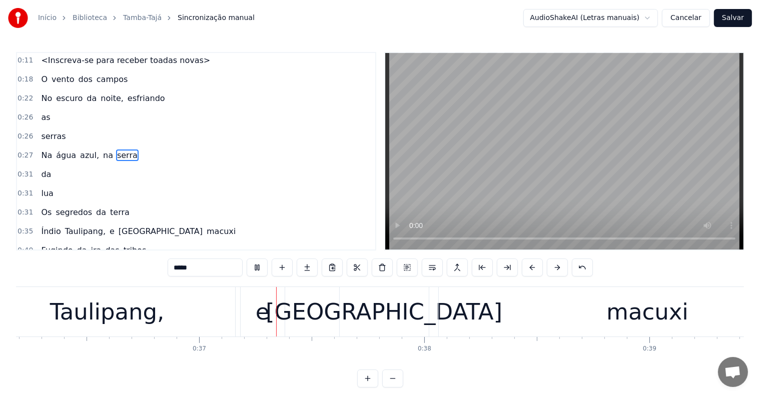
scroll to position [0, 8150]
click at [597, 306] on div "macuxi" at bounding box center [646, 312] width 418 height 50
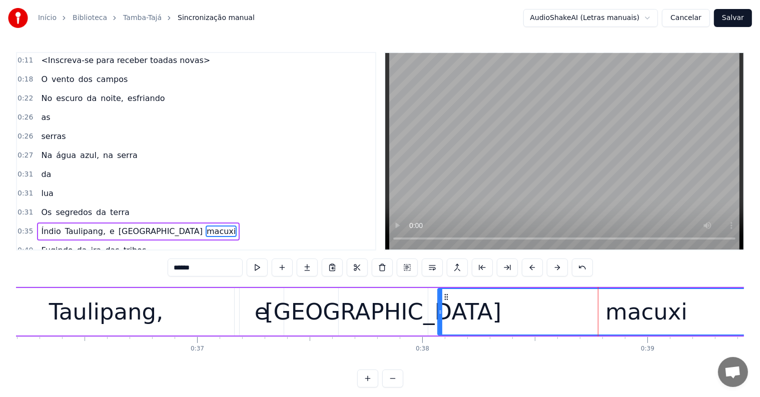
scroll to position [95, 0]
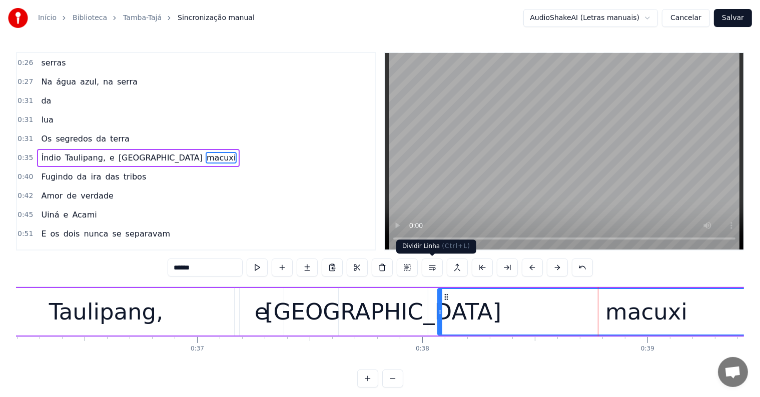
click at [435, 267] on button at bounding box center [432, 268] width 21 height 18
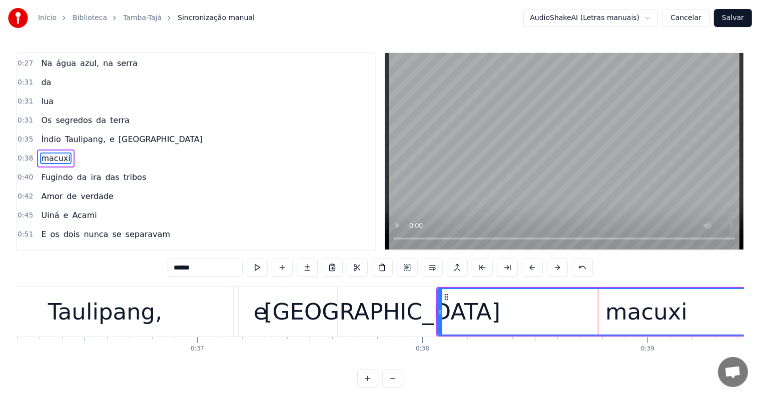
click at [389, 317] on div "[GEOGRAPHIC_DATA]" at bounding box center [382, 312] width 237 height 34
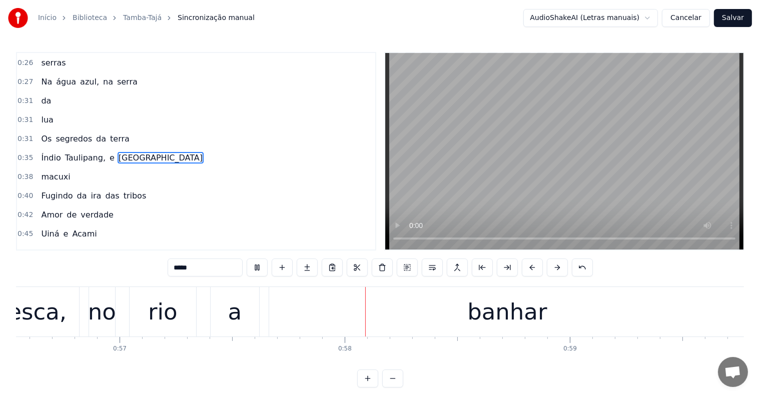
scroll to position [0, 12857]
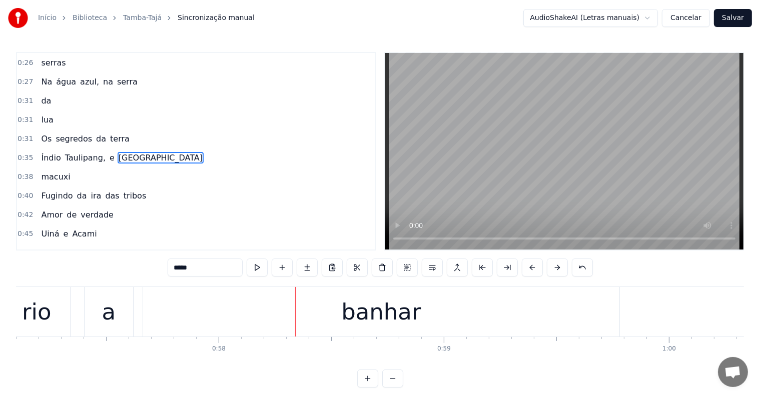
click at [398, 314] on div "banhar" at bounding box center [381, 312] width 80 height 34
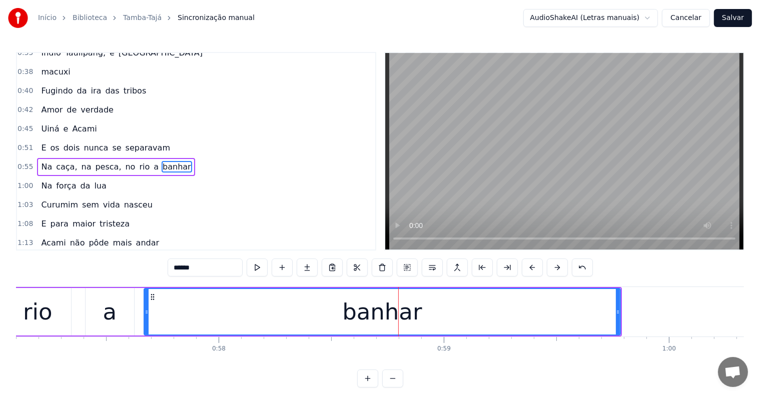
scroll to position [205, 0]
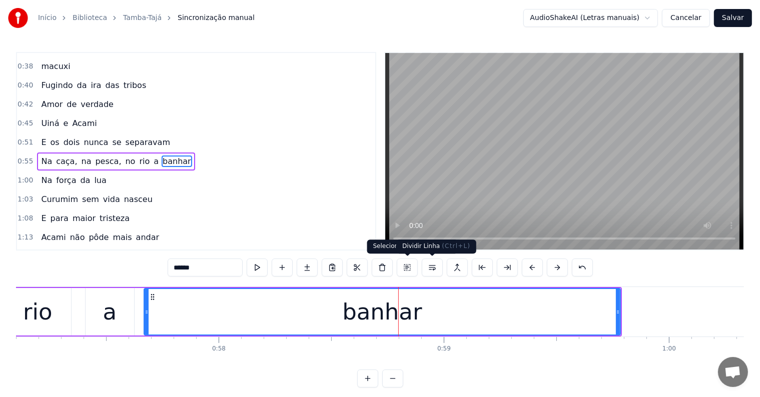
click at [433, 265] on button at bounding box center [432, 268] width 21 height 18
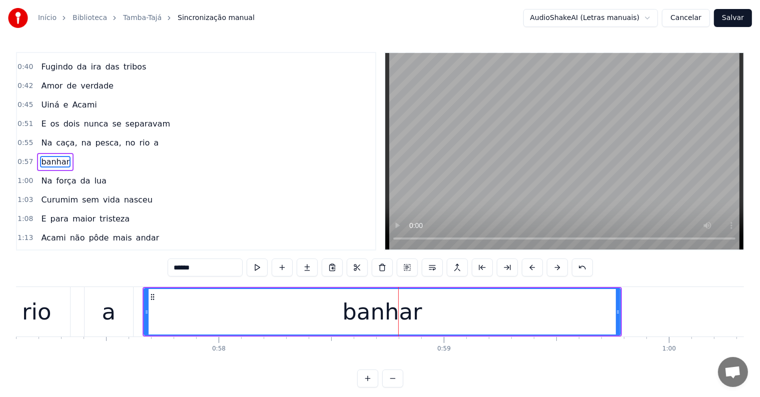
click at [125, 310] on div "a" at bounding box center [109, 312] width 49 height 50
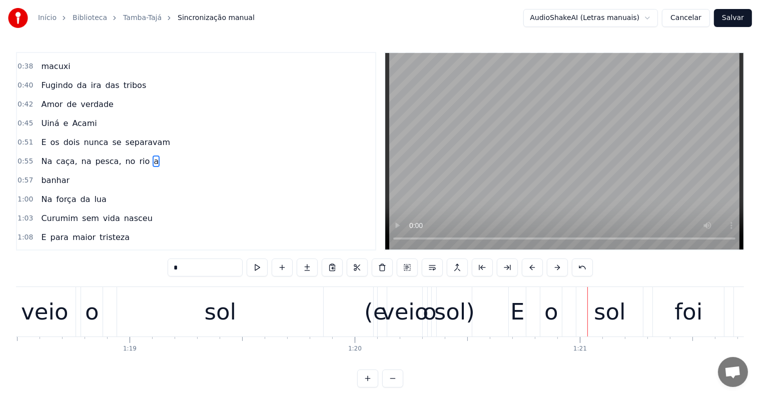
scroll to position [0, 17635]
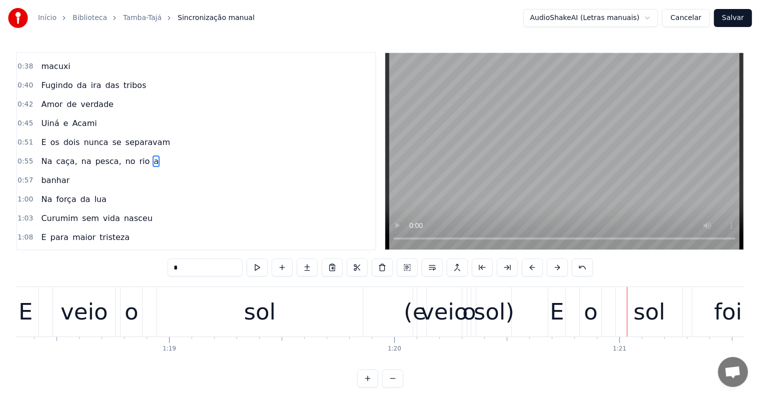
click at [260, 315] on div "sol" at bounding box center [260, 312] width 32 height 34
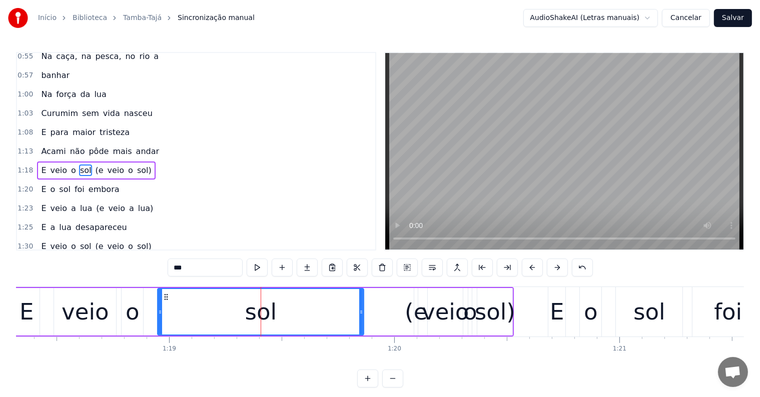
scroll to position [316, 0]
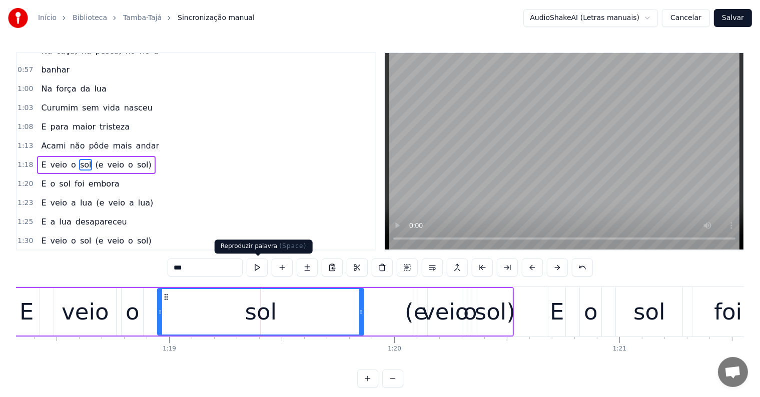
click at [254, 266] on button at bounding box center [257, 268] width 21 height 18
click at [439, 315] on div "veio" at bounding box center [445, 312] width 47 height 34
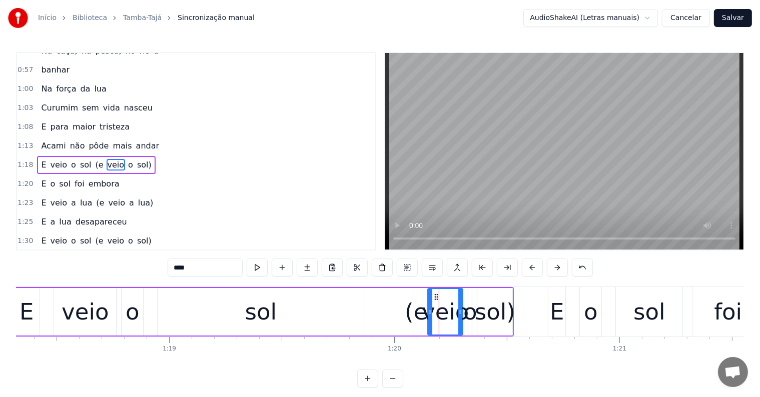
click at [414, 312] on div "(e" at bounding box center [416, 312] width 23 height 34
drag, startPoint x: 416, startPoint y: 312, endPoint x: 438, endPoint y: 310, distance: 22.2
click at [438, 310] on icon at bounding box center [437, 312] width 4 height 8
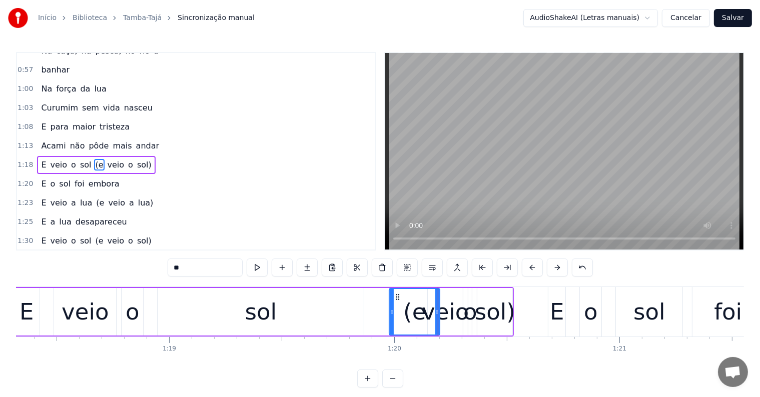
drag, startPoint x: 415, startPoint y: 310, endPoint x: 390, endPoint y: 310, distance: 25.0
click at [390, 310] on icon at bounding box center [392, 312] width 4 height 8
drag, startPoint x: 398, startPoint y: 295, endPoint x: 377, endPoint y: 296, distance: 20.5
click at [377, 296] on icon at bounding box center [378, 297] width 8 height 8
click at [420, 313] on icon at bounding box center [421, 312] width 4 height 8
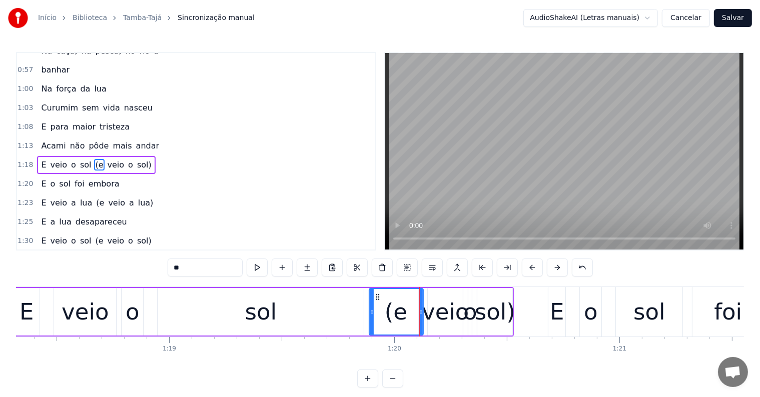
click at [127, 295] on div "o" at bounding box center [133, 312] width 14 height 34
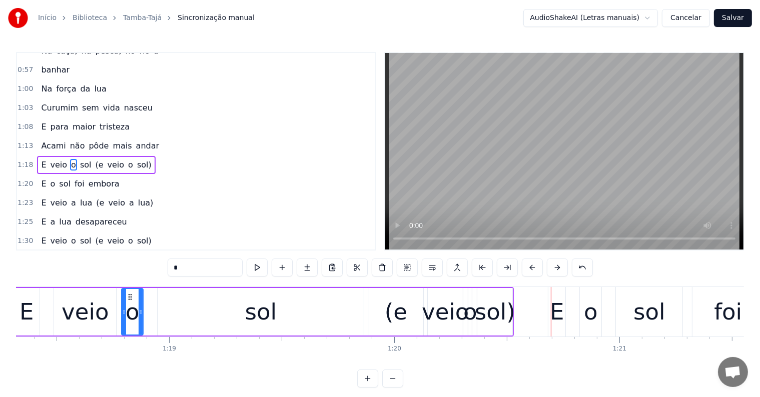
click at [298, 315] on div "sol" at bounding box center [261, 312] width 206 height 48
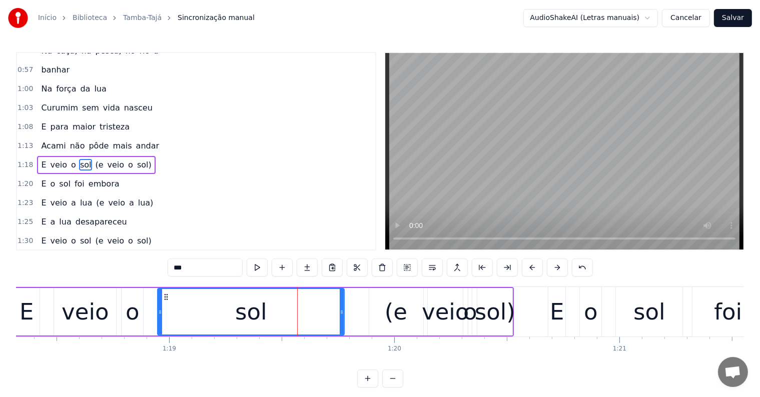
drag, startPoint x: 362, startPoint y: 312, endPoint x: 342, endPoint y: 311, distance: 19.5
click at [342, 311] on icon at bounding box center [342, 312] width 4 height 8
click at [371, 314] on div "(e" at bounding box center [396, 312] width 54 height 48
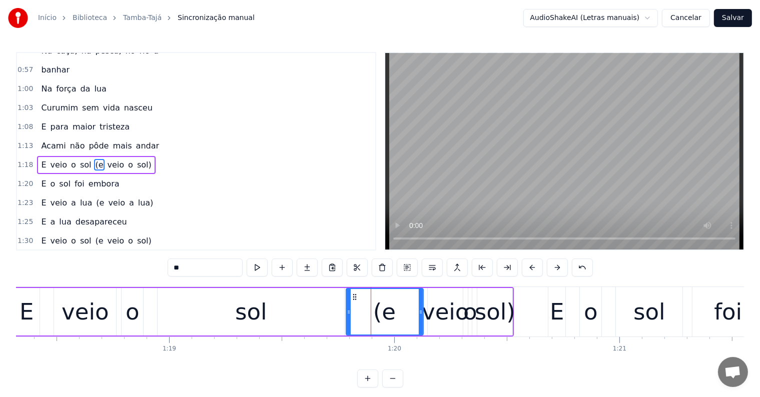
drag, startPoint x: 371, startPoint y: 306, endPoint x: 347, endPoint y: 308, distance: 23.6
click at [347, 308] on div at bounding box center [349, 312] width 4 height 46
drag, startPoint x: 419, startPoint y: 312, endPoint x: 385, endPoint y: 310, distance: 34.6
click at [385, 310] on icon at bounding box center [386, 312] width 4 height 8
click at [436, 312] on div "veio" at bounding box center [445, 312] width 47 height 34
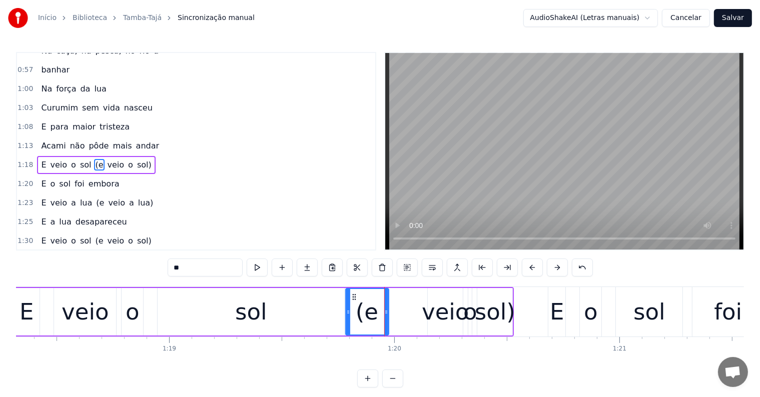
type input "****"
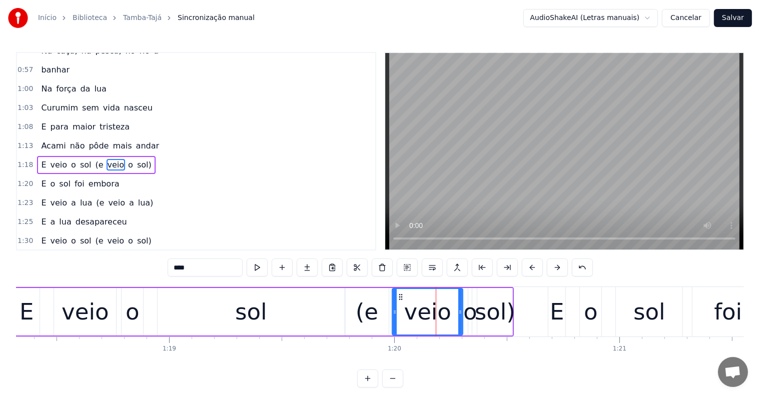
drag, startPoint x: 428, startPoint y: 310, endPoint x: 393, endPoint y: 310, distance: 35.5
click at [393, 310] on icon at bounding box center [395, 312] width 4 height 8
click at [145, 299] on div "E veio o sol (e veio o sol)" at bounding box center [263, 312] width 502 height 50
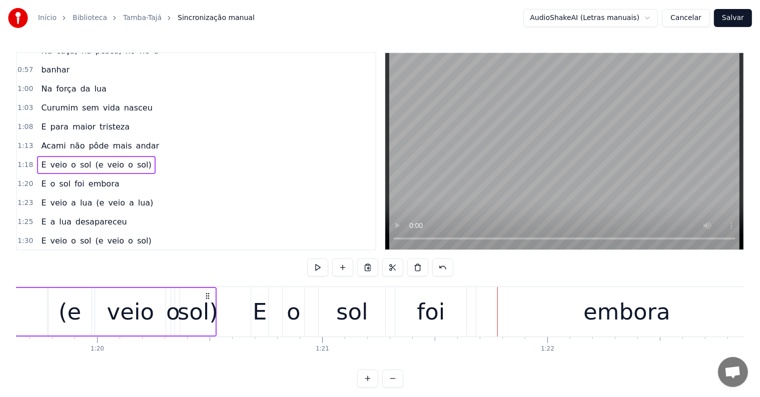
scroll to position [0, 17923]
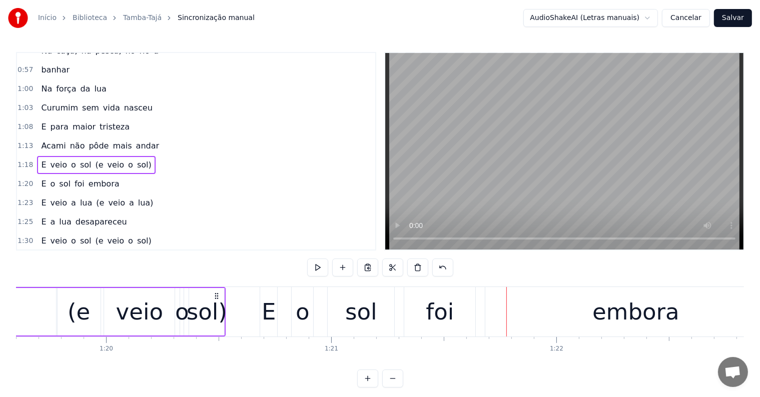
click at [89, 318] on div "(e" at bounding box center [79, 312] width 43 height 48
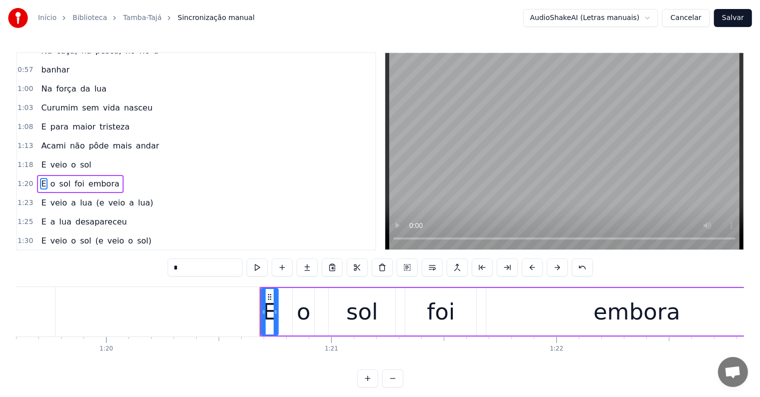
scroll to position [334, 0]
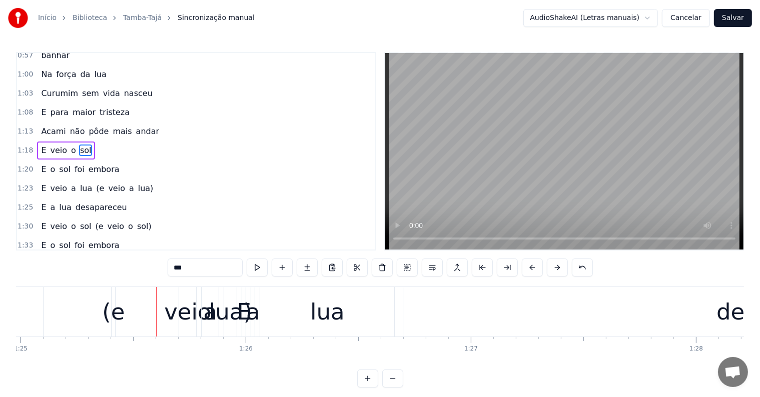
scroll to position [0, 19162]
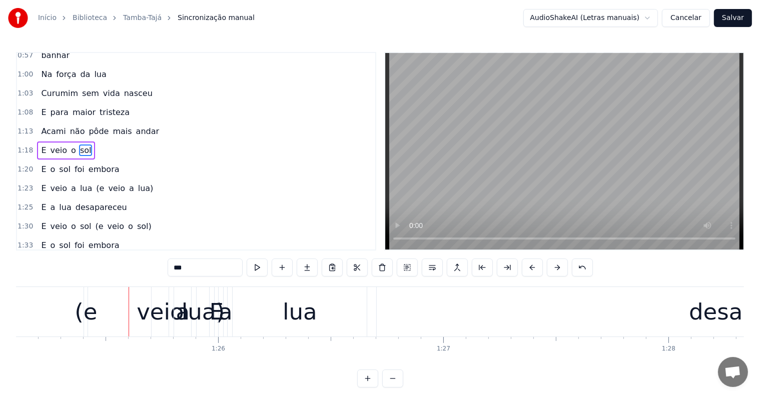
click at [84, 316] on div "(e" at bounding box center [86, 312] width 23 height 34
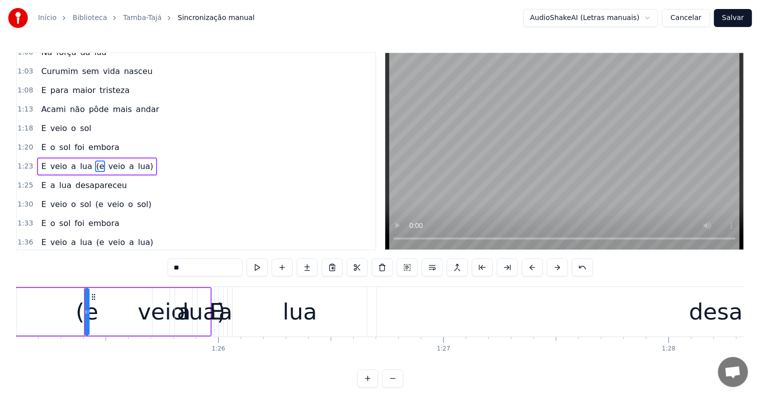
scroll to position [352, 0]
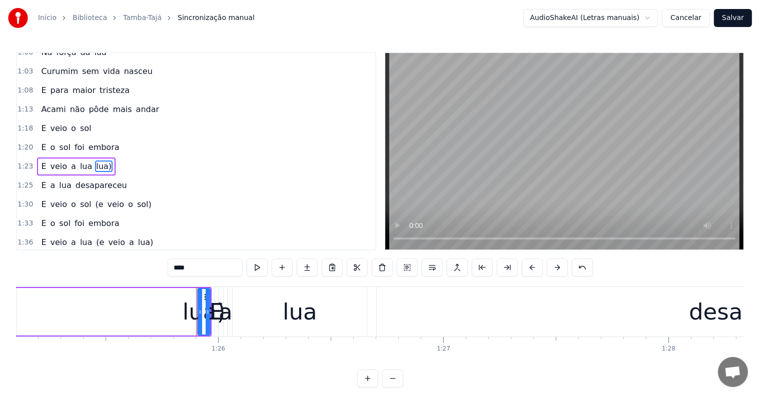
type input "*"
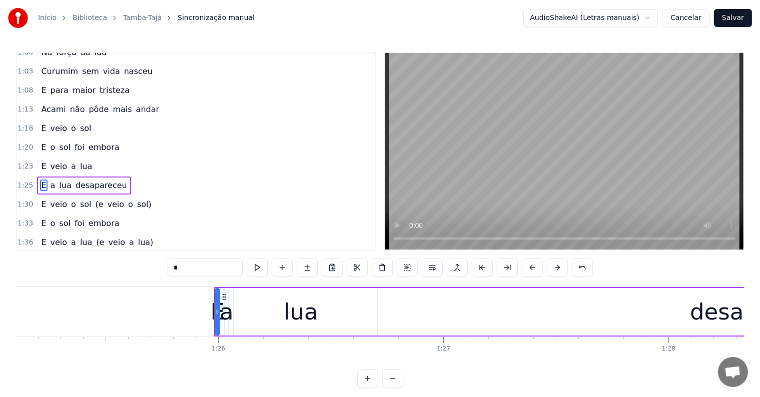
scroll to position [371, 0]
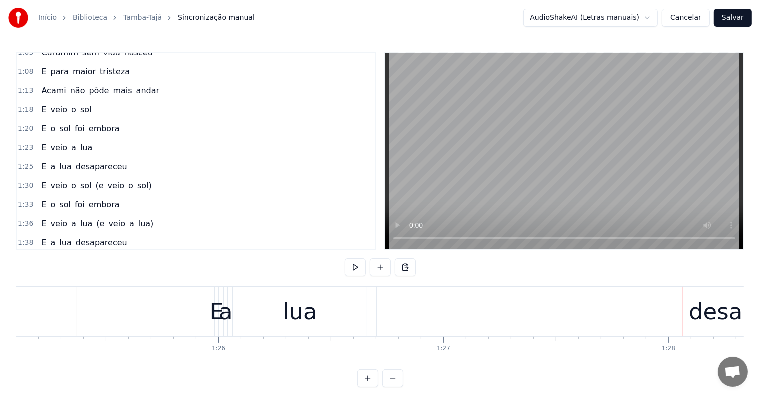
click at [214, 316] on div "E" at bounding box center [217, 312] width 14 height 34
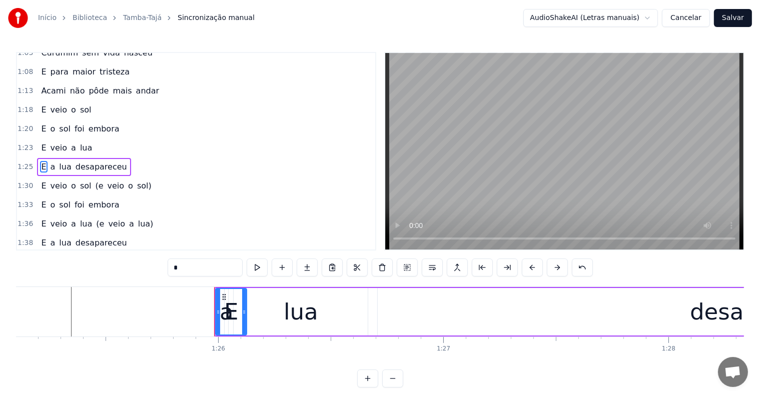
drag, startPoint x: 218, startPoint y: 310, endPoint x: 248, endPoint y: 314, distance: 30.3
click at [246, 314] on icon at bounding box center [244, 312] width 4 height 8
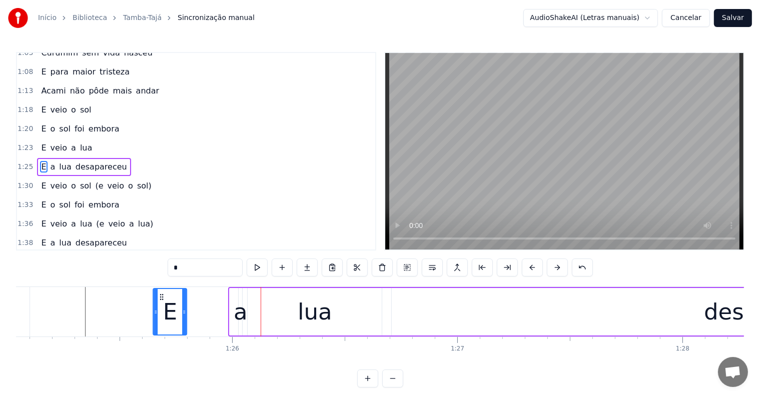
scroll to position [0, 19148]
drag, startPoint x: 223, startPoint y: 296, endPoint x: 168, endPoint y: 303, distance: 55.4
click at [168, 303] on div "E" at bounding box center [178, 312] width 33 height 46
drag, startPoint x: 237, startPoint y: 314, endPoint x: 208, endPoint y: 314, distance: 29.0
click at [208, 314] on div "E a lua desapareceu" at bounding box center [661, 312] width 1003 height 50
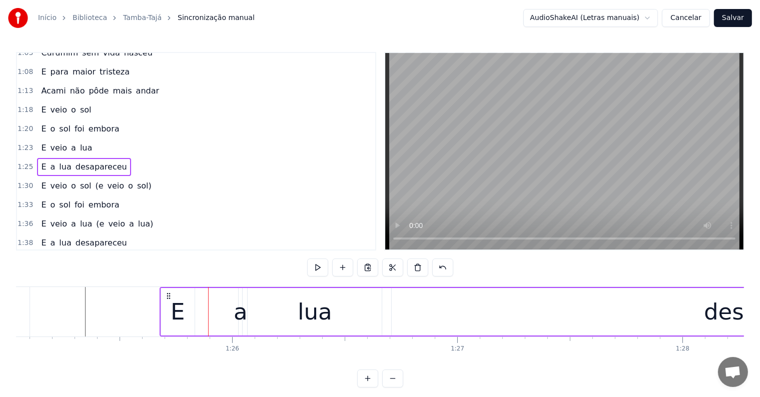
click at [242, 313] on div "a" at bounding box center [241, 312] width 14 height 34
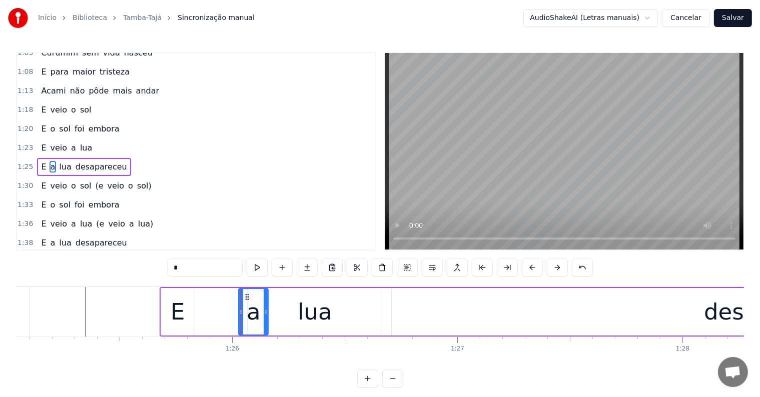
drag, startPoint x: 239, startPoint y: 312, endPoint x: 265, endPoint y: 314, distance: 26.1
click at [265, 314] on icon at bounding box center [266, 312] width 4 height 8
drag, startPoint x: 246, startPoint y: 294, endPoint x: 207, endPoint y: 298, distance: 39.2
click at [207, 298] on icon at bounding box center [209, 297] width 8 height 8
click at [254, 303] on div "lua" at bounding box center [315, 312] width 134 height 48
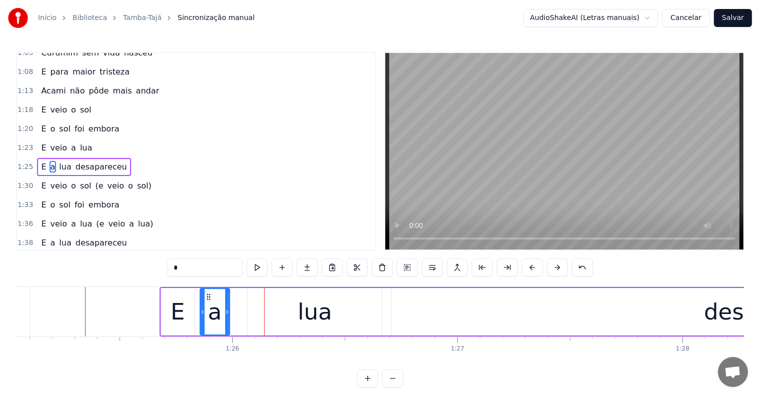
type input "***"
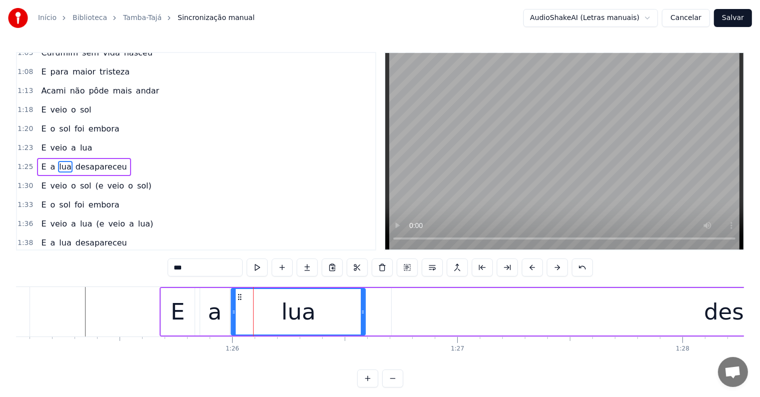
drag, startPoint x: 255, startPoint y: 295, endPoint x: 239, endPoint y: 296, distance: 16.5
click at [239, 296] on icon at bounding box center [240, 297] width 8 height 8
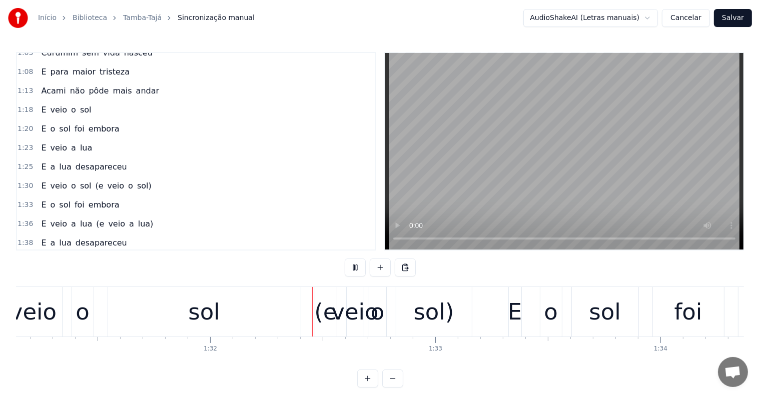
scroll to position [0, 20598]
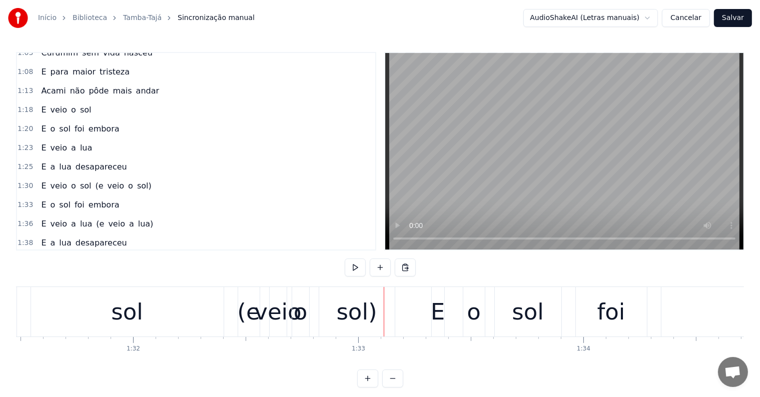
click at [248, 308] on div "(e" at bounding box center [248, 312] width 23 height 34
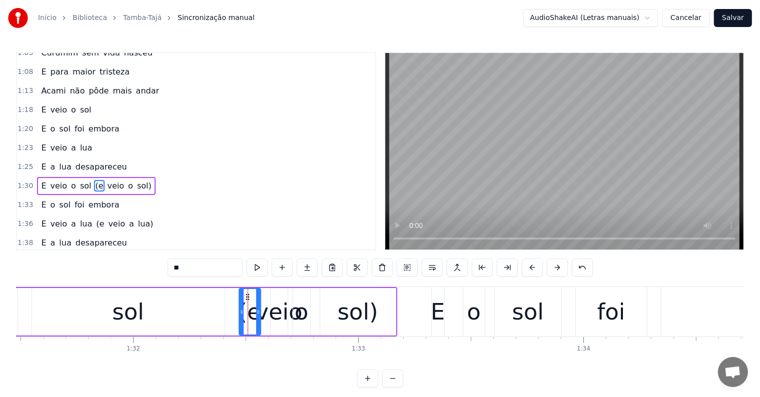
scroll to position [389, 0]
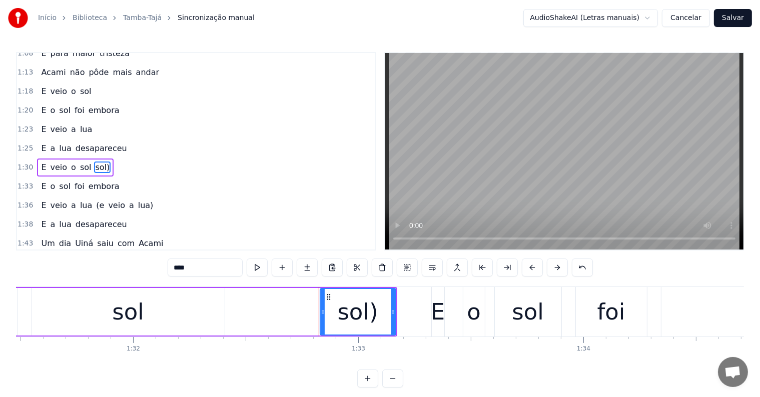
type input "*"
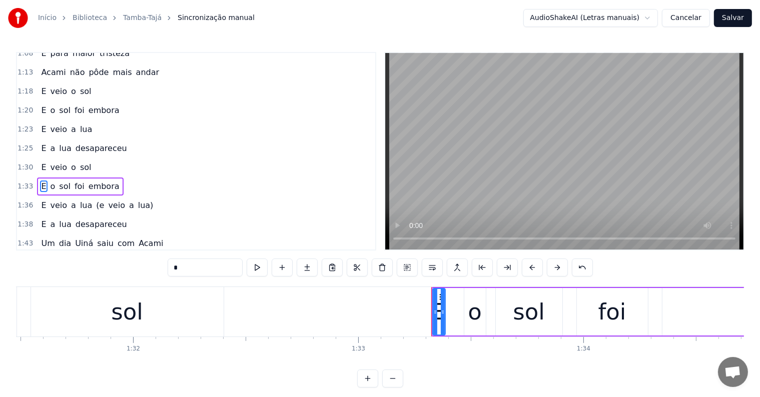
scroll to position [408, 0]
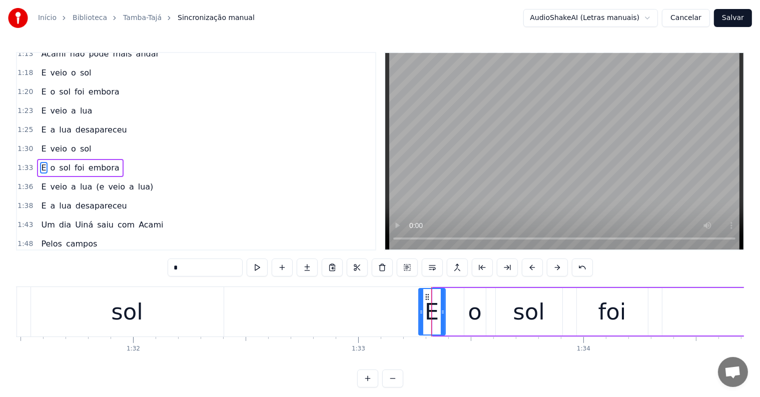
drag, startPoint x: 433, startPoint y: 310, endPoint x: 421, endPoint y: 318, distance: 14.7
click at [421, 318] on div at bounding box center [421, 312] width 4 height 46
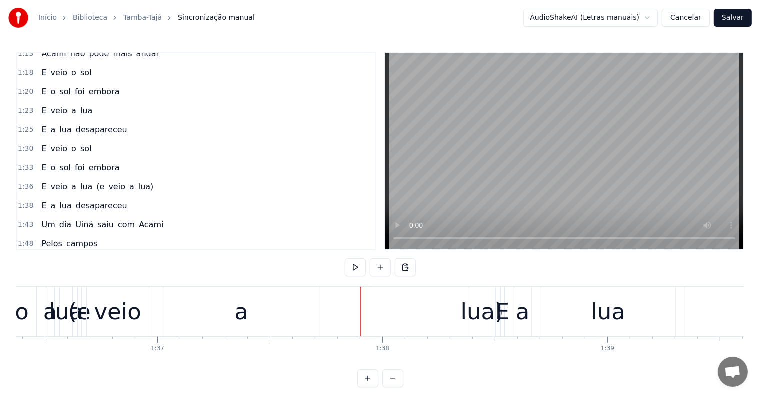
scroll to position [0, 21696]
click at [86, 316] on div "(e" at bounding box center [83, 312] width 23 height 34
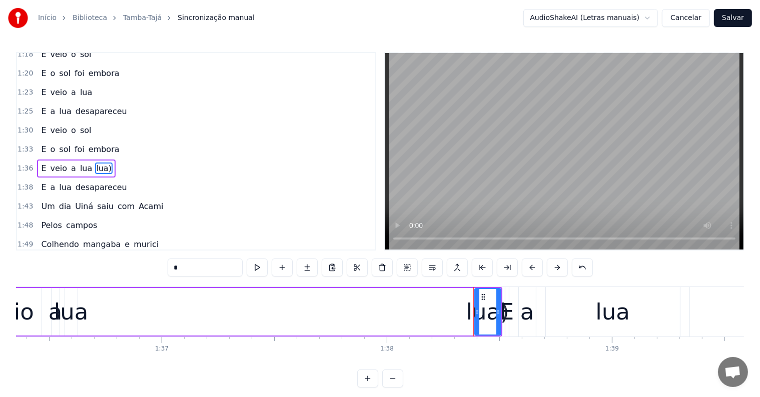
click at [72, 316] on div "lua" at bounding box center [71, 312] width 35 height 34
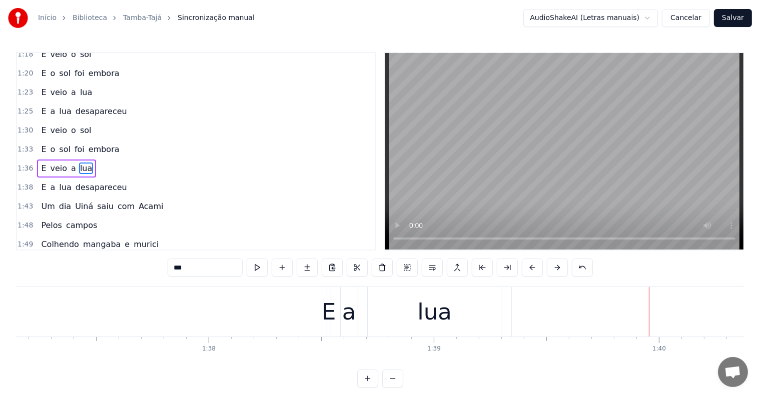
scroll to position [0, 21872]
click at [329, 302] on div "E" at bounding box center [331, 312] width 14 height 34
type input "*"
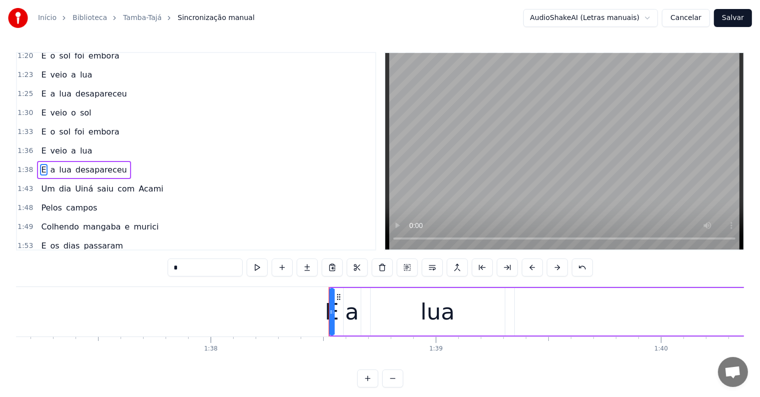
scroll to position [444, 0]
drag, startPoint x: 332, startPoint y: 302, endPoint x: 359, endPoint y: 304, distance: 27.1
click at [359, 304] on div at bounding box center [358, 312] width 4 height 46
drag, startPoint x: 338, startPoint y: 294, endPoint x: 291, endPoint y: 300, distance: 47.5
click at [291, 300] on icon at bounding box center [292, 297] width 8 height 8
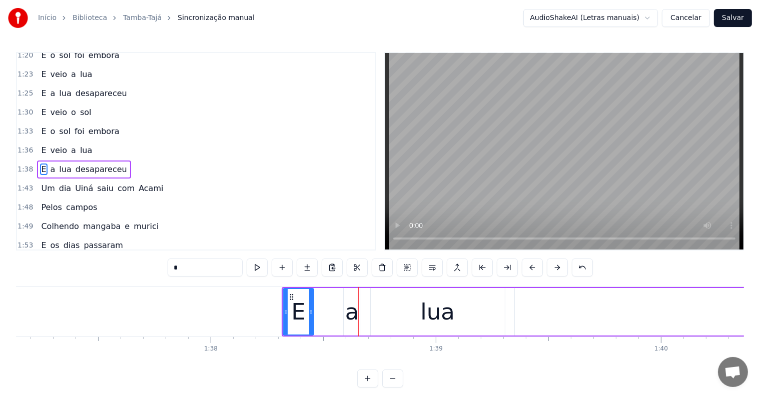
drag, startPoint x: 338, startPoint y: 311, endPoint x: 344, endPoint y: 312, distance: 5.7
click at [338, 311] on div "E a lua desapareceu" at bounding box center [757, 312] width 950 height 50
click at [349, 312] on div "a" at bounding box center [352, 312] width 14 height 34
drag, startPoint x: 350, startPoint y: 296, endPoint x: 324, endPoint y: 296, distance: 25.5
click at [324, 296] on icon at bounding box center [327, 297] width 8 height 8
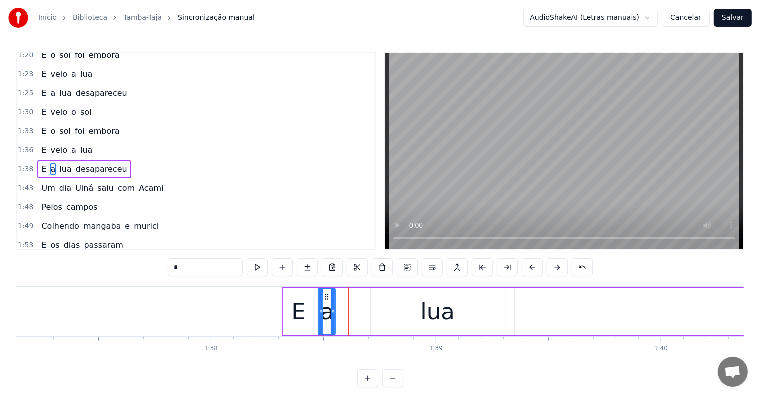
click at [414, 308] on div "lua" at bounding box center [438, 312] width 134 height 48
type input "***"
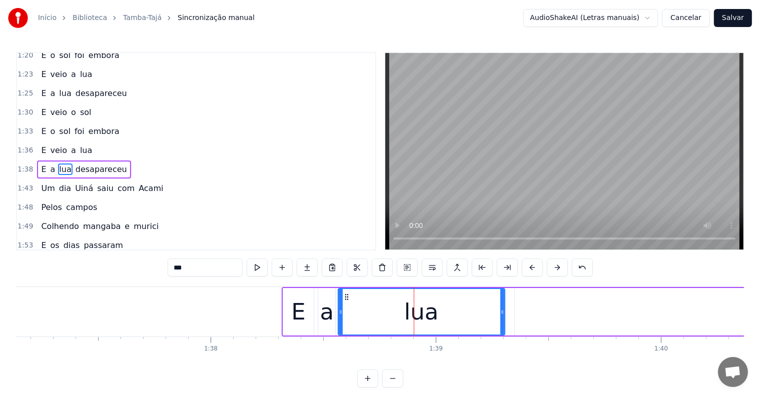
drag, startPoint x: 373, startPoint y: 308, endPoint x: 342, endPoint y: 309, distance: 31.0
click at [341, 309] on icon at bounding box center [341, 312] width 4 height 8
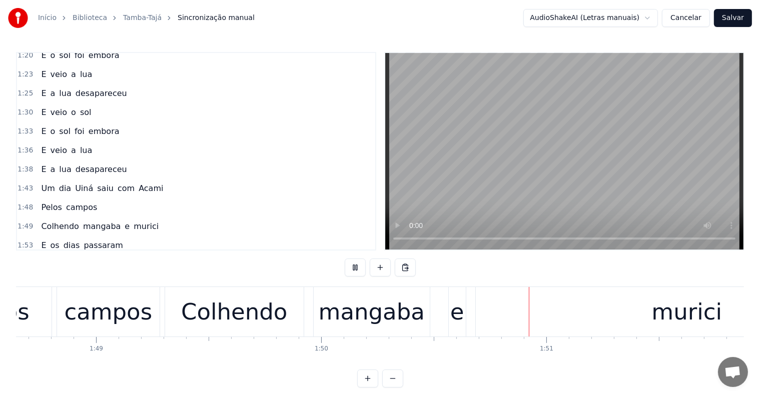
scroll to position [0, 24777]
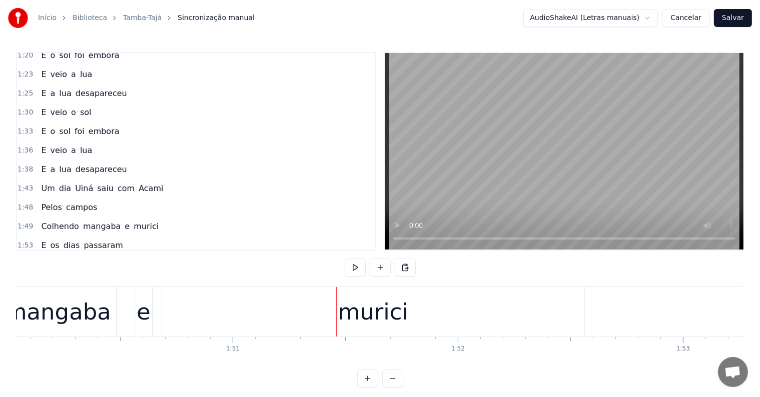
click at [356, 332] on div "murici" at bounding box center [373, 312] width 422 height 50
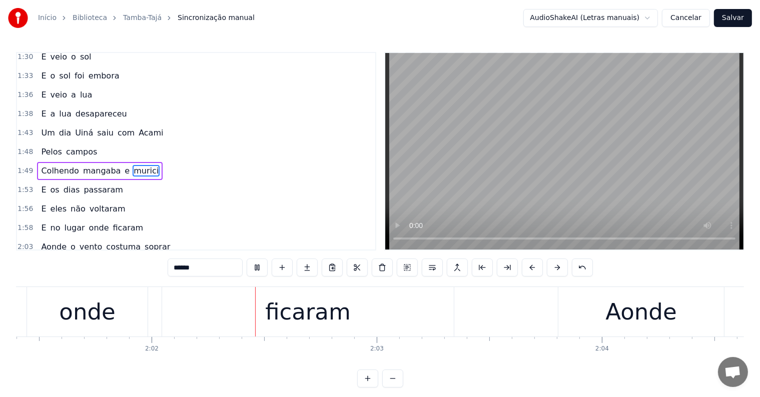
scroll to position [0, 27335]
click at [352, 308] on div "ficaram" at bounding box center [308, 312] width 292 height 50
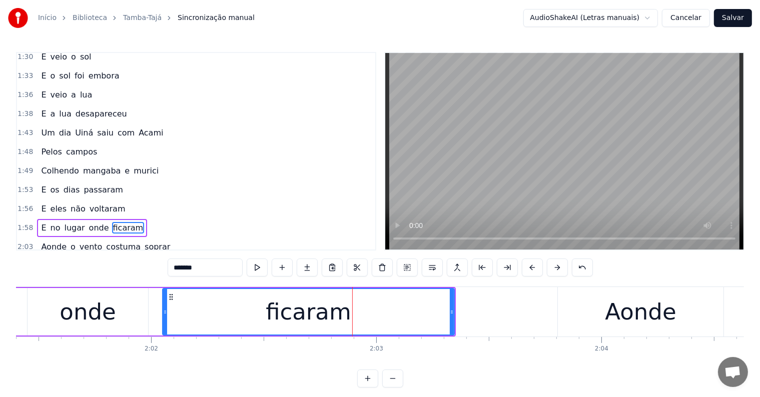
scroll to position [555, 0]
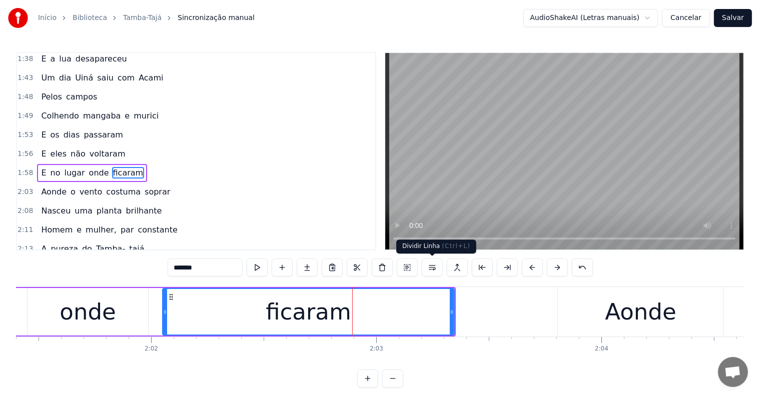
click at [432, 265] on button at bounding box center [432, 268] width 21 height 18
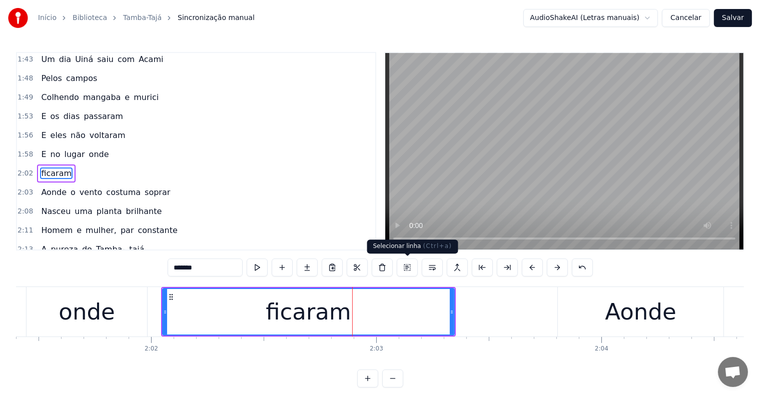
click at [131, 316] on div "onde" at bounding box center [87, 312] width 121 height 50
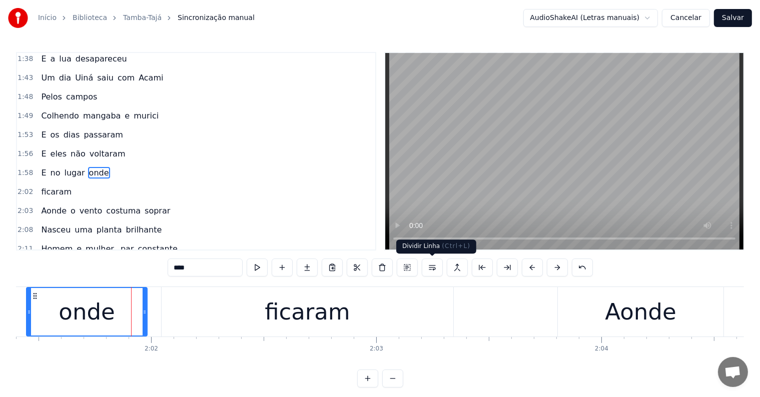
click at [431, 268] on button at bounding box center [432, 268] width 21 height 18
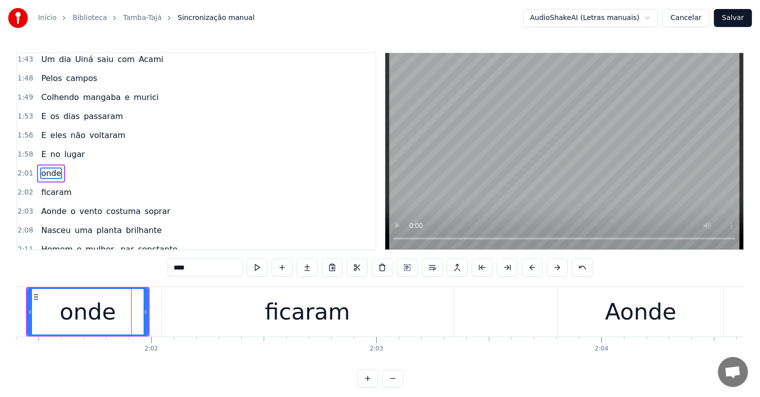
click at [66, 149] on span "lugar" at bounding box center [75, 155] width 23 height 12
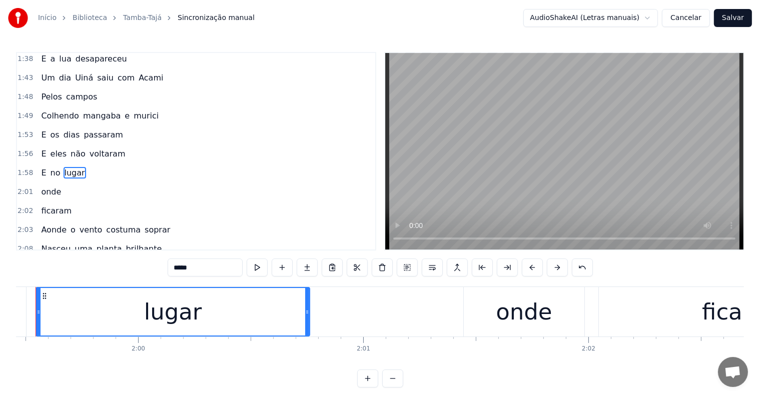
scroll to position [0, 26867]
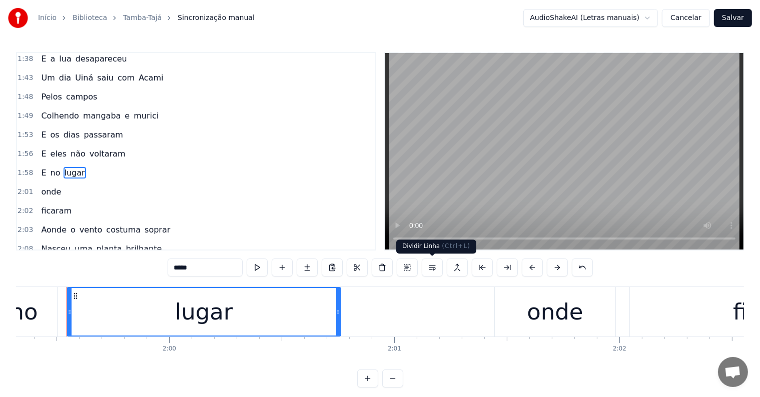
click at [431, 265] on button at bounding box center [432, 268] width 21 height 18
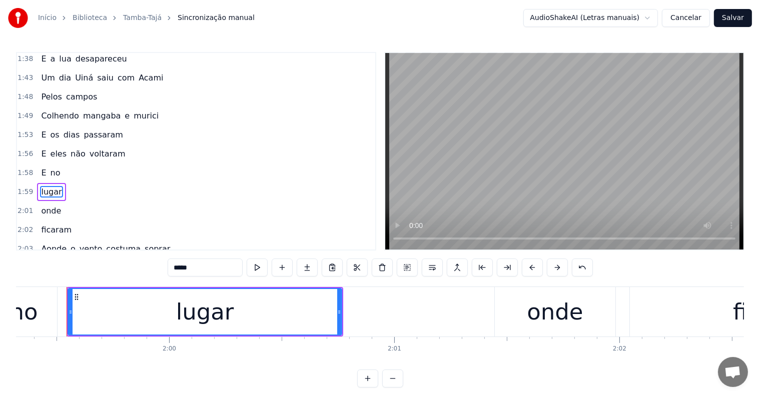
scroll to position [573, 0]
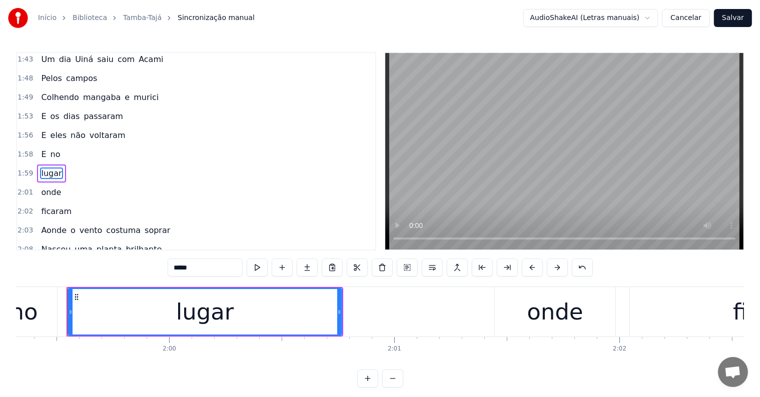
click at [50, 149] on span "no" at bounding box center [56, 155] width 12 height 12
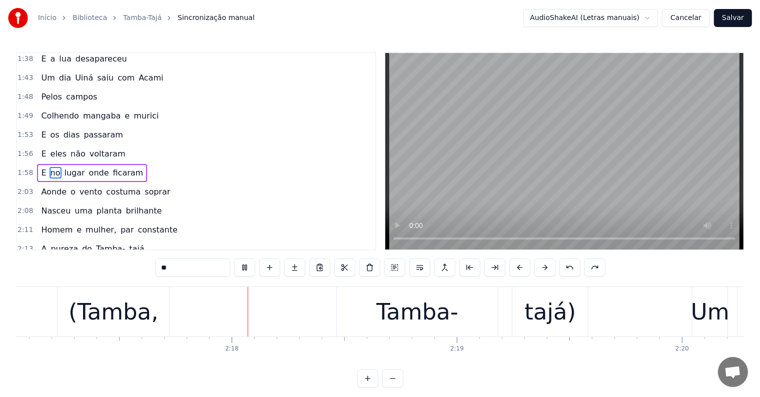
scroll to position [0, 30898]
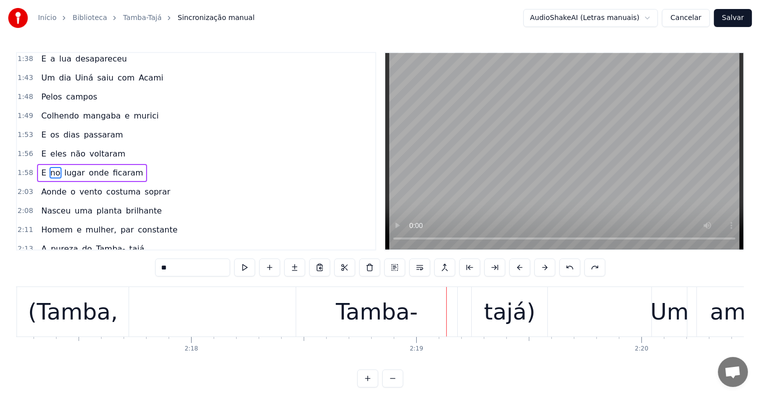
click at [362, 308] on div "Tamba-" at bounding box center [377, 312] width 82 height 34
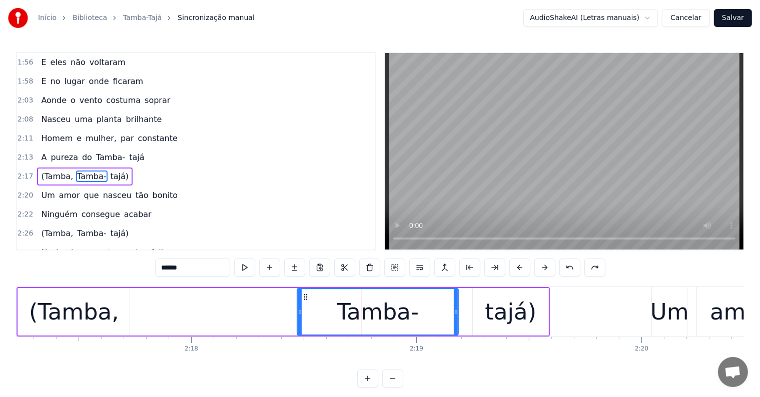
scroll to position [647, 0]
click at [110, 170] on span "tajá)" at bounding box center [120, 176] width 21 height 12
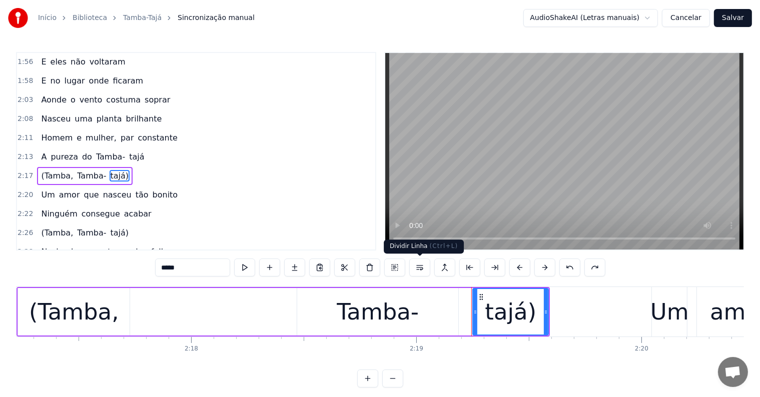
click at [420, 269] on button at bounding box center [419, 268] width 21 height 18
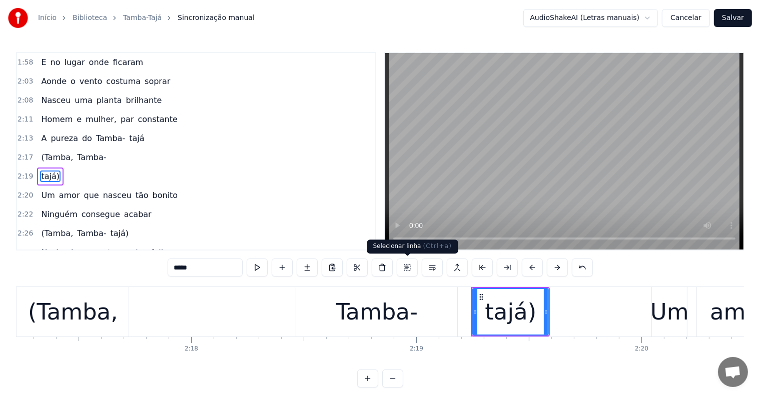
click at [394, 317] on div "Tamba-" at bounding box center [377, 312] width 82 height 34
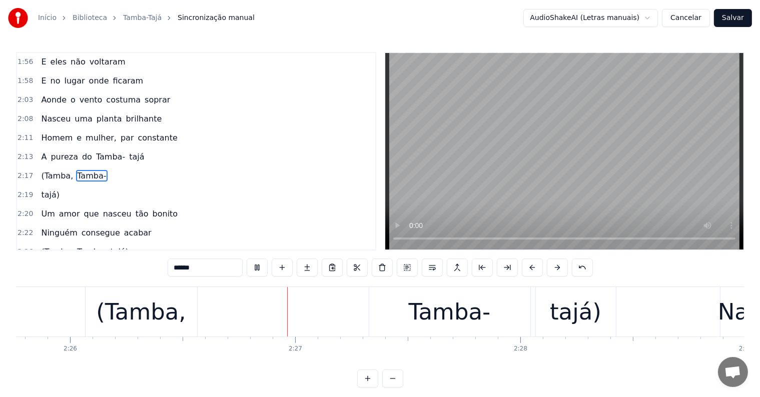
scroll to position [0, 32878]
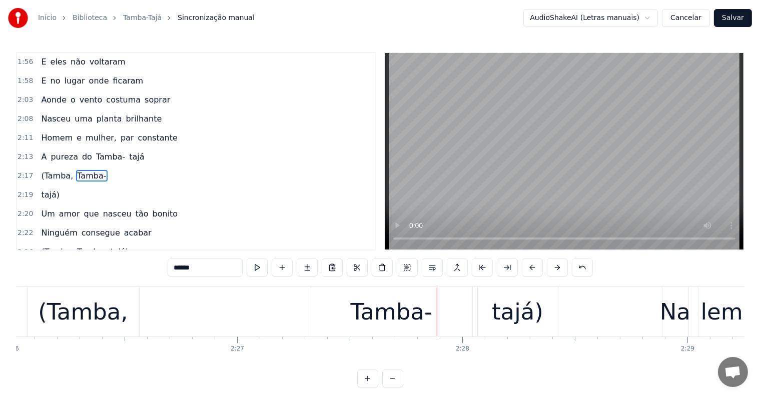
click at [488, 315] on div "tajá)" at bounding box center [518, 312] width 80 height 50
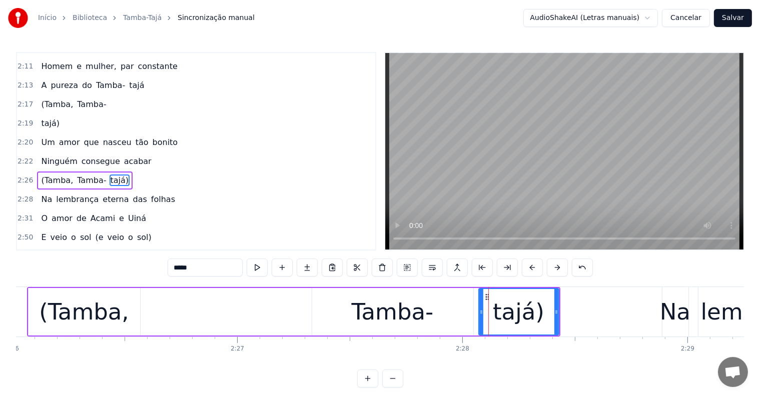
scroll to position [721, 0]
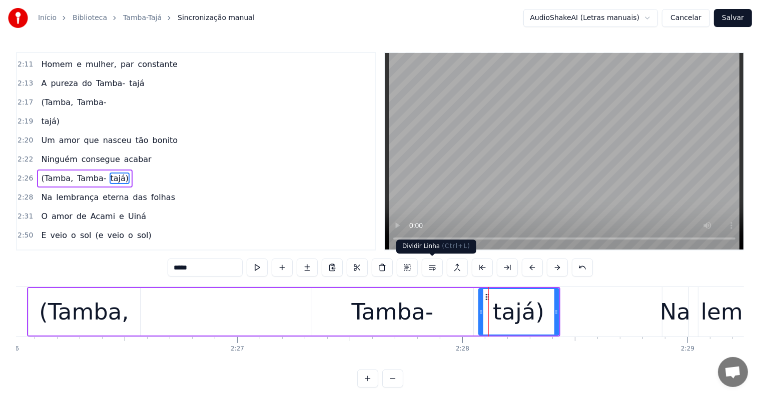
click at [432, 266] on button at bounding box center [432, 268] width 21 height 18
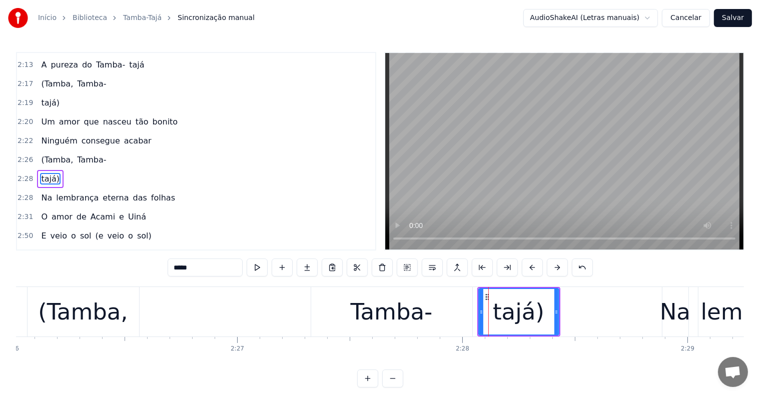
click at [404, 327] on div "Tamba-" at bounding box center [392, 312] width 82 height 34
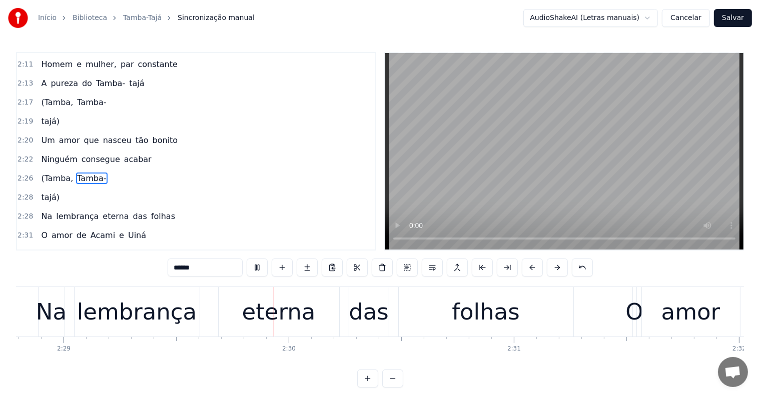
scroll to position [0, 33537]
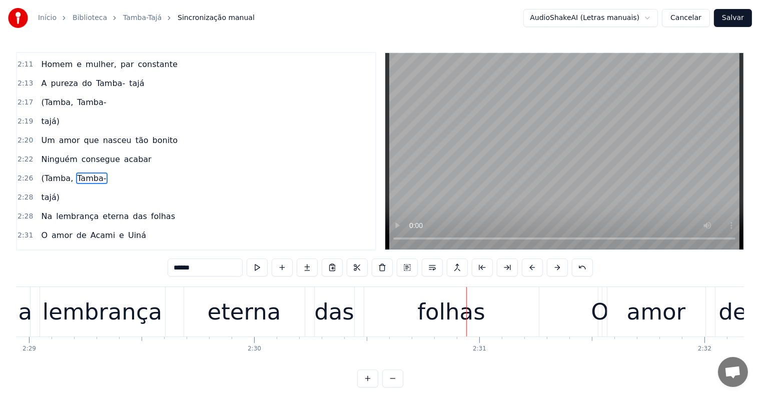
click at [436, 313] on div "folhas" at bounding box center [451, 312] width 68 height 34
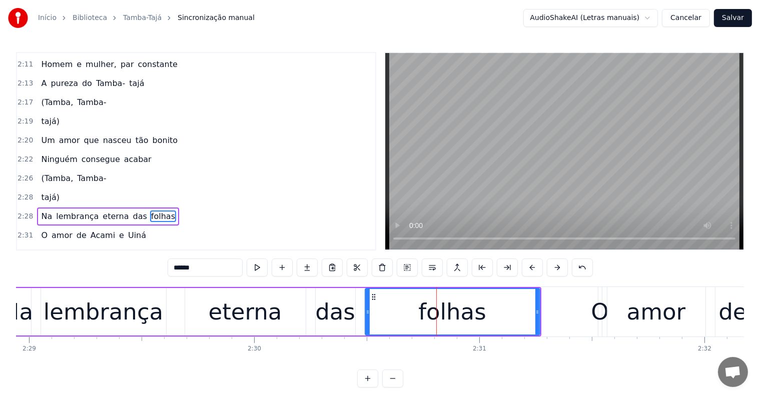
scroll to position [758, 0]
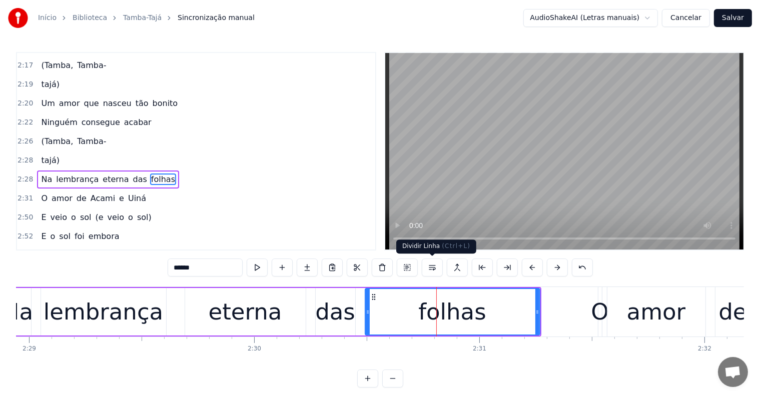
click at [432, 266] on button at bounding box center [432, 268] width 21 height 18
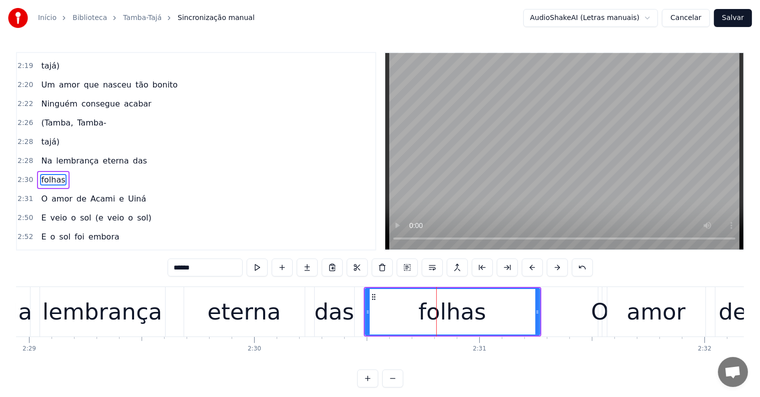
click at [334, 316] on div "das" at bounding box center [334, 312] width 40 height 34
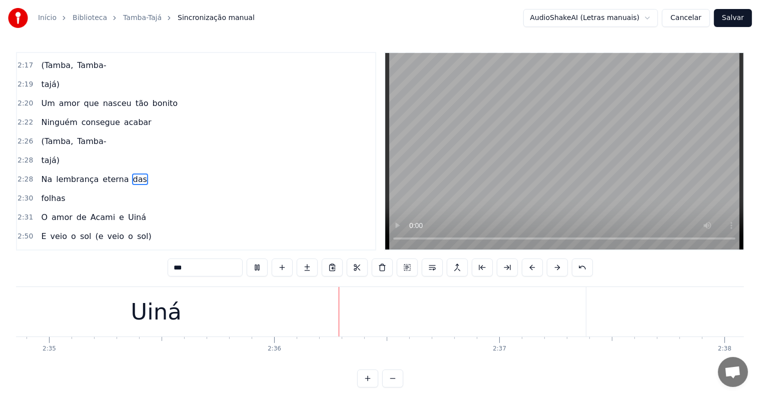
scroll to position [0, 34978]
click at [153, 306] on div "Uiná" at bounding box center [46, 312] width 859 height 50
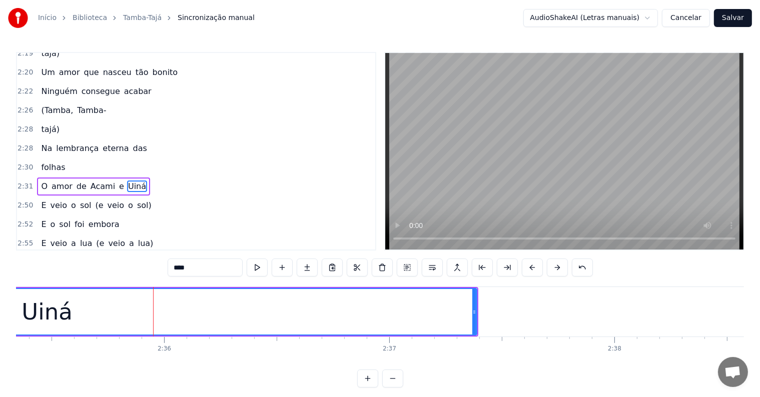
scroll to position [795, 0]
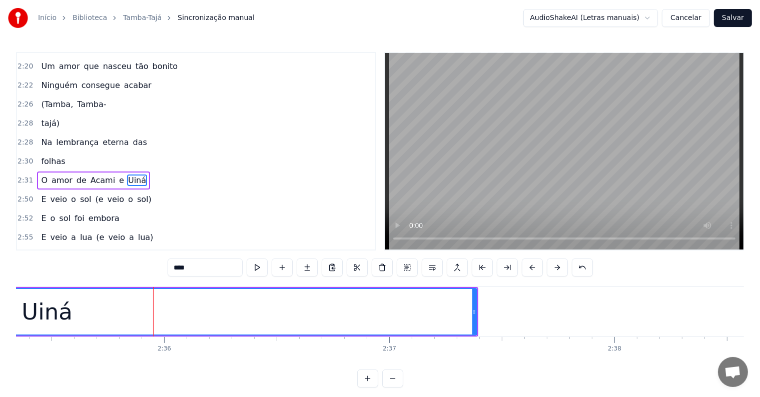
click at [196, 264] on input "****" at bounding box center [205, 268] width 75 height 18
type input "******"
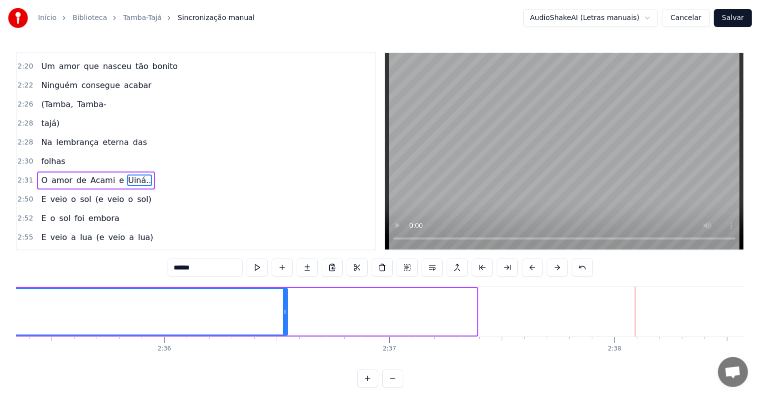
drag, startPoint x: 473, startPoint y: 310, endPoint x: 284, endPoint y: 310, distance: 189.6
click at [284, 310] on icon at bounding box center [285, 312] width 4 height 8
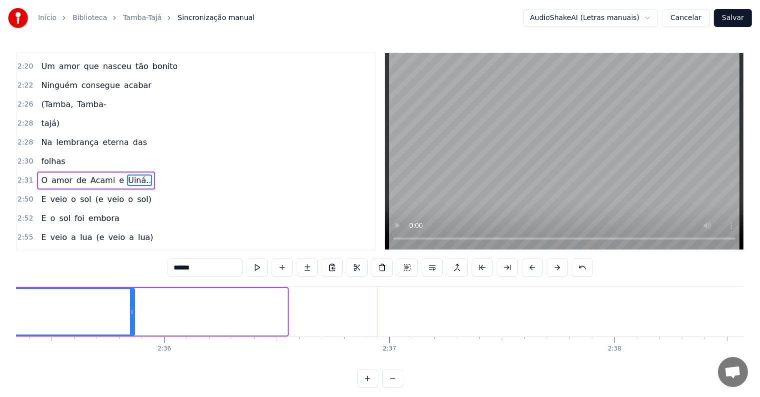
drag, startPoint x: 285, startPoint y: 312, endPoint x: 132, endPoint y: 318, distance: 152.8
click at [132, 318] on div at bounding box center [132, 312] width 4 height 46
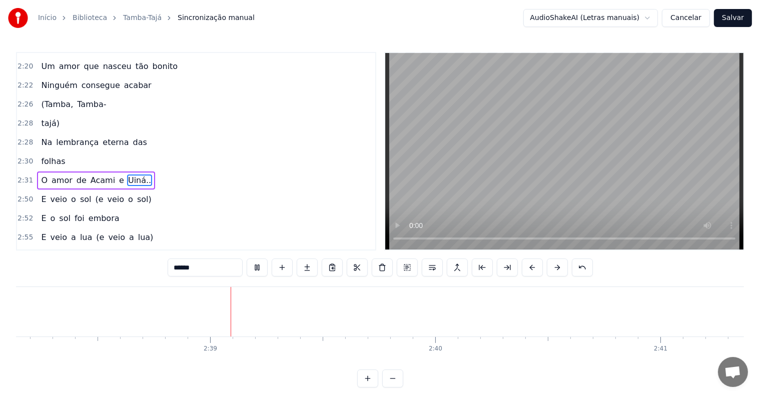
scroll to position [0, 35608]
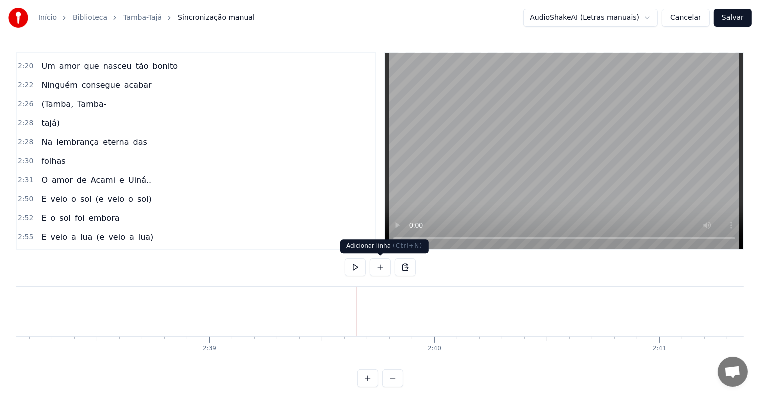
click at [380, 267] on button at bounding box center [380, 268] width 21 height 18
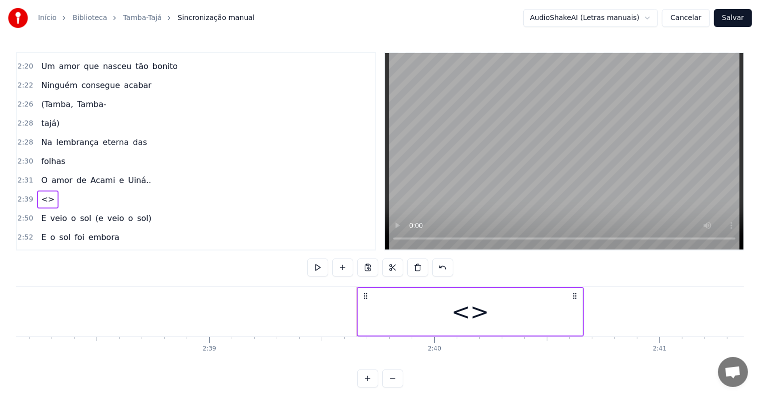
click at [382, 312] on div "<>" at bounding box center [470, 312] width 224 height 48
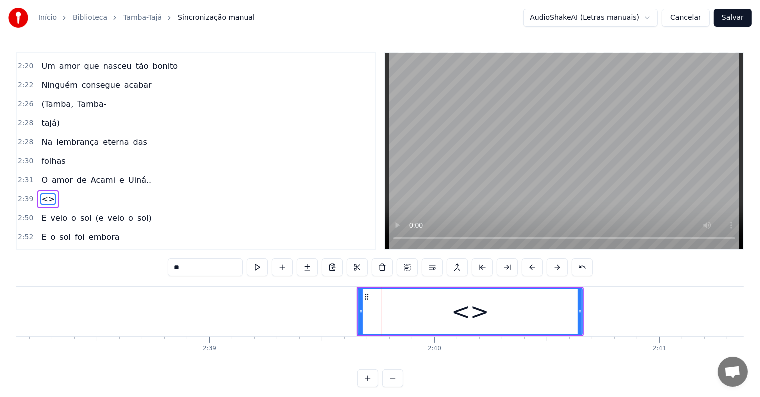
scroll to position [813, 0]
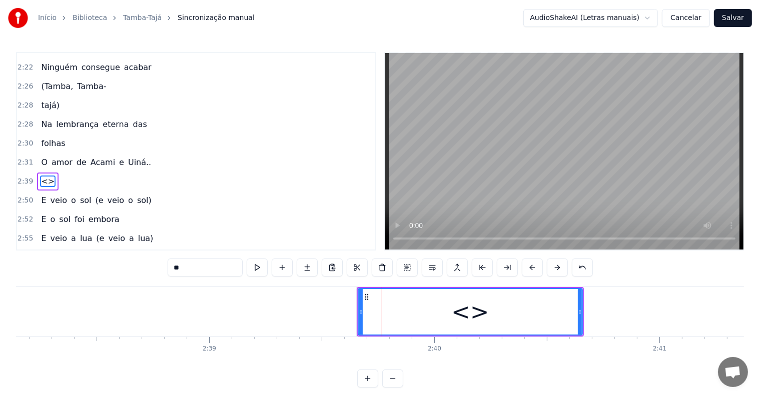
drag, startPoint x: 216, startPoint y: 265, endPoint x: 95, endPoint y: 259, distance: 121.7
click at [95, 259] on div "0:06 <Parintins-Okê - Seu maior canal de toadas> 0:11 <Inscreva-se para receber…" at bounding box center [380, 220] width 728 height 336
paste input "**********"
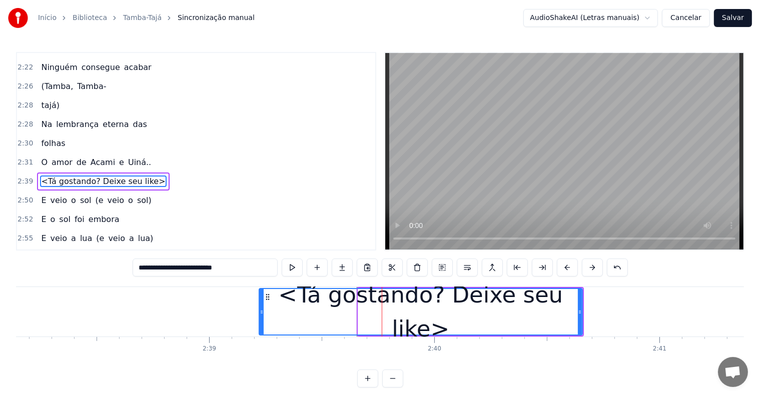
drag, startPoint x: 360, startPoint y: 308, endPoint x: 230, endPoint y: 304, distance: 129.6
click at [260, 304] on div at bounding box center [262, 312] width 4 height 46
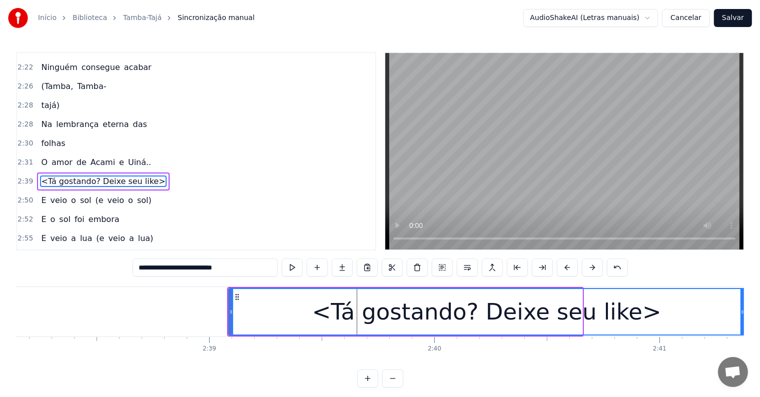
drag, startPoint x: 577, startPoint y: 312, endPoint x: 739, endPoint y: 316, distance: 161.2
click at [741, 316] on div at bounding box center [743, 312] width 4 height 46
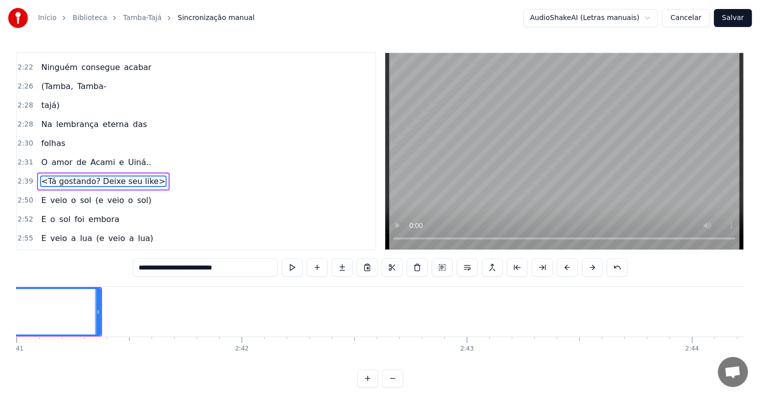
scroll to position [0, 36280]
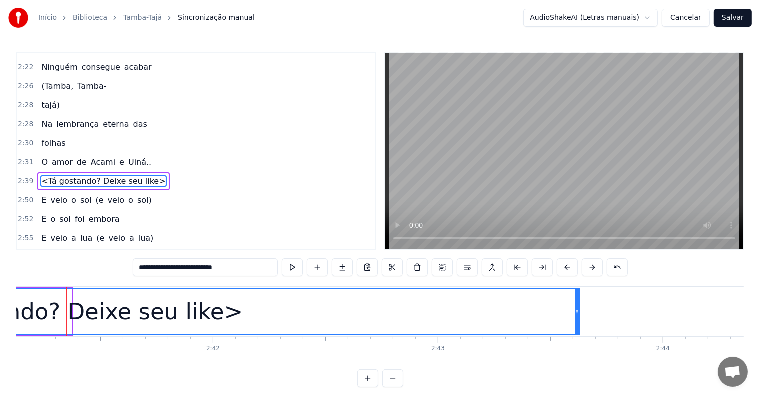
drag, startPoint x: 67, startPoint y: 313, endPoint x: 578, endPoint y: 353, distance: 512.9
click at [578, 353] on div "<Parintins-Okê - Seu maior canal de toadas> <Inscreva-se para receber toadas no…" at bounding box center [380, 324] width 728 height 75
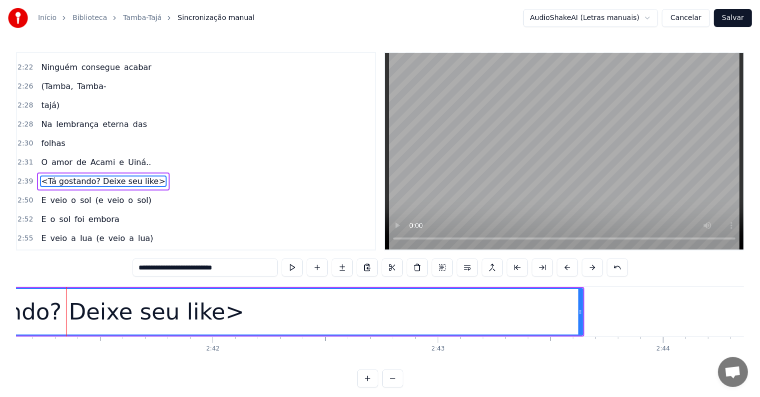
click at [405, 318] on div "<Tá gostando? Deixe seu like>" at bounding box center [69, 312] width 1025 height 46
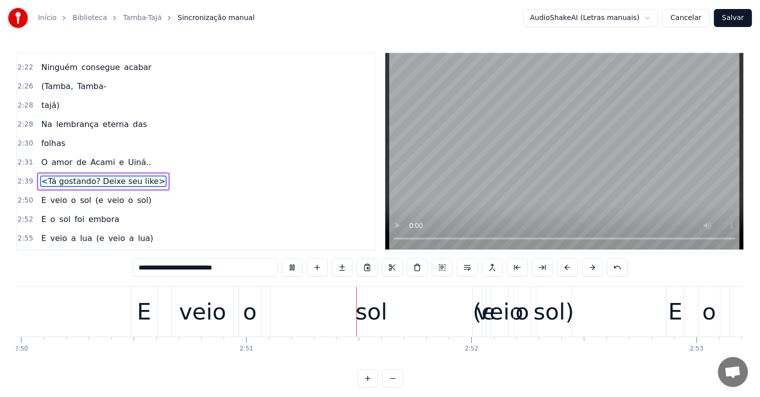
scroll to position [0, 38377]
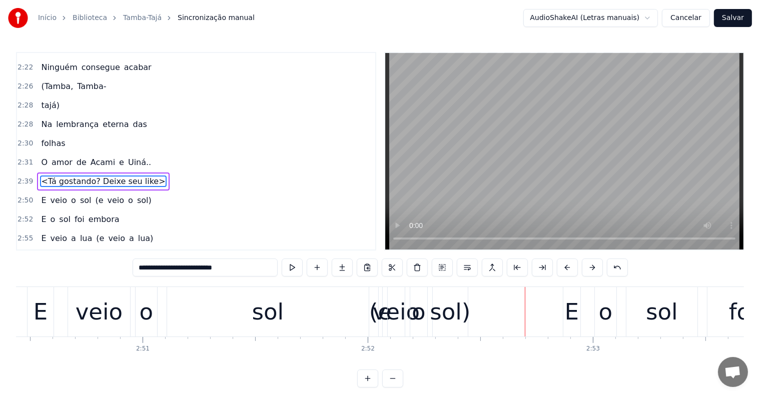
click at [381, 322] on div "veio" at bounding box center [396, 312] width 47 height 34
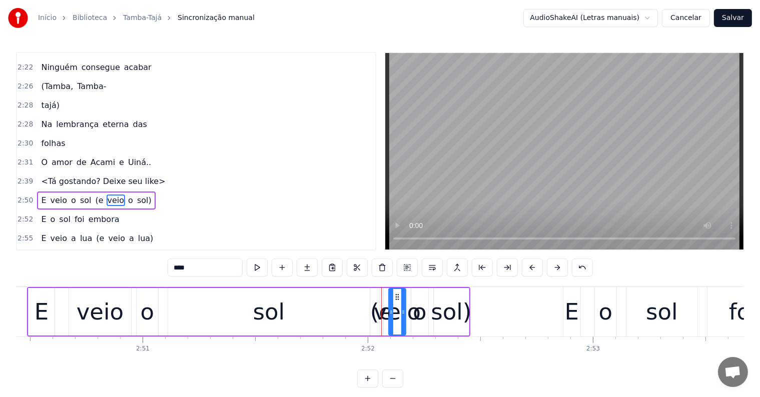
scroll to position [831, 0]
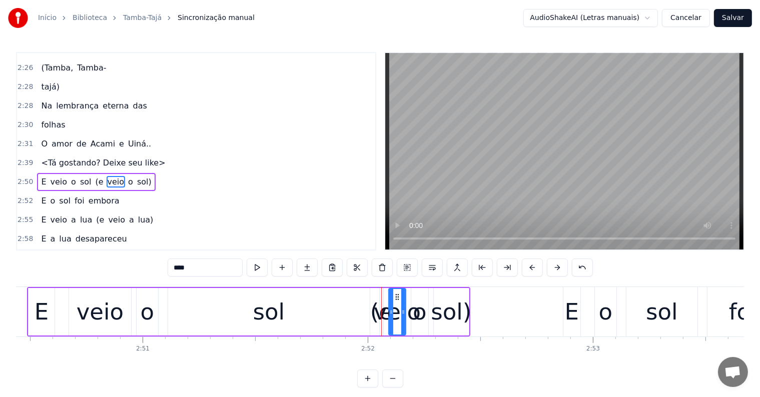
click at [94, 176] on span "(e" at bounding box center [99, 182] width 10 height 12
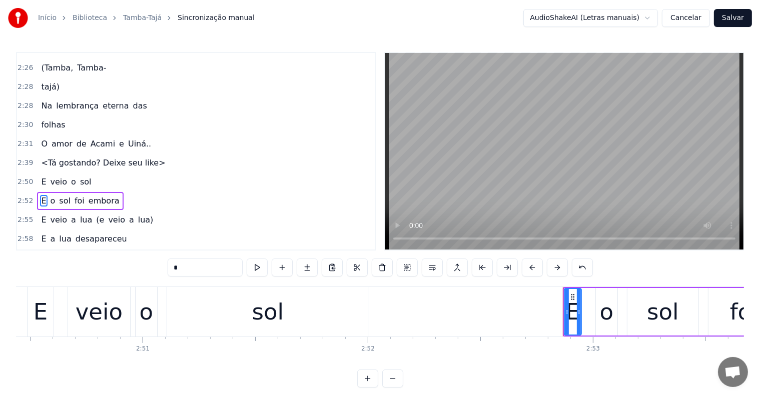
scroll to position [850, 0]
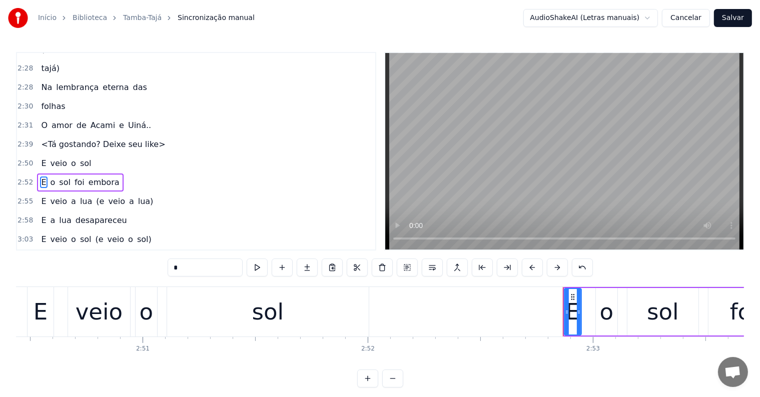
click at [95, 196] on span "(e" at bounding box center [100, 202] width 10 height 12
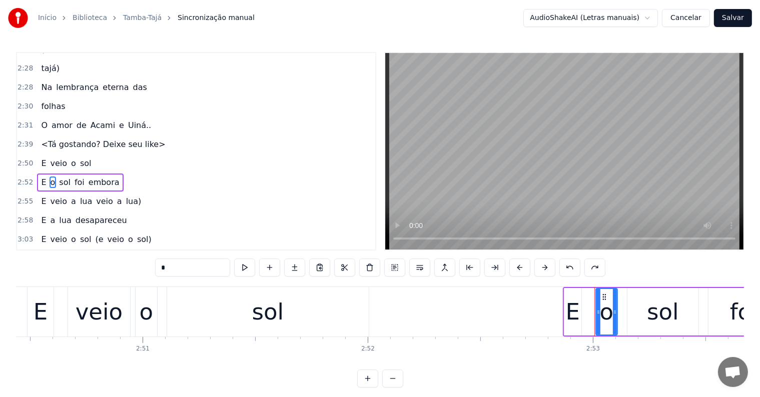
click at [95, 196] on span "veio" at bounding box center [104, 202] width 19 height 12
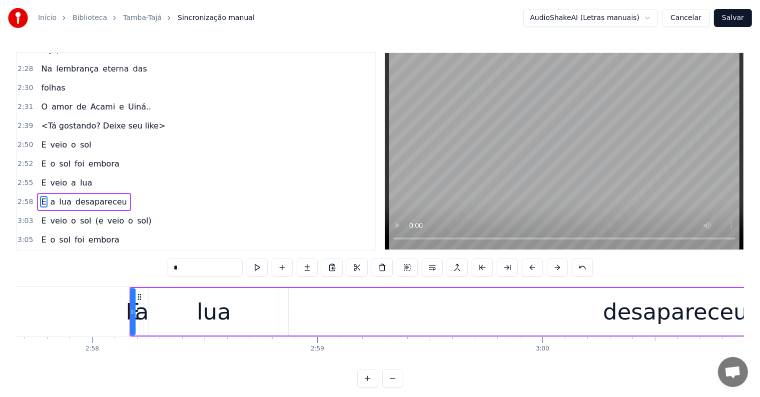
scroll to position [887, 0]
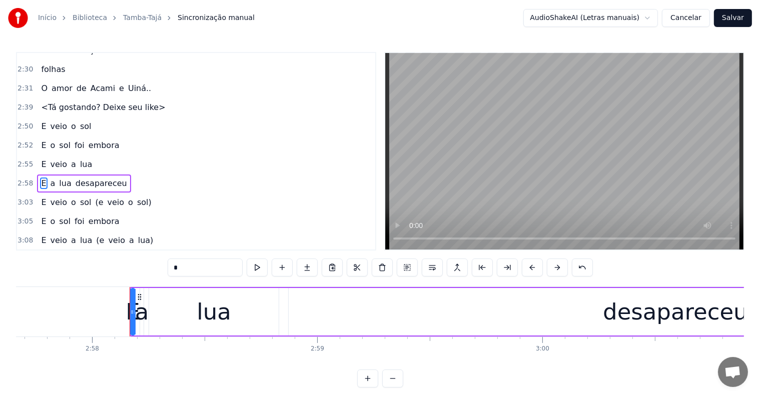
click at [132, 102] on span "<Tá gostando? Deixe seu like>" at bounding box center [103, 108] width 126 height 12
type input "**********"
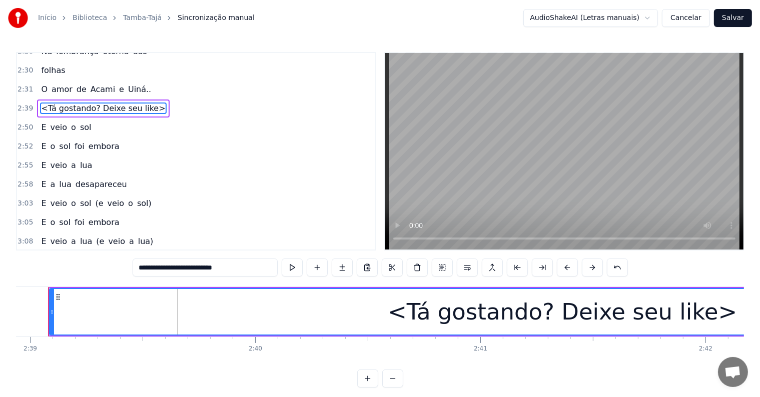
scroll to position [0, 35769]
